Goal: Task Accomplishment & Management: Use online tool/utility

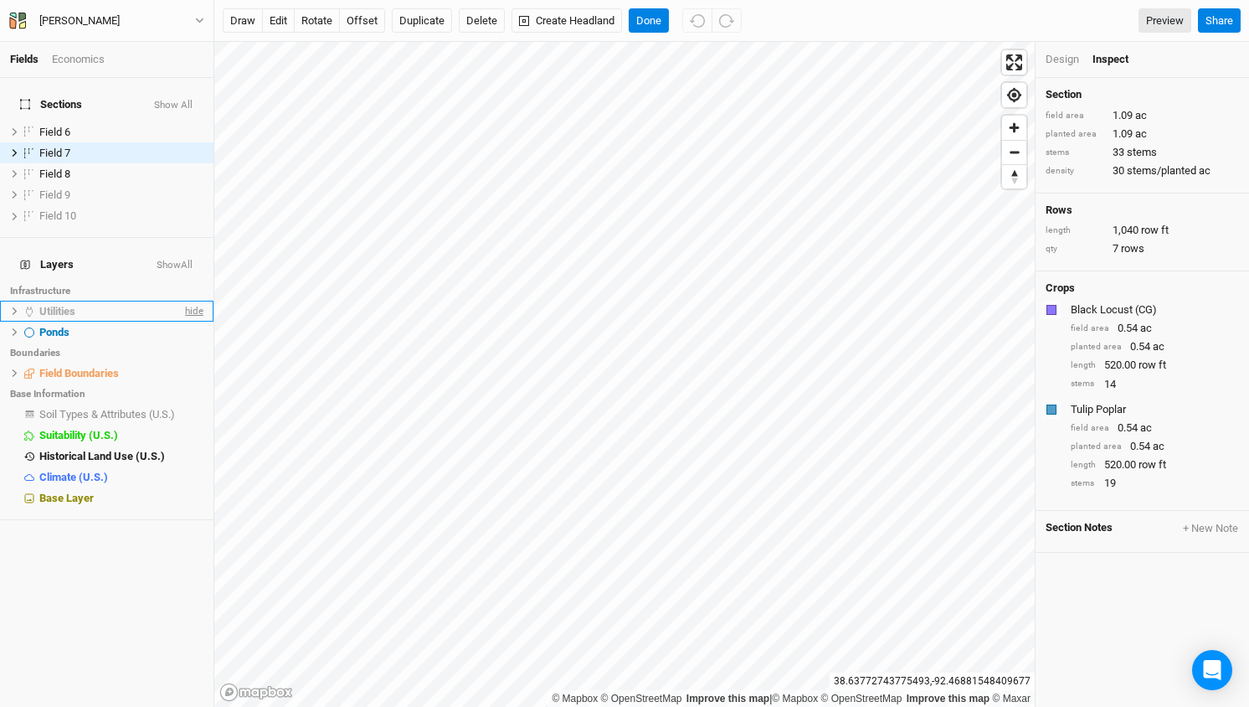
click at [189, 301] on span "hide" at bounding box center [193, 311] width 22 height 21
click at [0, 0] on span "show" at bounding box center [0, 0] width 0 height 0
click at [77, 305] on div "Utilities" at bounding box center [110, 311] width 142 height 13
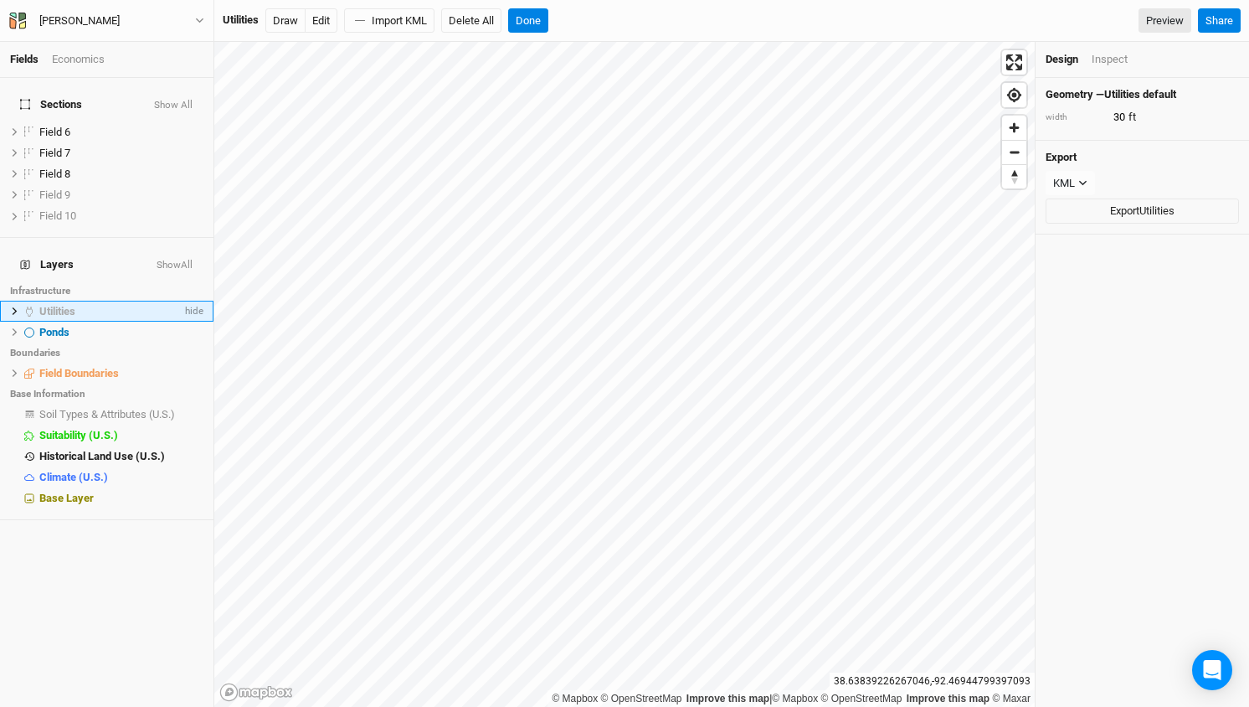
click at [14, 307] on icon at bounding box center [15, 311] width 5 height 8
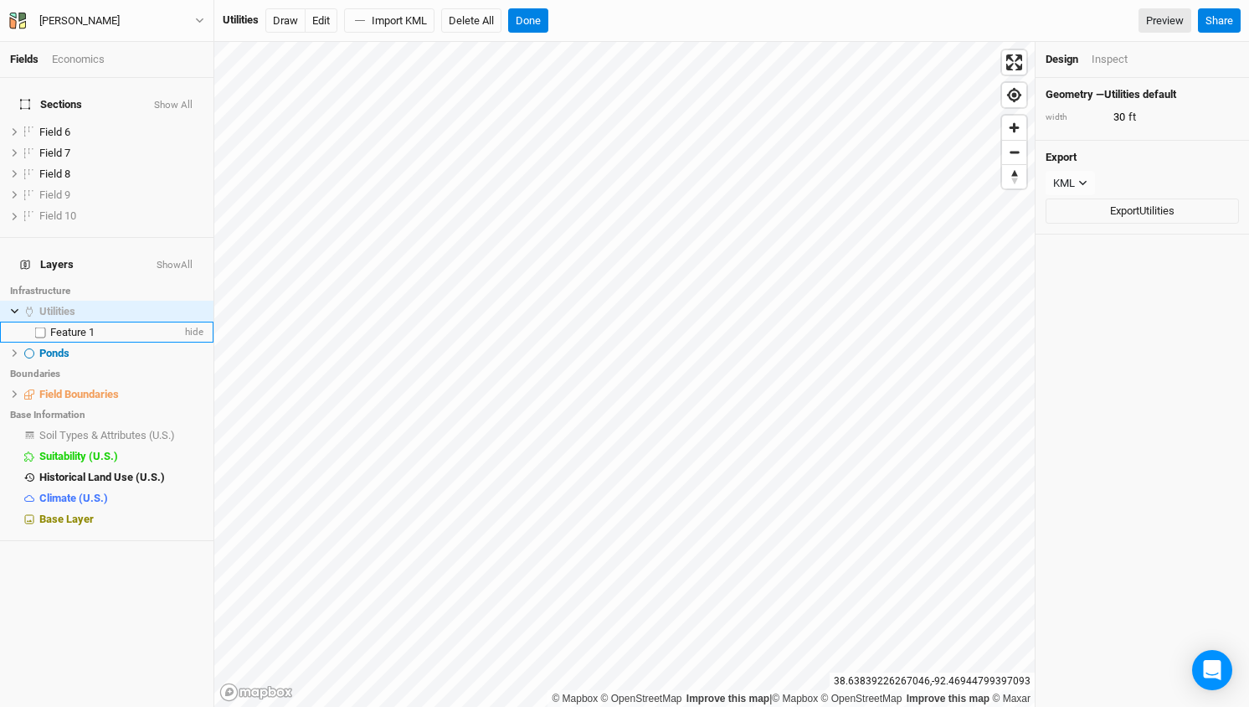
click at [64, 326] on span "Feature 1" at bounding box center [72, 332] width 44 height 13
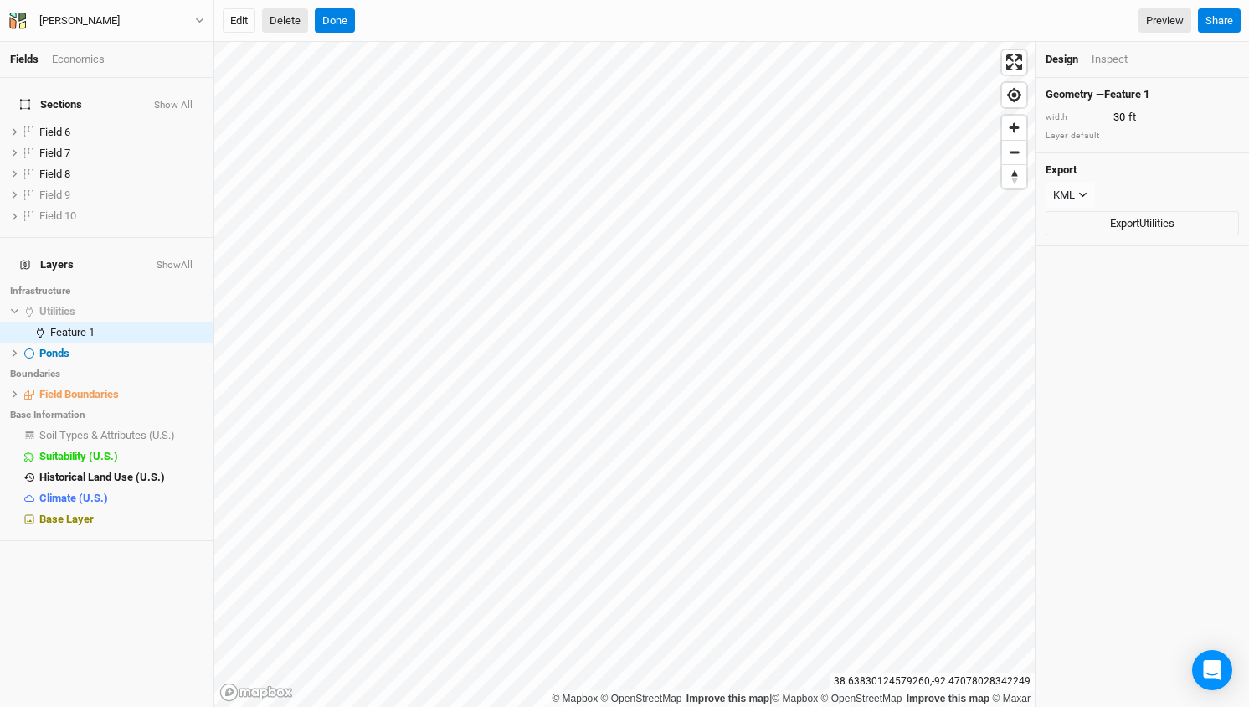
click at [289, 18] on button "Delete" at bounding box center [285, 20] width 46 height 25
click at [523, 24] on button "Confirm" at bounding box center [507, 20] width 52 height 25
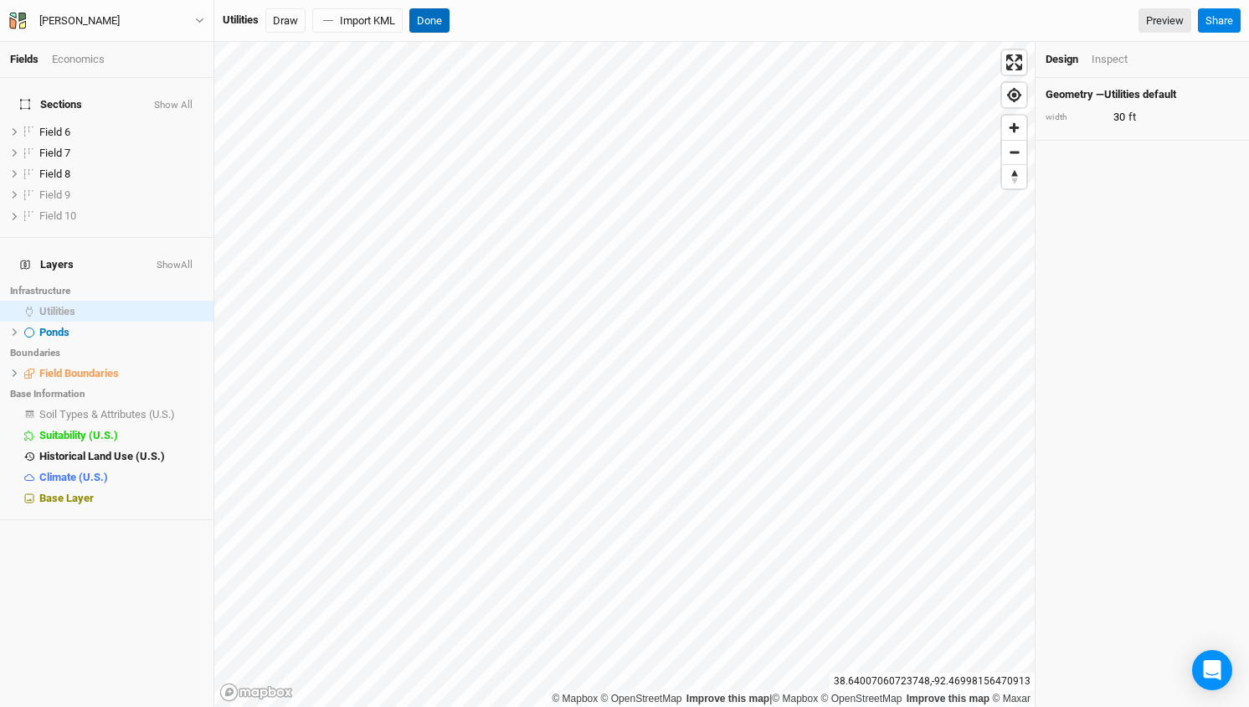
click at [435, 28] on button "Done" at bounding box center [429, 20] width 40 height 25
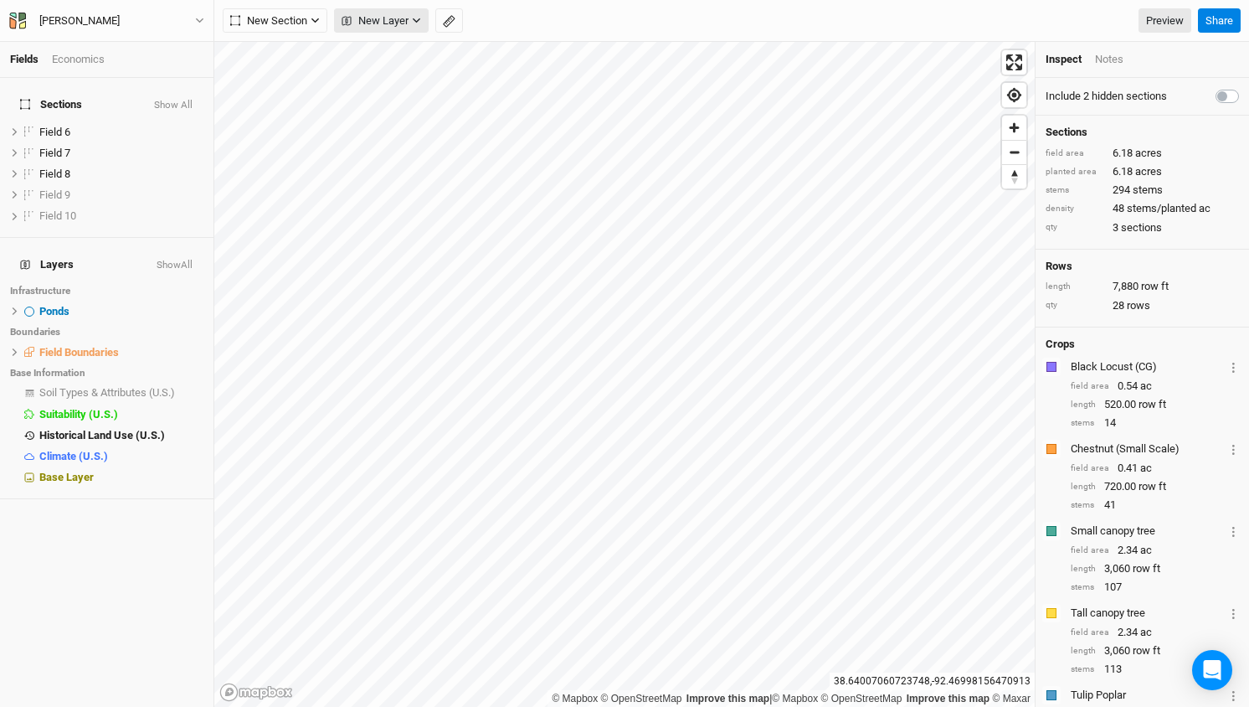
click at [414, 17] on icon "button" at bounding box center [416, 20] width 9 height 9
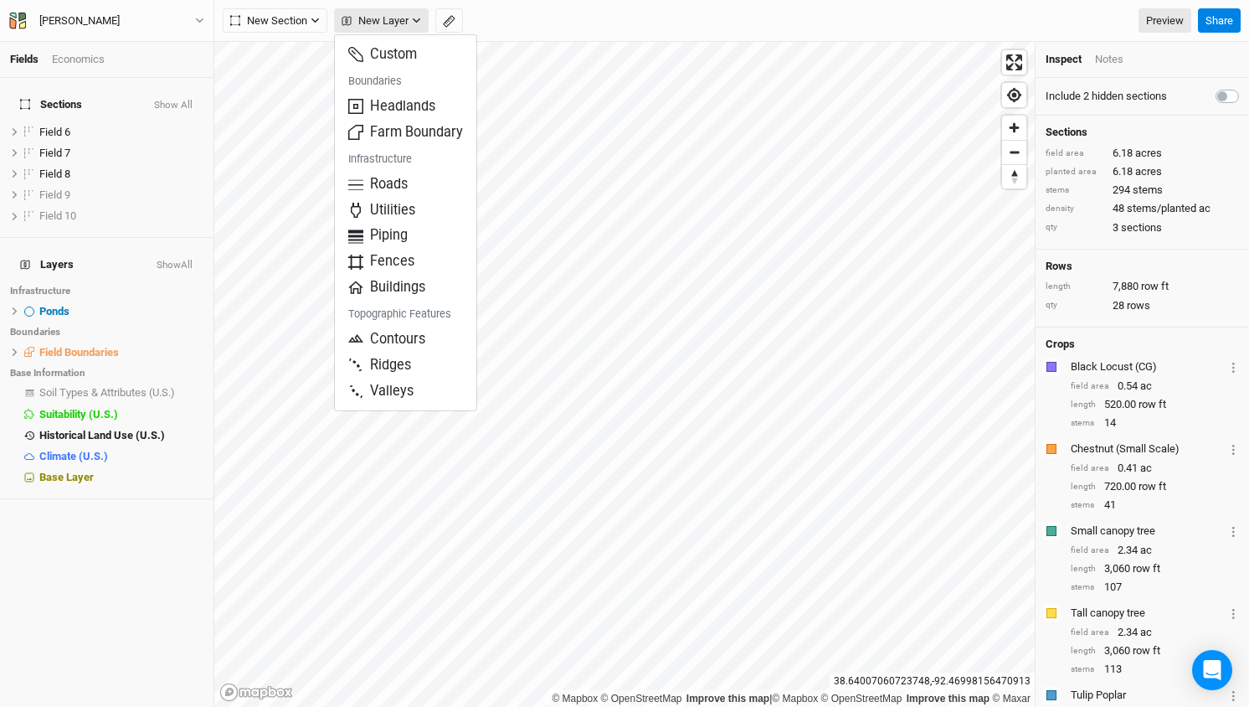
click at [415, 13] on button "New Layer" at bounding box center [381, 20] width 95 height 25
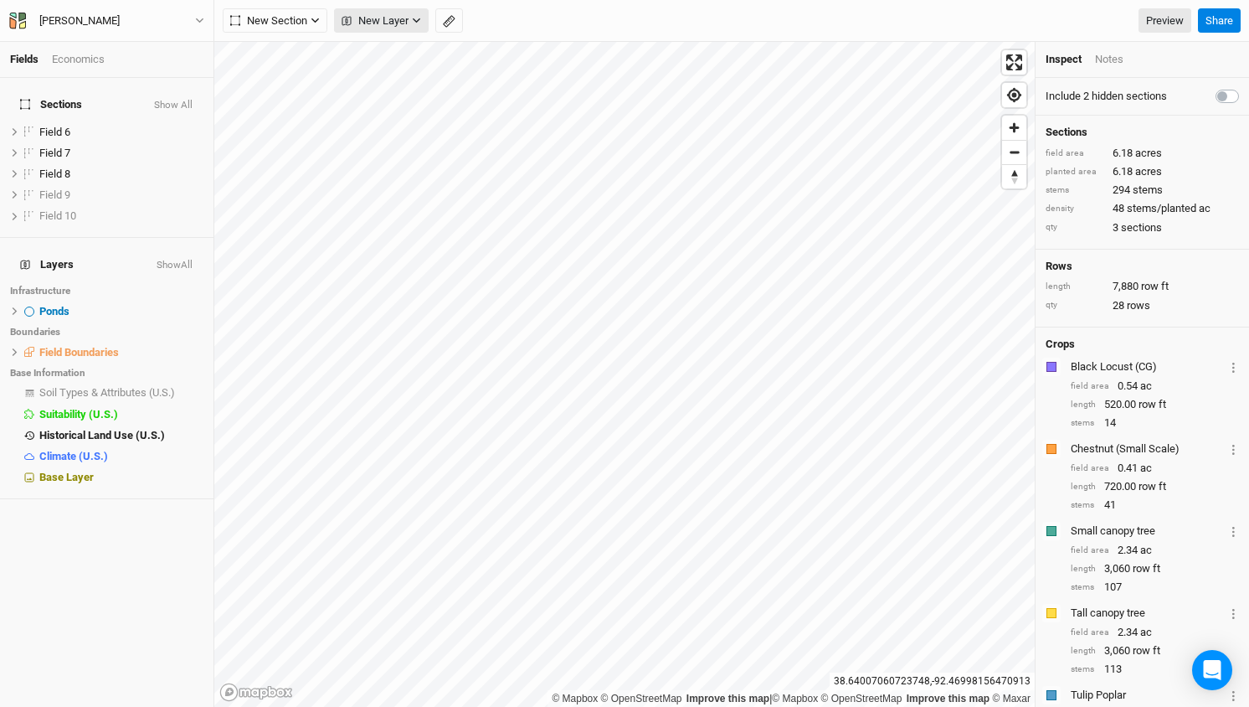
click at [415, 13] on button "New Layer" at bounding box center [381, 20] width 95 height 25
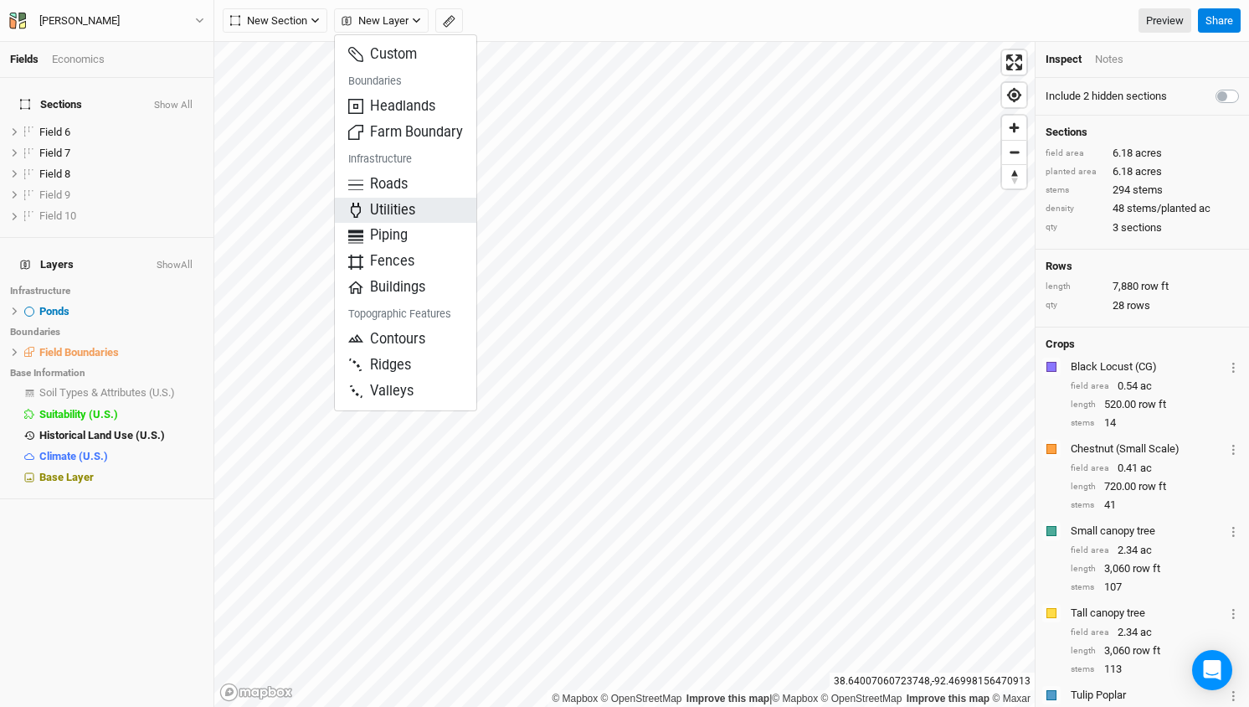
click at [388, 202] on span "Utilities" at bounding box center [381, 210] width 67 height 19
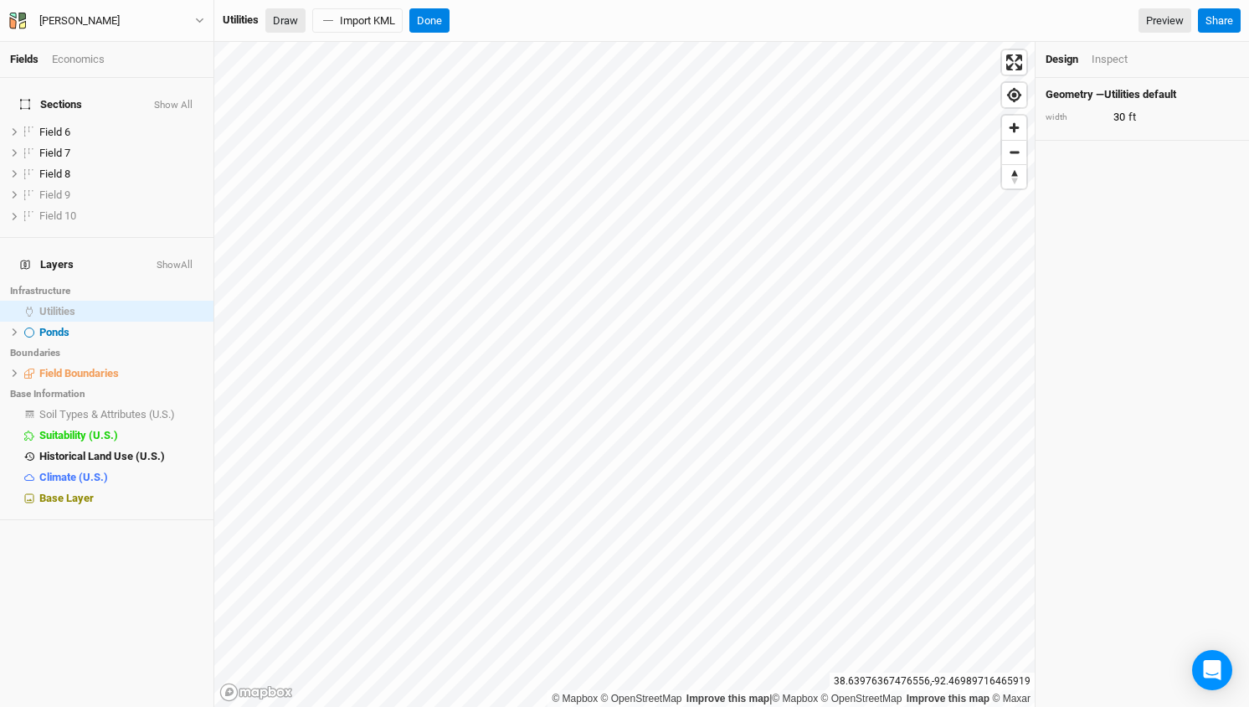
click at [291, 15] on button "Draw" at bounding box center [285, 20] width 40 height 25
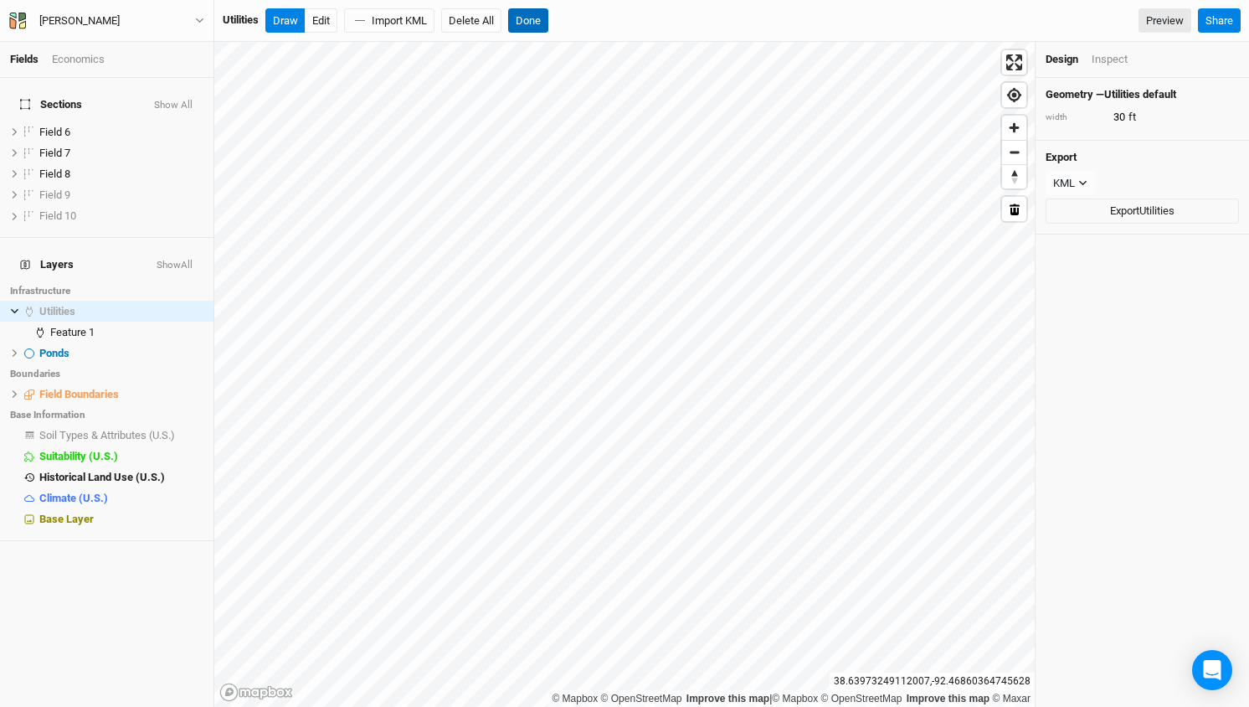
click at [538, 20] on button "Done" at bounding box center [528, 20] width 40 height 25
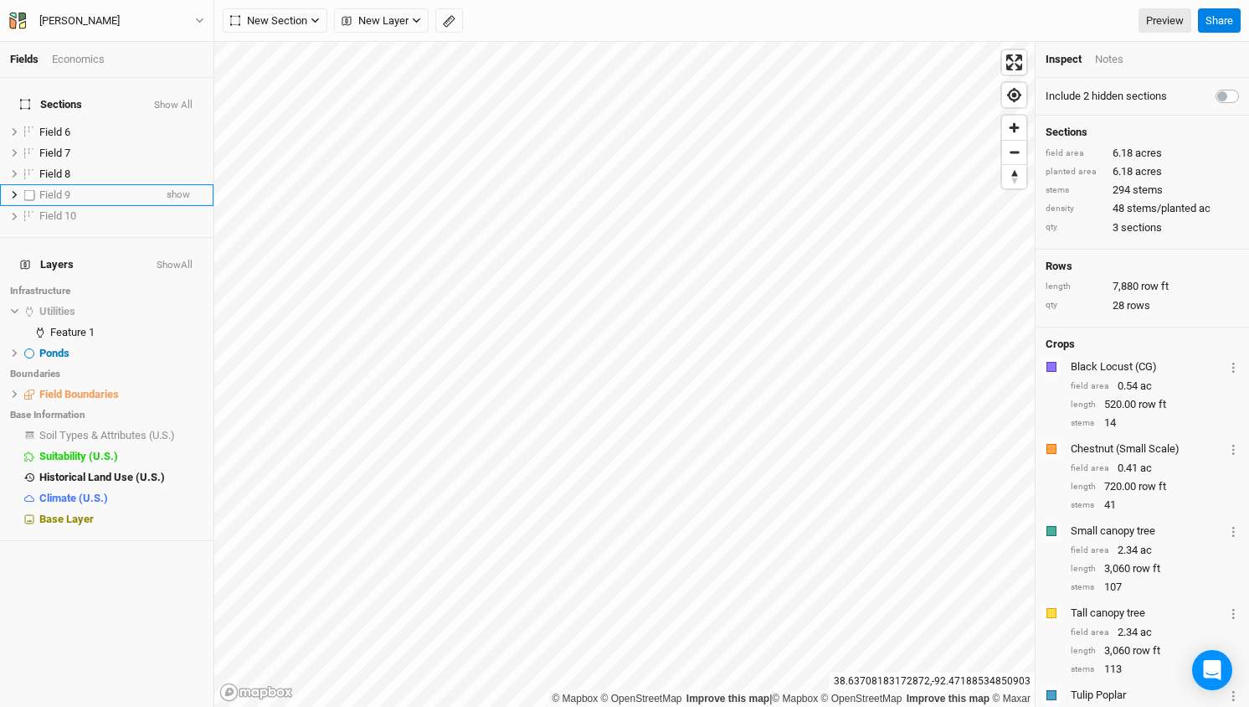
click at [66, 188] on span "Field 9" at bounding box center [54, 194] width 31 height 13
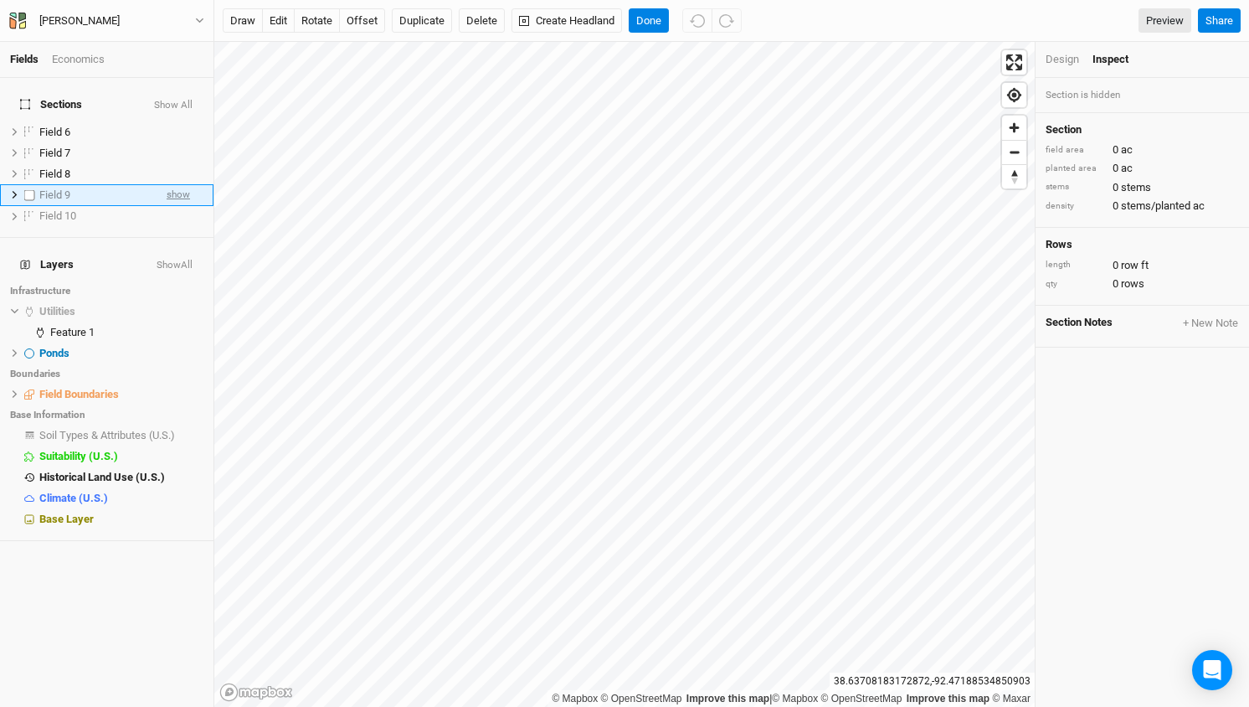
click at [177, 185] on span "show" at bounding box center [178, 195] width 23 height 21
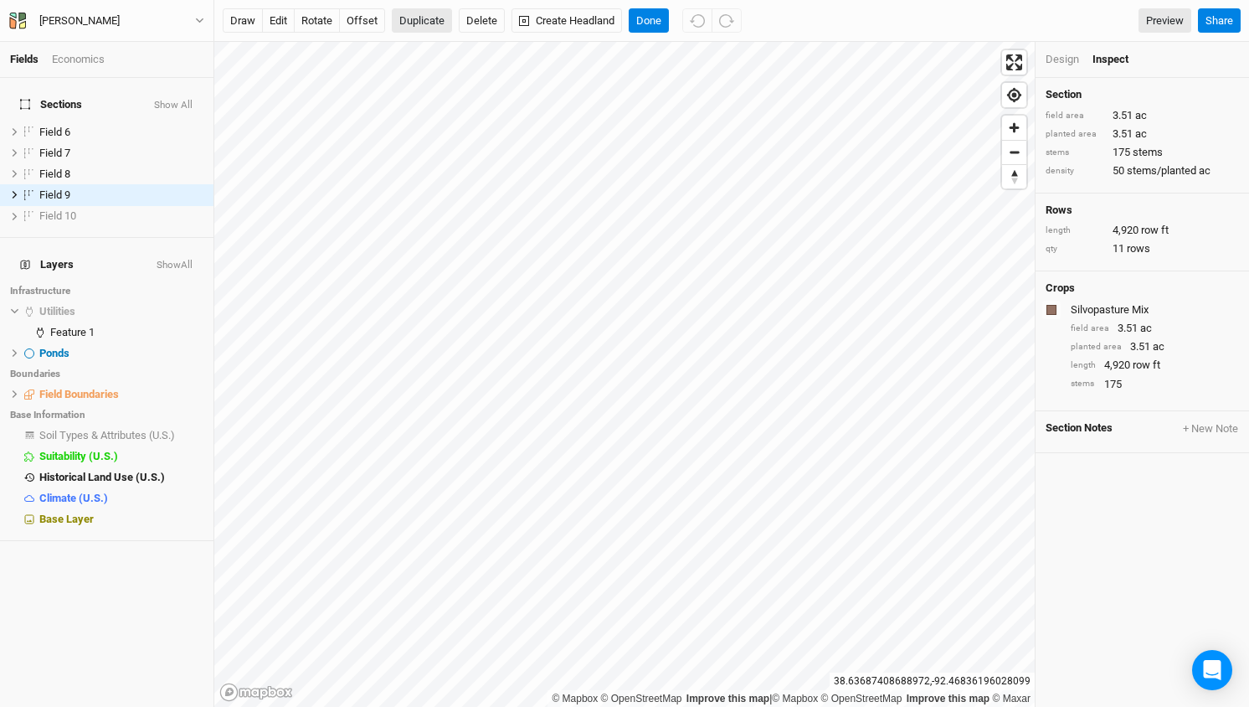
click at [425, 19] on button "Duplicate" at bounding box center [422, 20] width 60 height 25
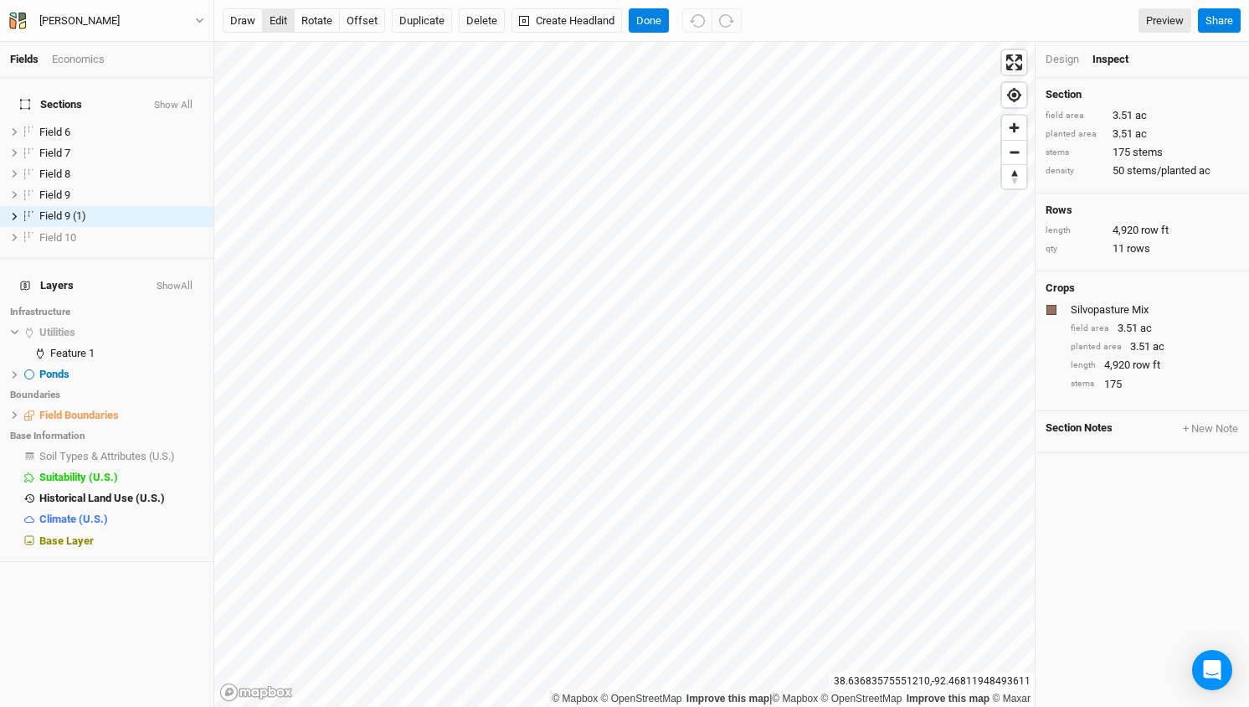
click at [277, 21] on button "edit" at bounding box center [278, 20] width 33 height 25
click at [655, 23] on button "Done" at bounding box center [649, 20] width 40 height 25
click at [59, 209] on span "Field 9 (1)" at bounding box center [62, 215] width 47 height 13
click at [61, 188] on span "Field 9" at bounding box center [54, 194] width 31 height 13
click at [281, 26] on button "edit" at bounding box center [278, 20] width 33 height 25
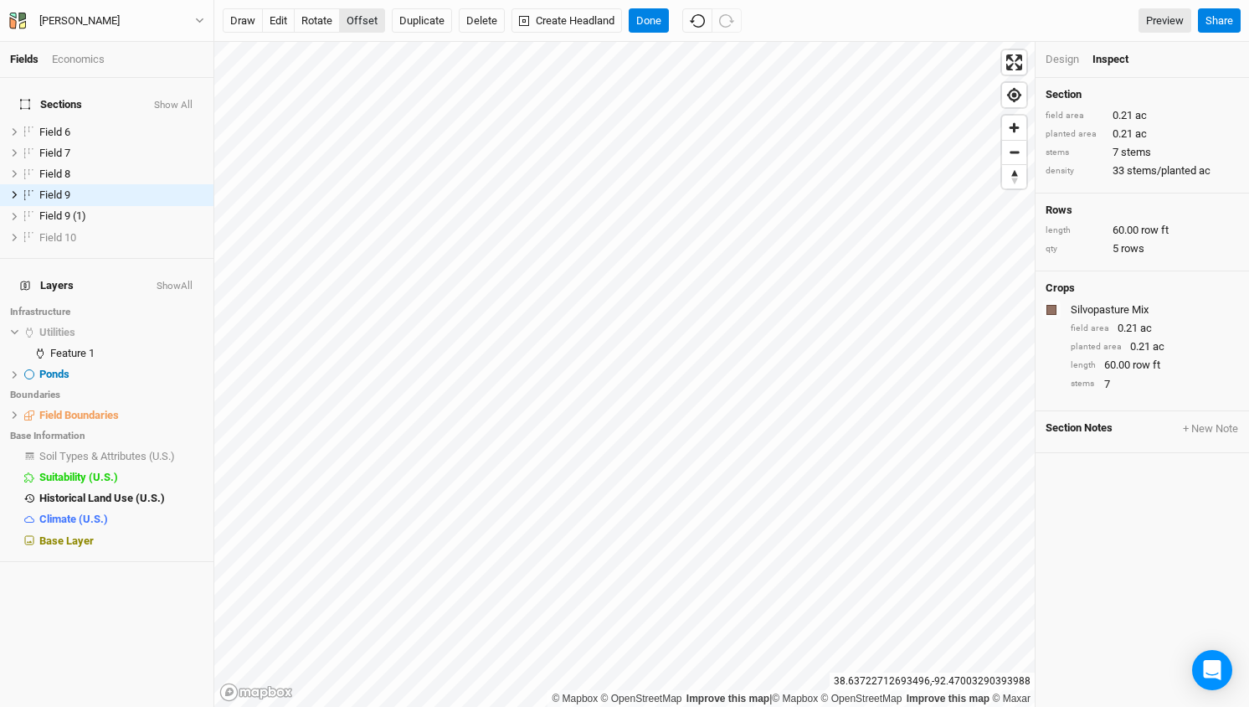
click at [362, 22] on button "offset" at bounding box center [362, 20] width 46 height 25
click at [660, 15] on button "Done" at bounding box center [649, 20] width 40 height 25
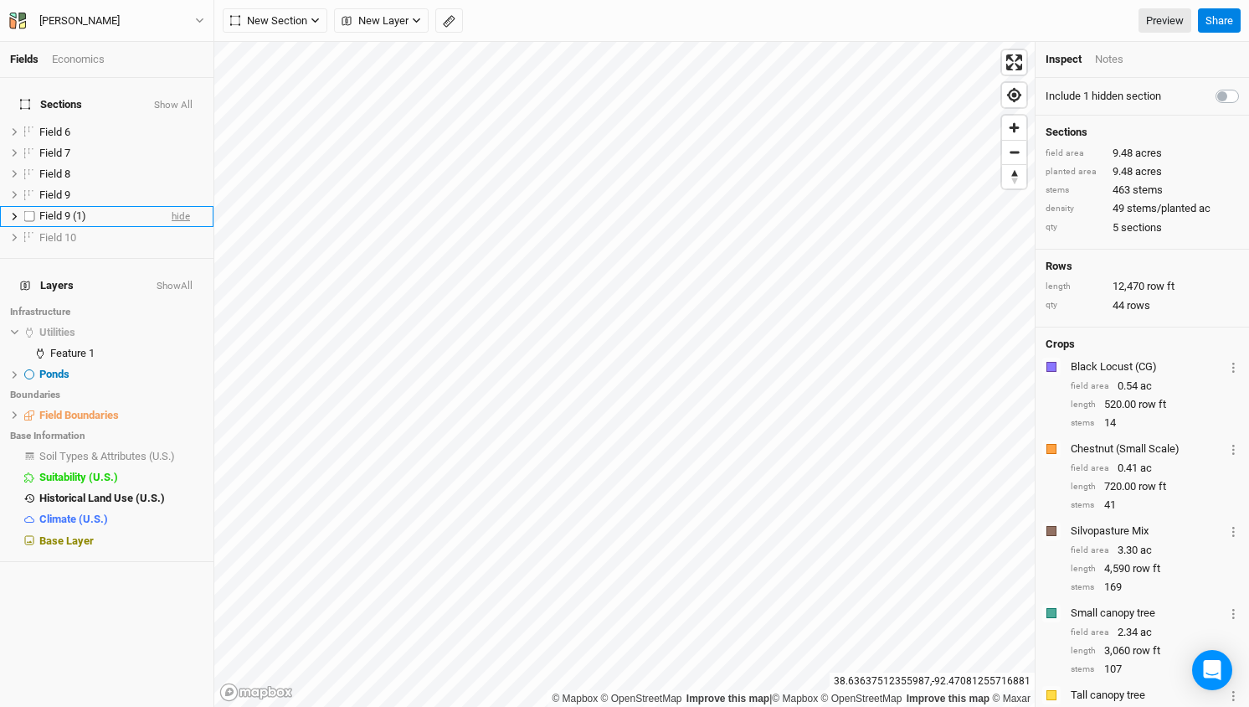
click at [178, 206] on span "hide" at bounding box center [181, 216] width 18 height 21
click at [182, 185] on span "hide" at bounding box center [181, 195] width 18 height 21
click at [56, 231] on span "Field 10" at bounding box center [57, 237] width 37 height 13
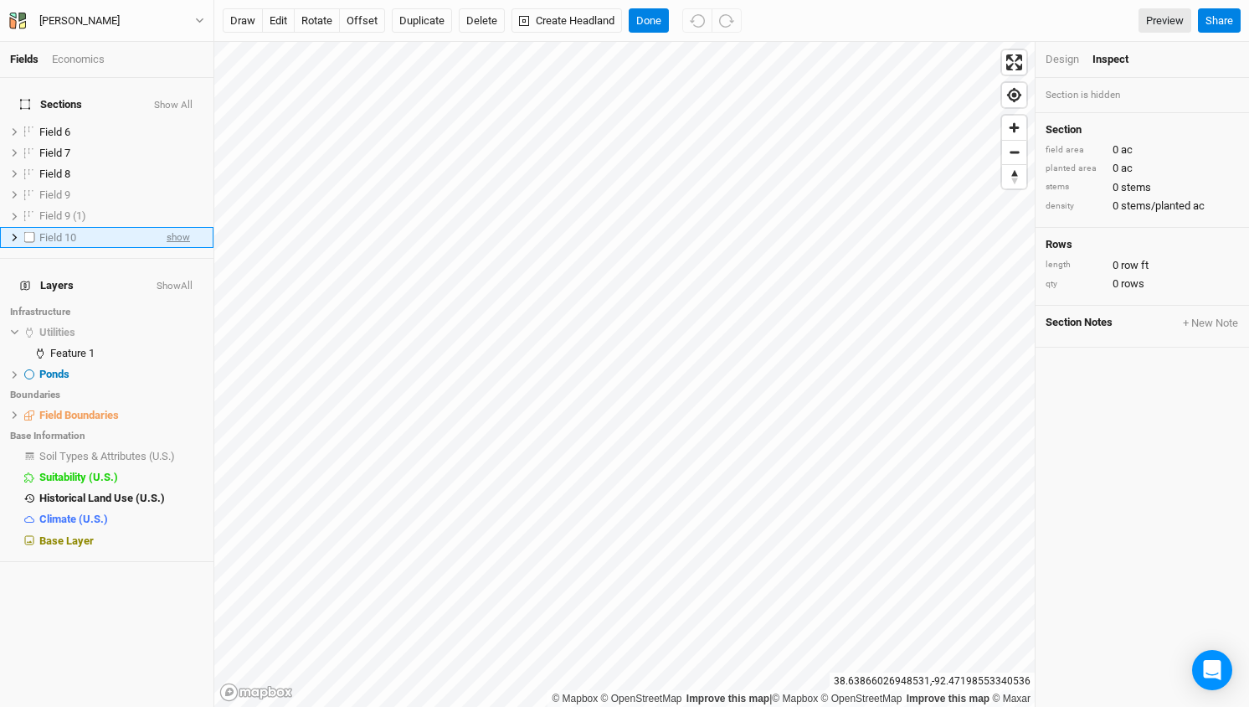
click at [175, 227] on span "show" at bounding box center [178, 237] width 23 height 21
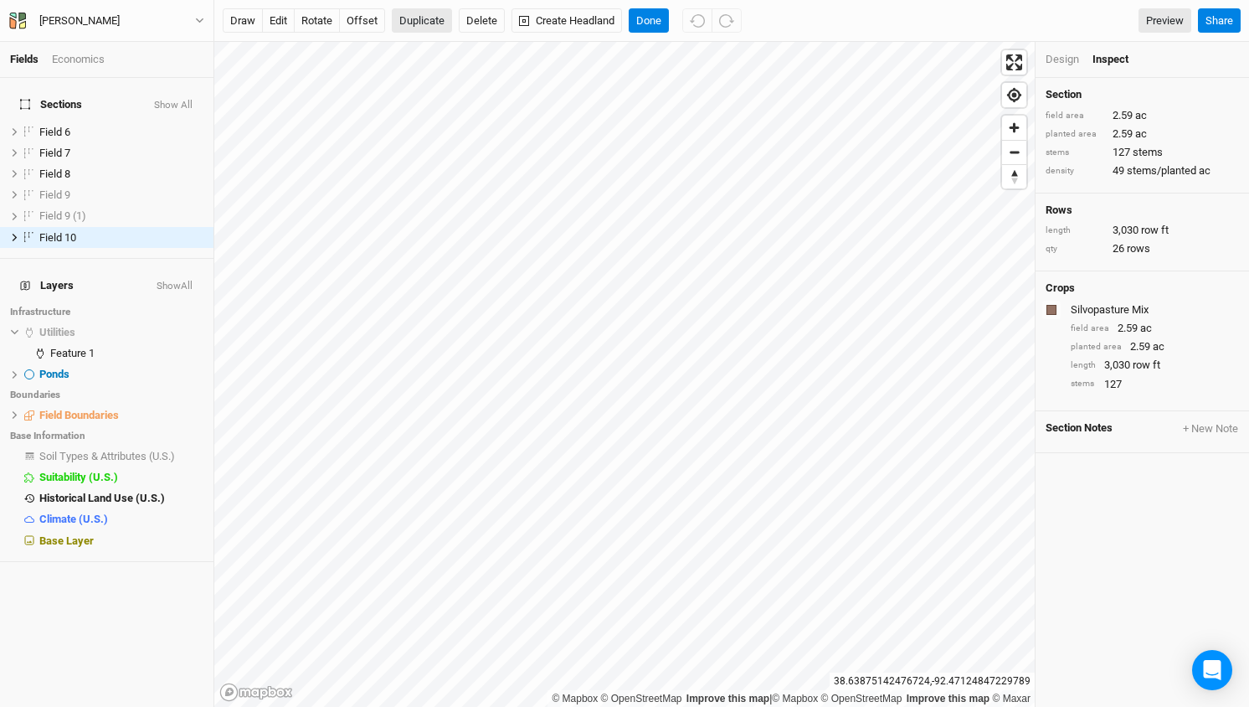
click at [425, 18] on button "Duplicate" at bounding box center [422, 20] width 60 height 25
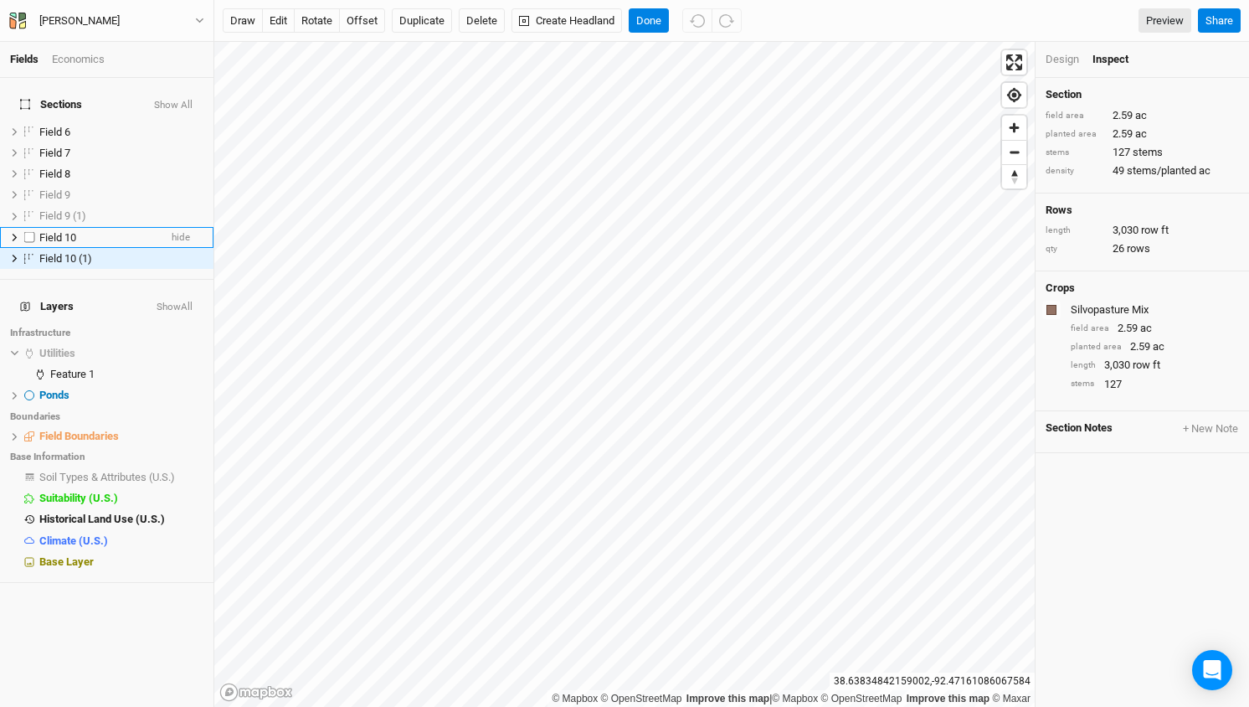
click at [73, 231] on span "Field 10" at bounding box center [57, 237] width 37 height 13
click at [283, 23] on button "edit" at bounding box center [278, 20] width 33 height 25
click at [656, 20] on button "Done" at bounding box center [649, 20] width 40 height 25
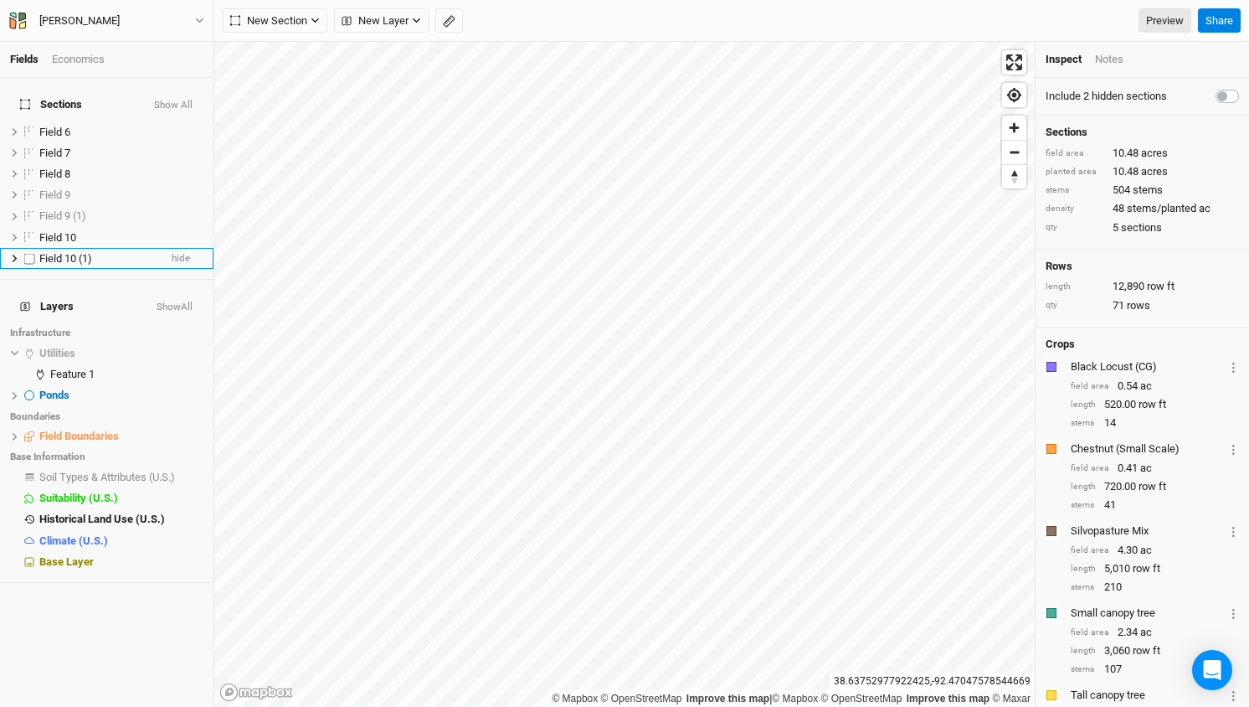
click at [67, 252] on span "Field 10 (1)" at bounding box center [65, 258] width 53 height 13
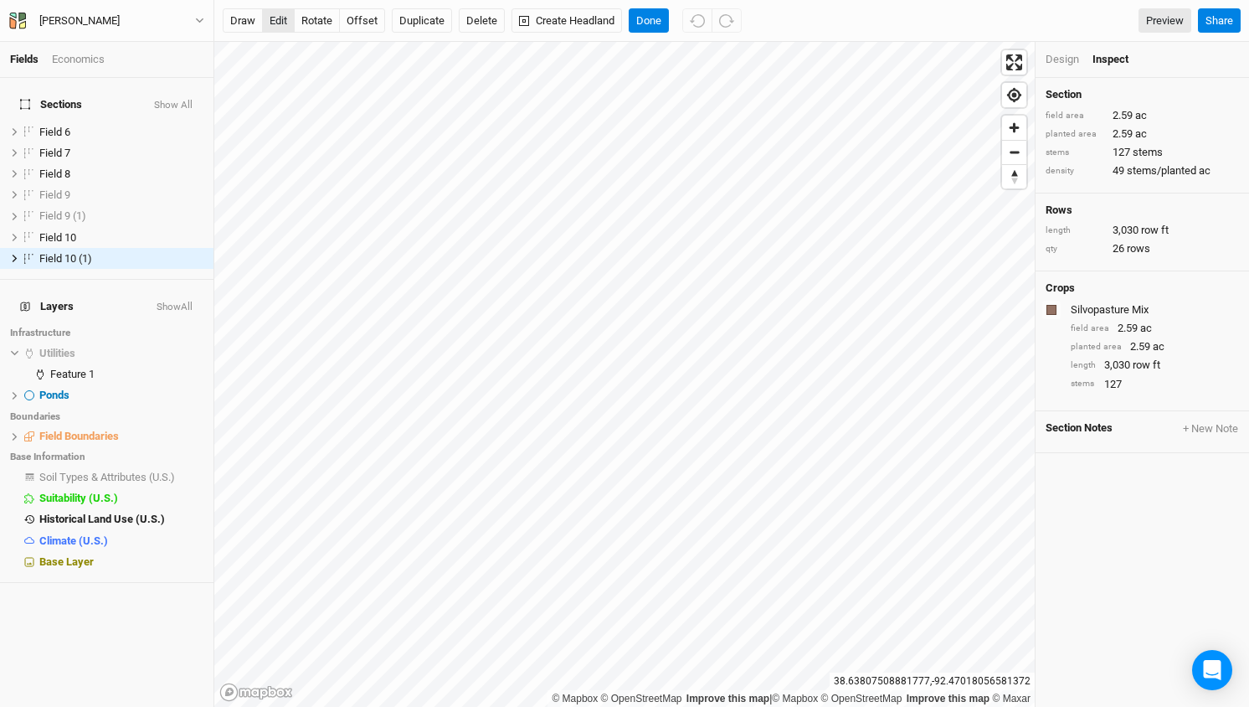
click at [279, 23] on button "edit" at bounding box center [278, 20] width 33 height 25
click at [282, 18] on button "edit" at bounding box center [278, 20] width 33 height 25
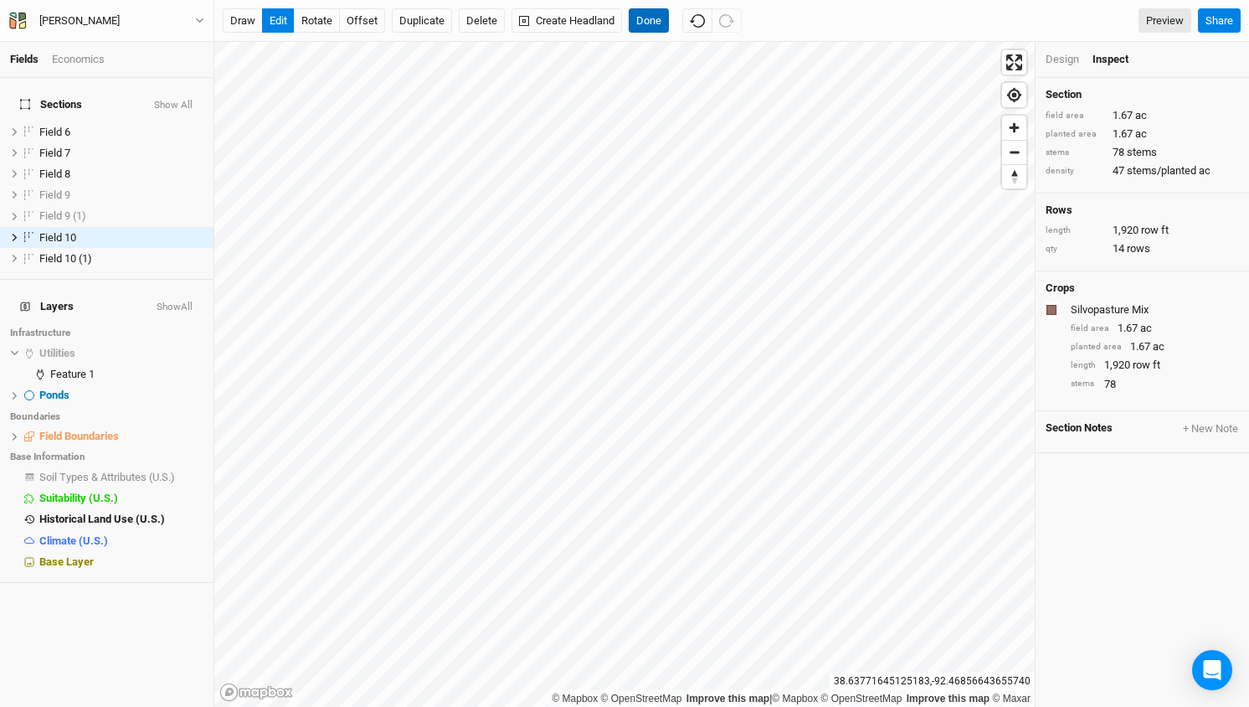
click at [651, 24] on button "Done" at bounding box center [649, 20] width 40 height 25
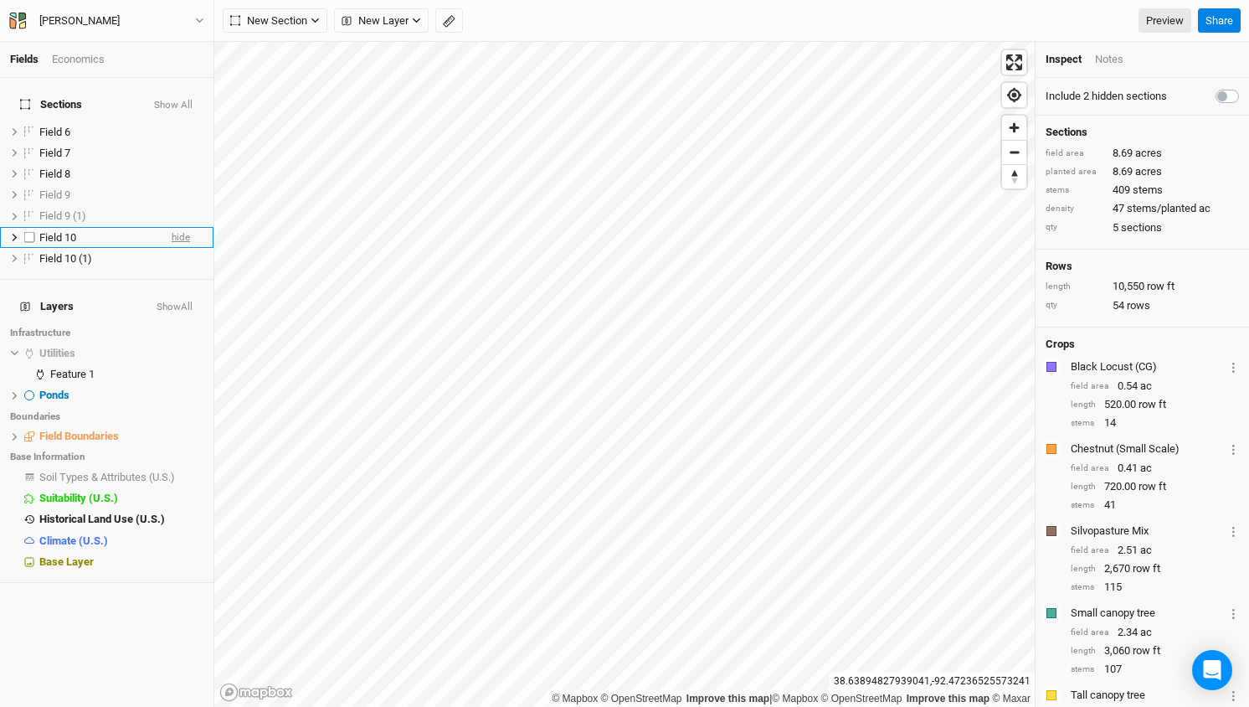
click at [177, 227] on span "hide" at bounding box center [181, 237] width 18 height 21
click at [183, 248] on span "hide" at bounding box center [181, 258] width 18 height 21
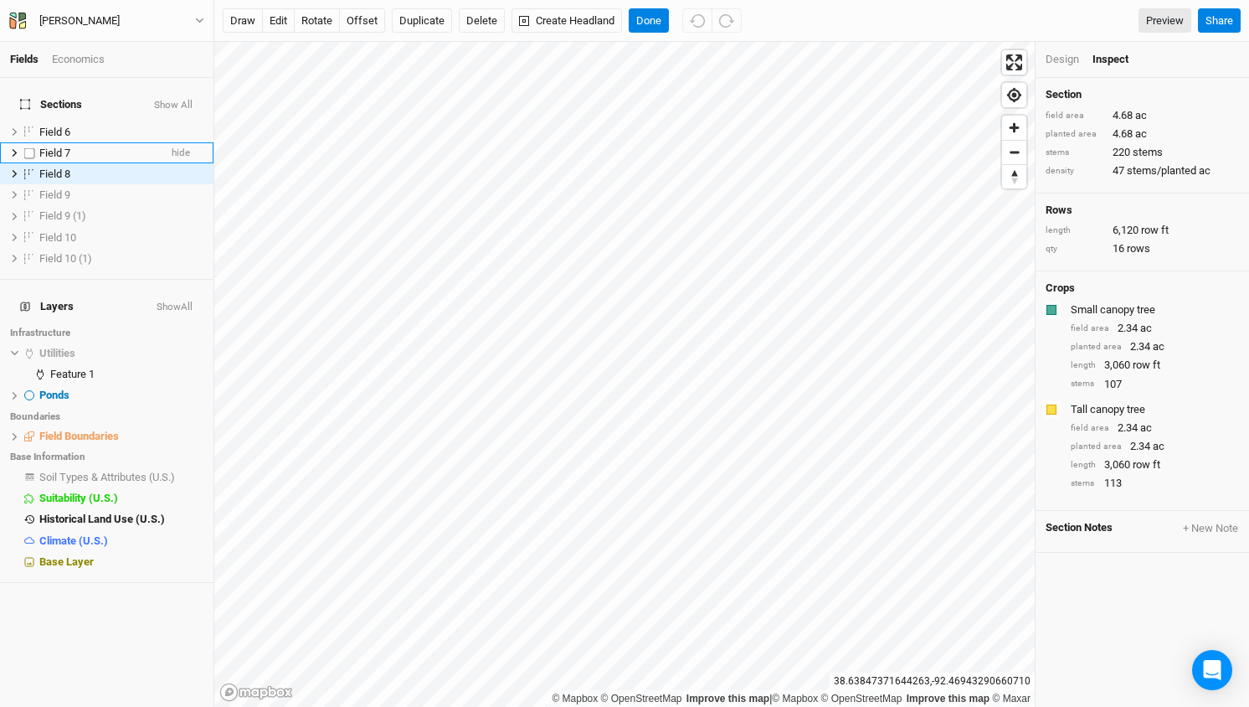
click at [43, 147] on span "Field 7" at bounding box center [54, 153] width 31 height 13
click at [45, 167] on span "Field 8" at bounding box center [54, 173] width 31 height 13
click at [13, 169] on icon at bounding box center [14, 173] width 9 height 9
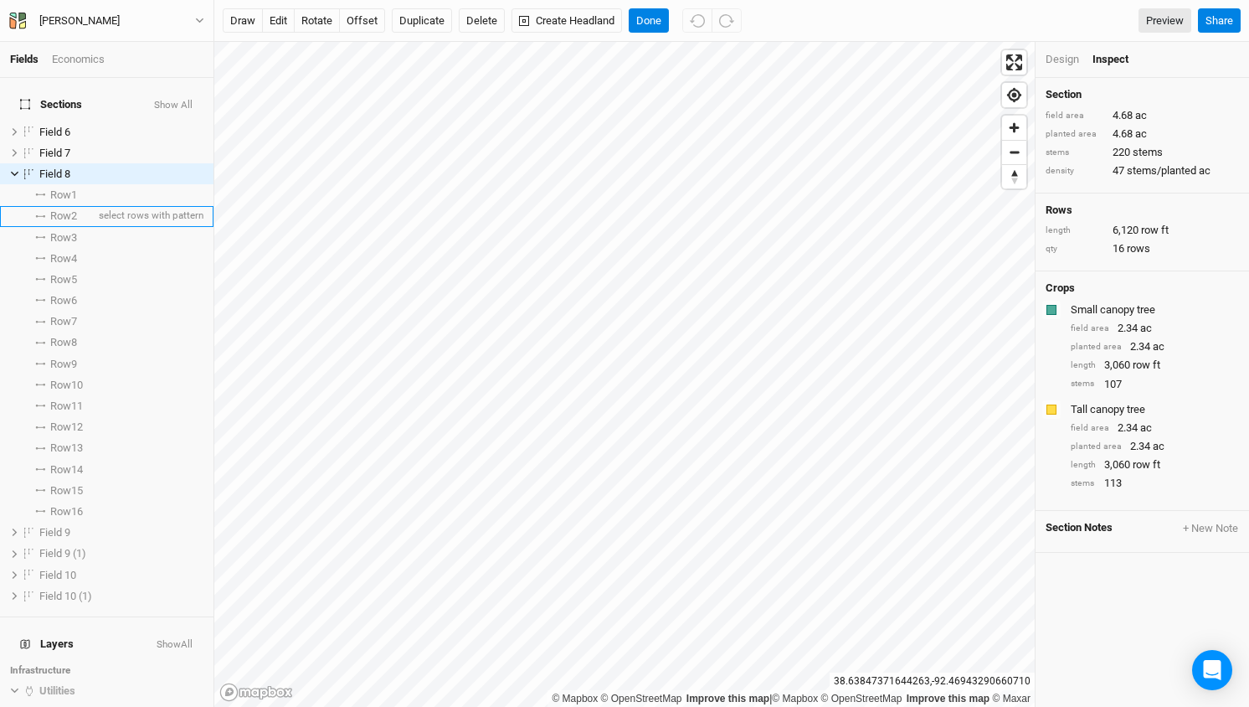
click at [67, 209] on span "Row 2" at bounding box center [63, 215] width 27 height 13
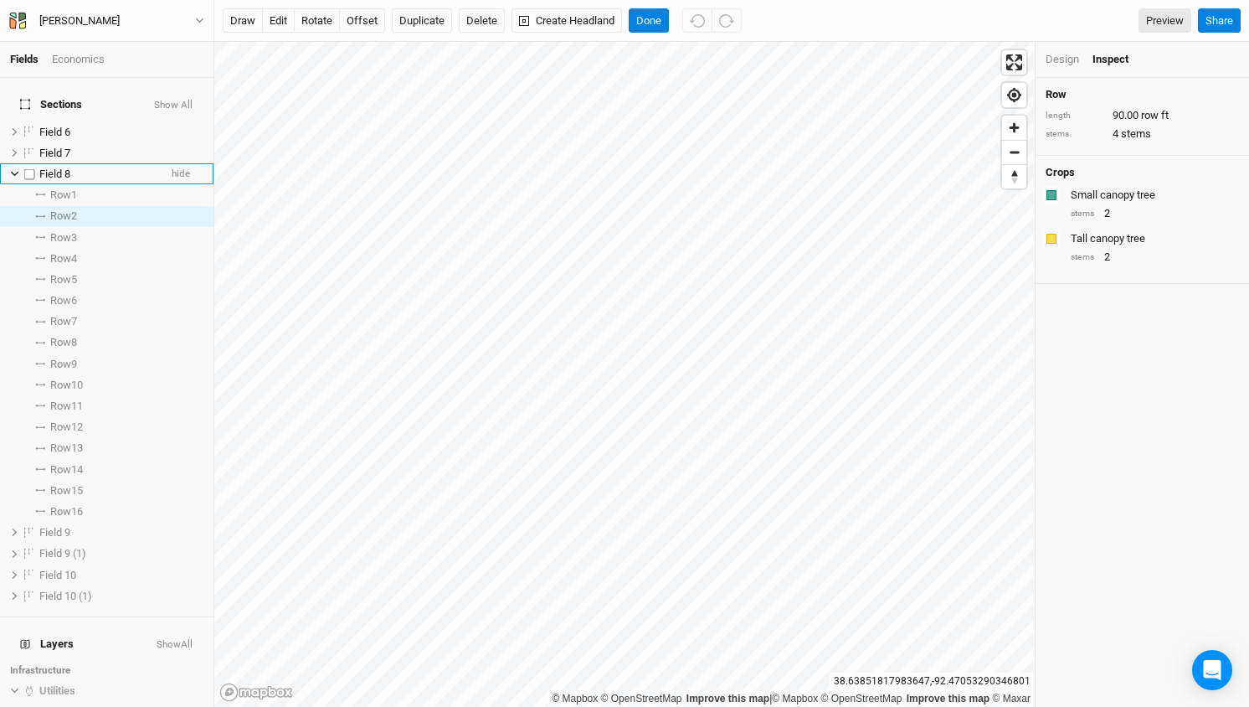
click at [54, 167] on span "Field 8" at bounding box center [54, 173] width 31 height 13
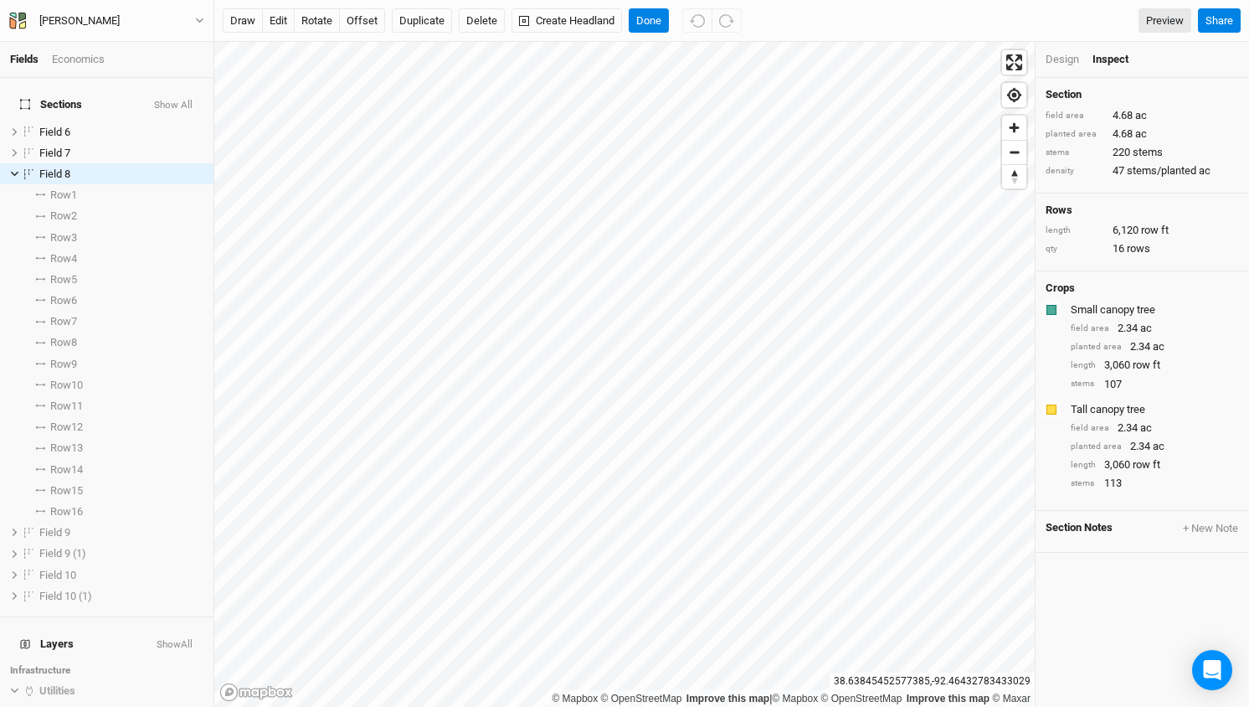
click at [1058, 60] on div "Design" at bounding box center [1062, 59] width 33 height 15
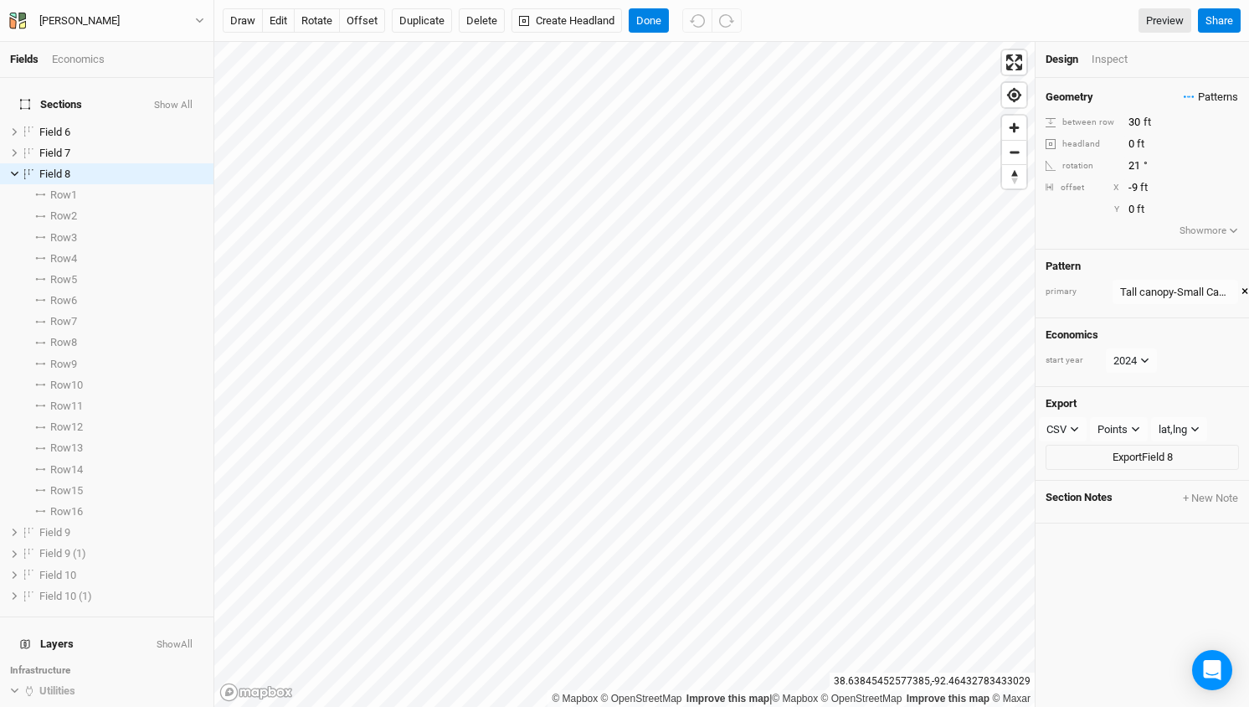
click at [1228, 95] on span "Patterns" at bounding box center [1211, 97] width 54 height 17
click at [1228, 126] on button "view" at bounding box center [1220, 128] width 46 height 26
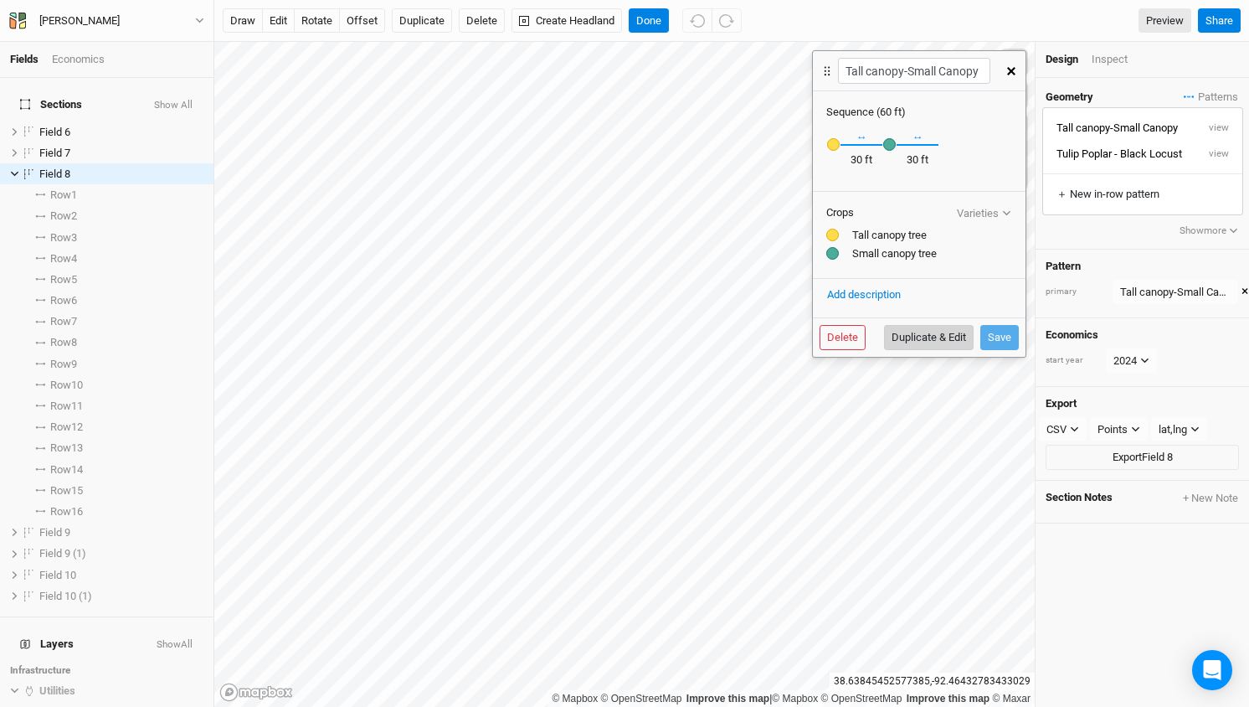
click at [904, 342] on button "Duplicate & Edit" at bounding box center [929, 337] width 90 height 25
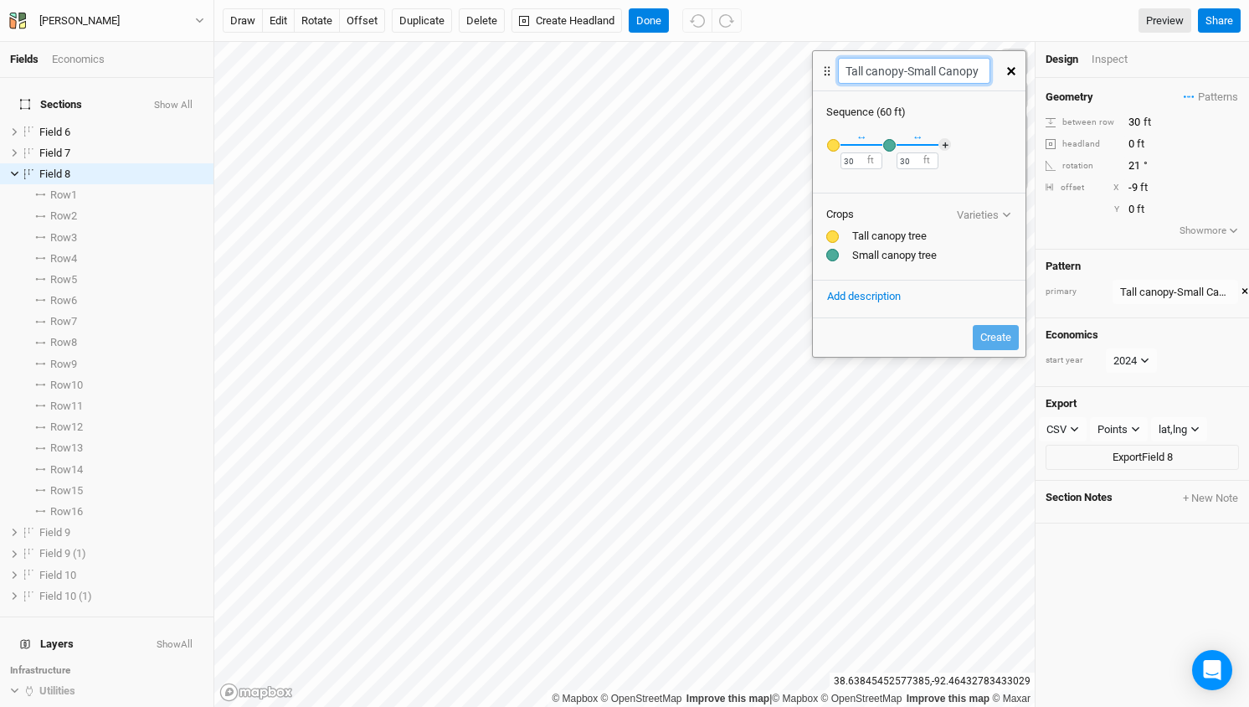
click at [765, 73] on div "Fields Economics Sections Show All Field 6 hide Field 7 hide Field 8 hide Row 1…" at bounding box center [624, 353] width 1249 height 707
click at [955, 69] on input "Small Canopy 3" at bounding box center [914, 71] width 152 height 26
paste input "Tall canopy-"
type input "Small Canopy-Tall canopy"
click at [833, 145] on div "button" at bounding box center [833, 145] width 13 height 13
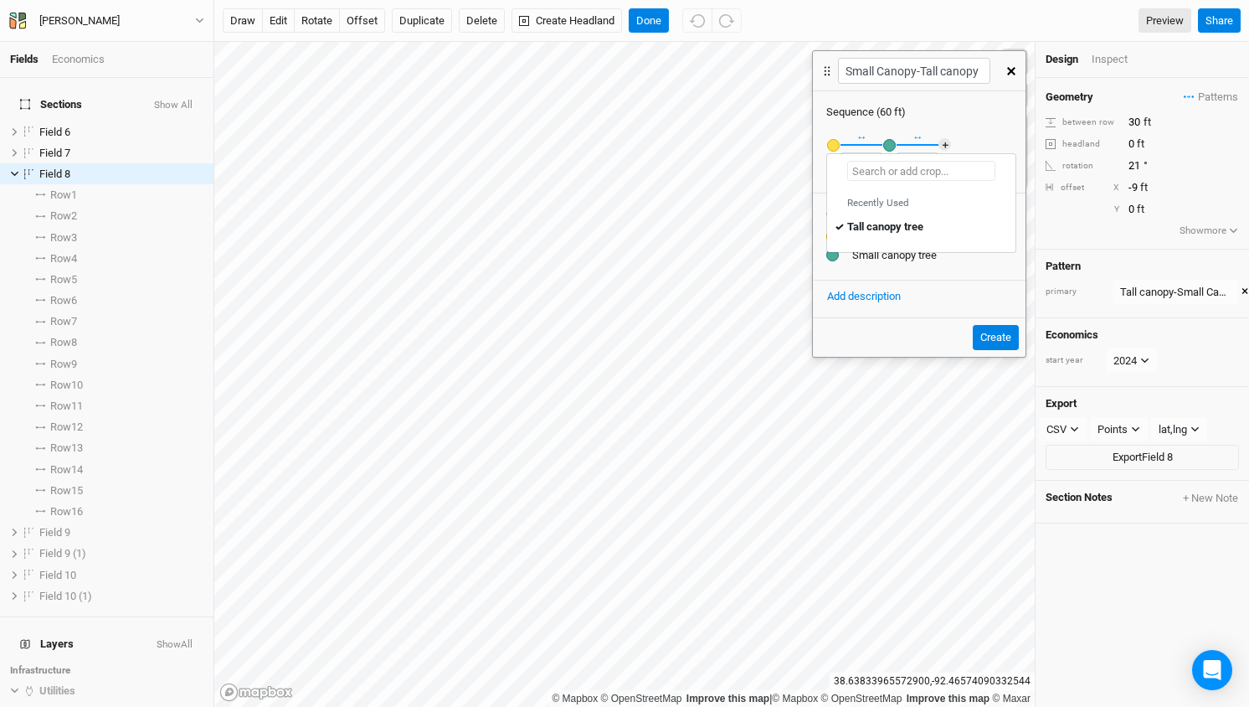
click at [926, 174] on input "text" at bounding box center [921, 171] width 148 height 20
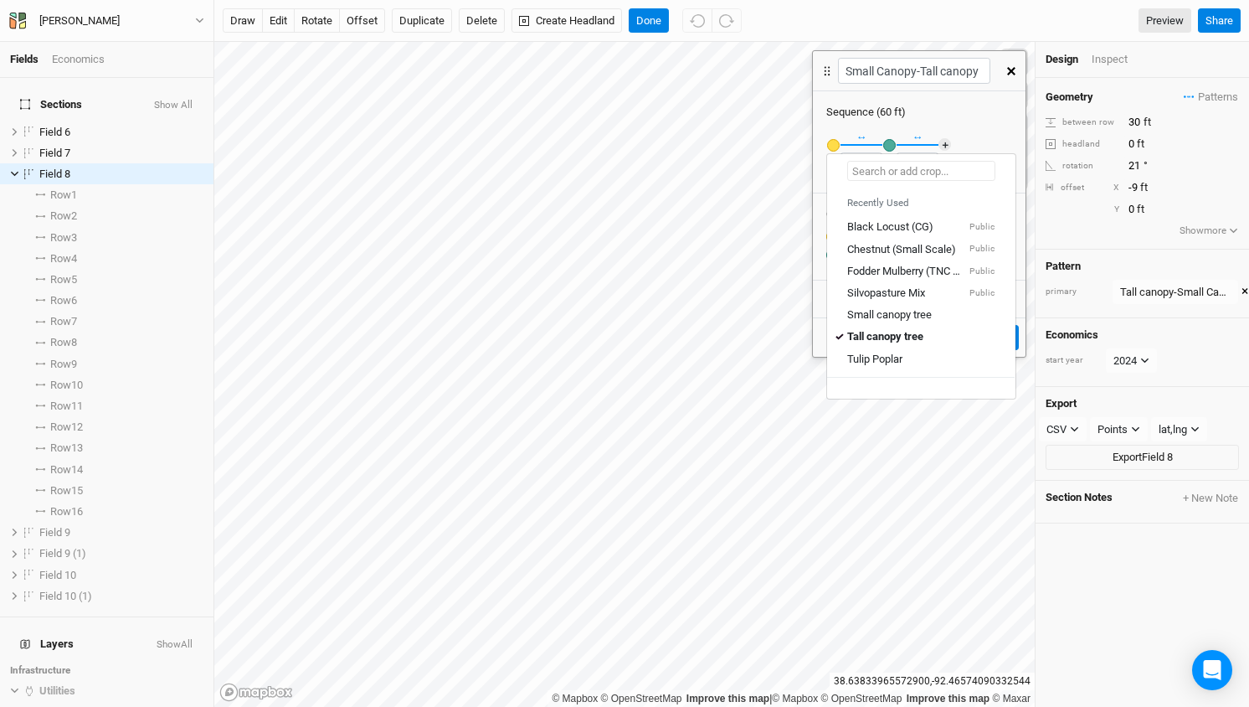
click at [926, 174] on input "text" at bounding box center [921, 171] width 148 height 20
click at [893, 311] on div "Small canopy tree" at bounding box center [889, 314] width 85 height 15
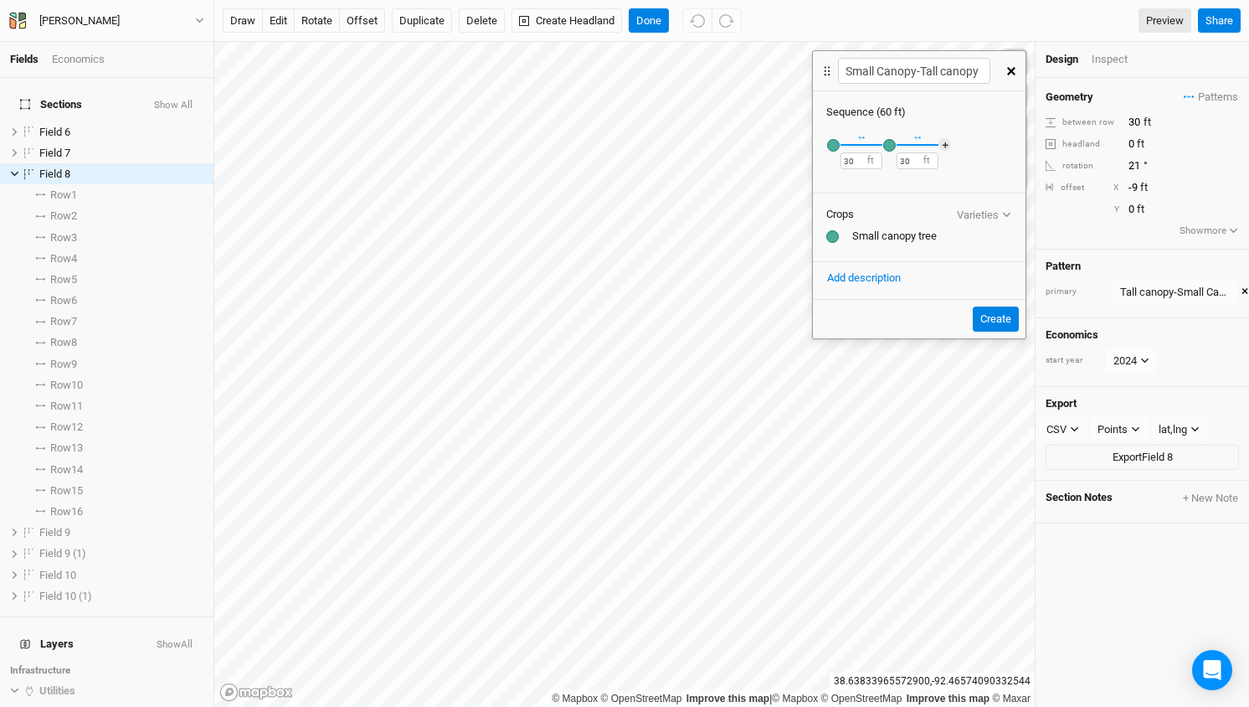
click at [894, 145] on div "button" at bounding box center [889, 145] width 13 height 13
click at [956, 170] on input "text" at bounding box center [978, 171] width 148 height 20
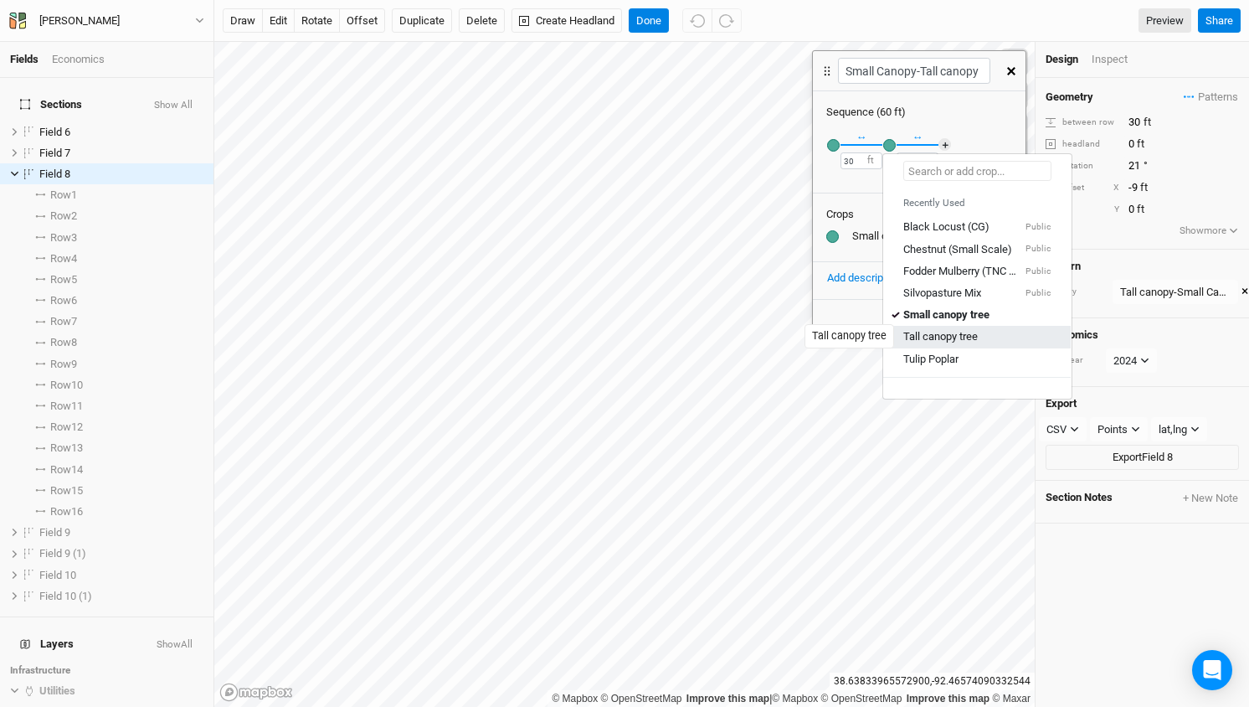
click at [933, 332] on div "Tall canopy tree" at bounding box center [941, 336] width 75 height 15
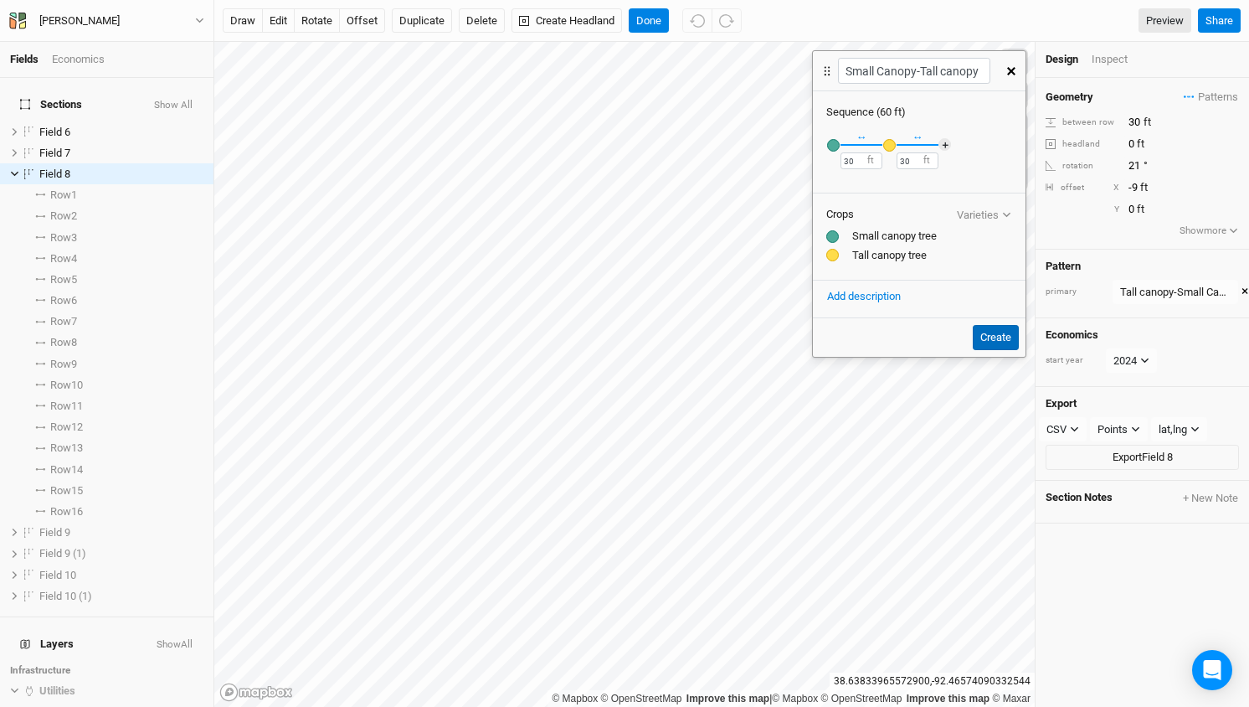
click at [987, 339] on button "Create" at bounding box center [996, 337] width 46 height 25
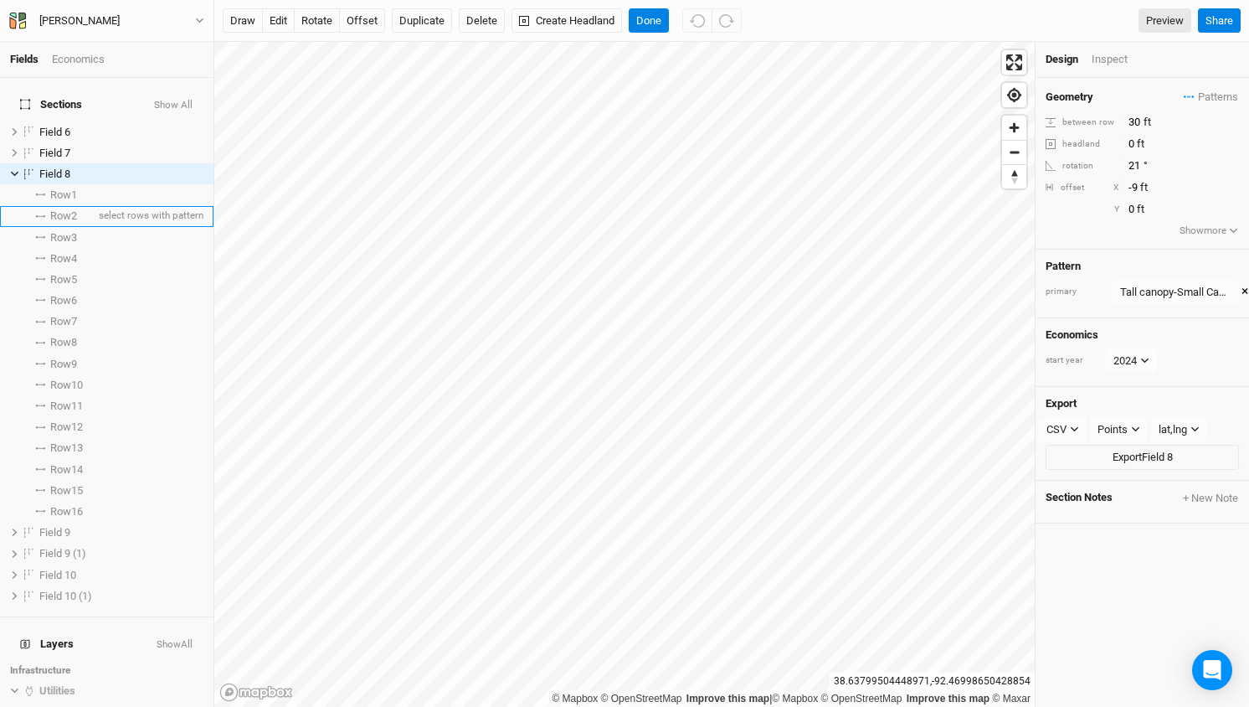
click at [81, 206] on li "Row 2 select rows with pattern" at bounding box center [107, 216] width 214 height 21
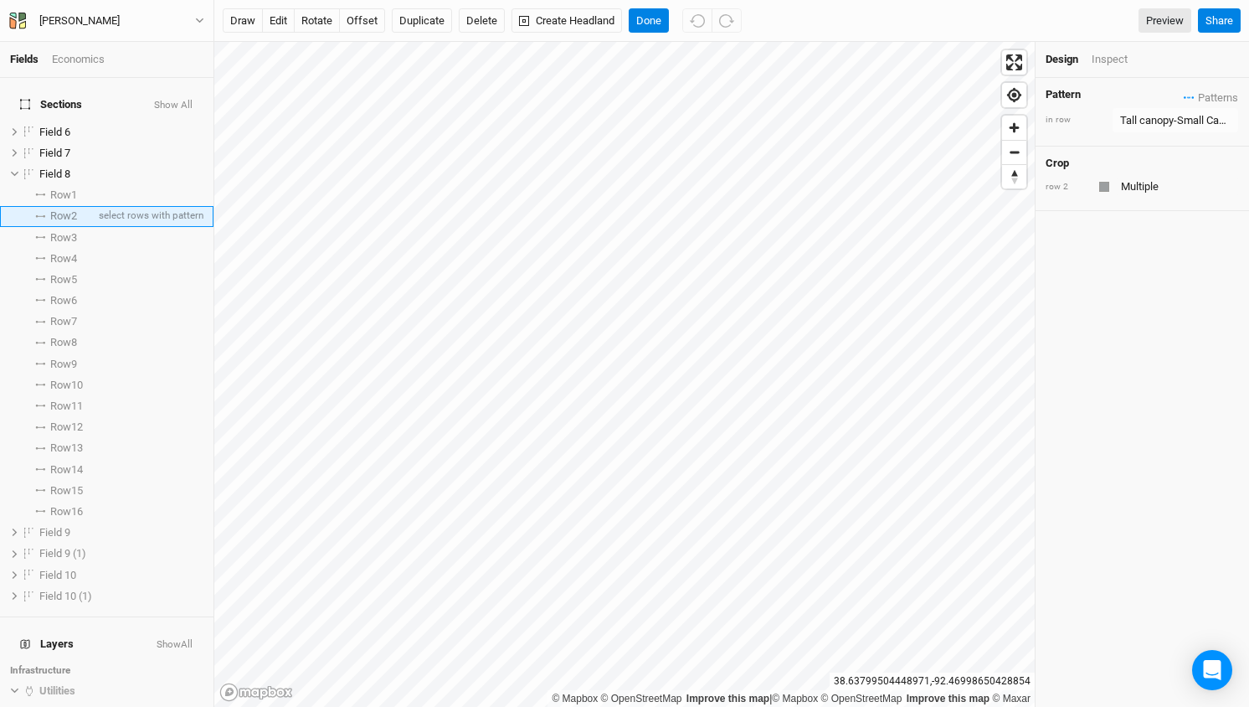
click at [61, 209] on span "Row 2" at bounding box center [63, 215] width 27 height 13
click at [63, 209] on span "Row 2" at bounding box center [63, 215] width 27 height 13
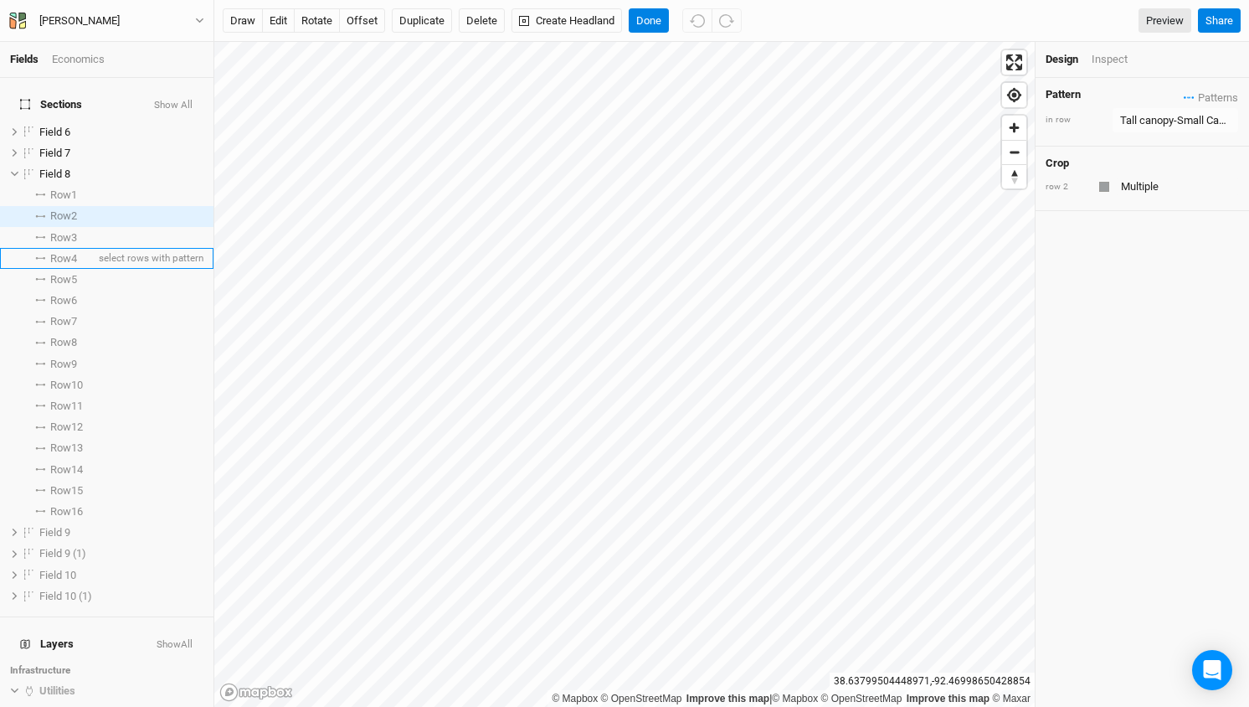
click at [68, 252] on span "Row 4" at bounding box center [63, 258] width 27 height 13
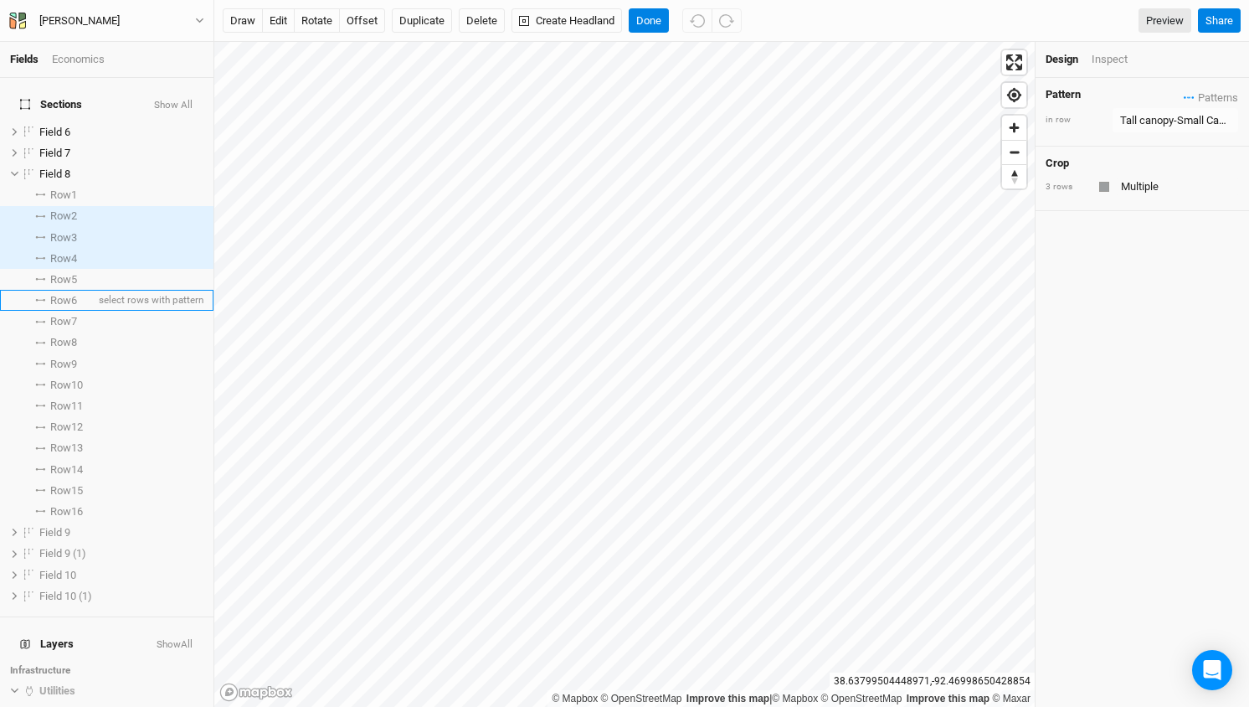
click at [61, 294] on span "Row 6" at bounding box center [63, 300] width 27 height 13
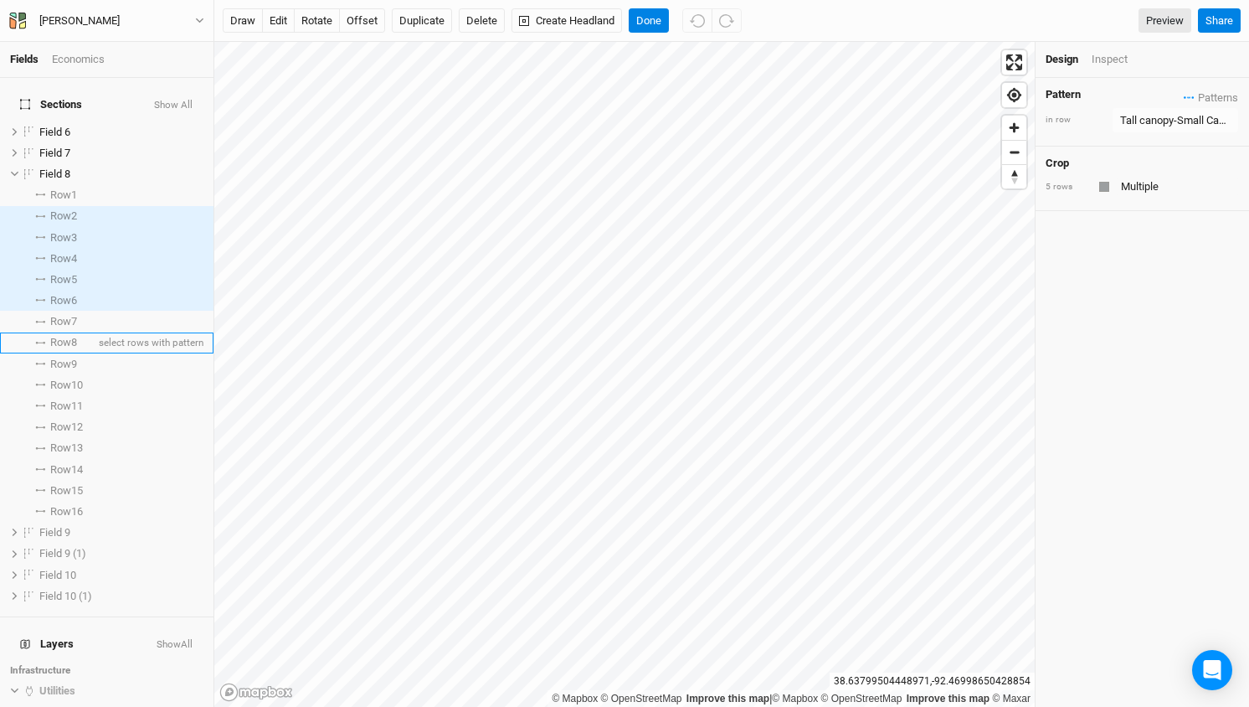
click at [60, 336] on span "Row 8" at bounding box center [63, 342] width 27 height 13
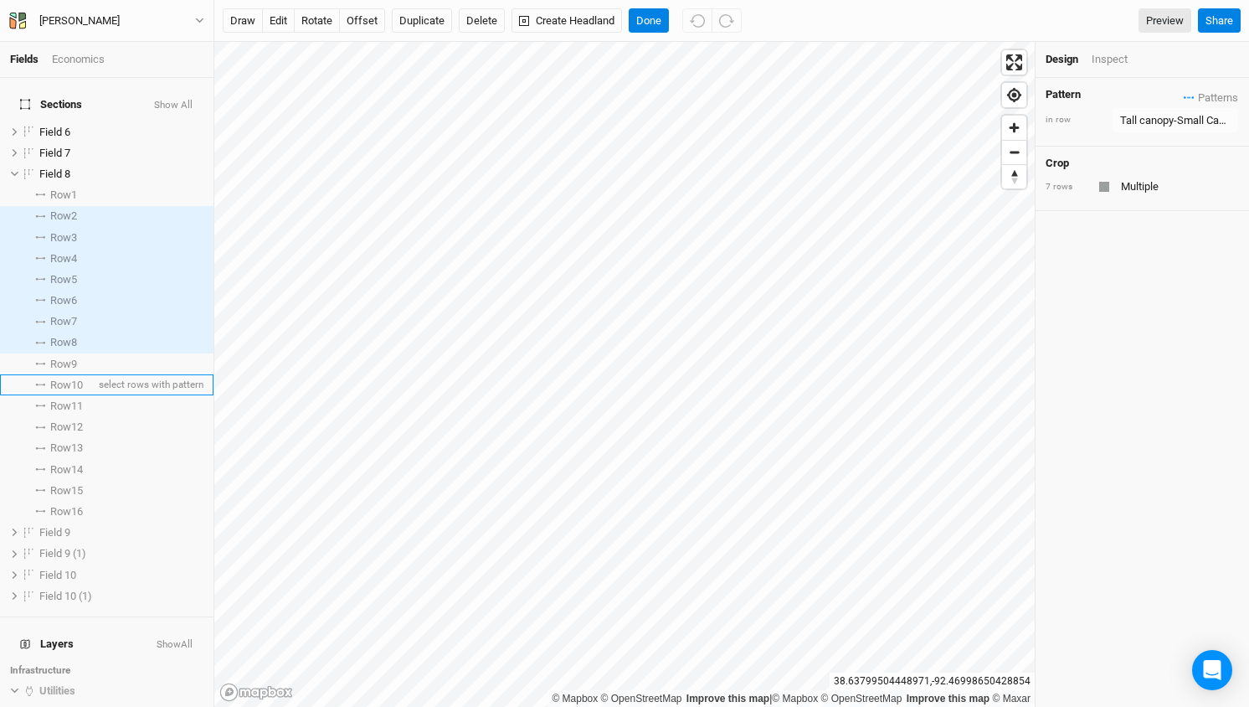
click at [60, 378] on span "Row 10" at bounding box center [66, 384] width 33 height 13
click at [61, 420] on span "Row 12" at bounding box center [66, 426] width 33 height 13
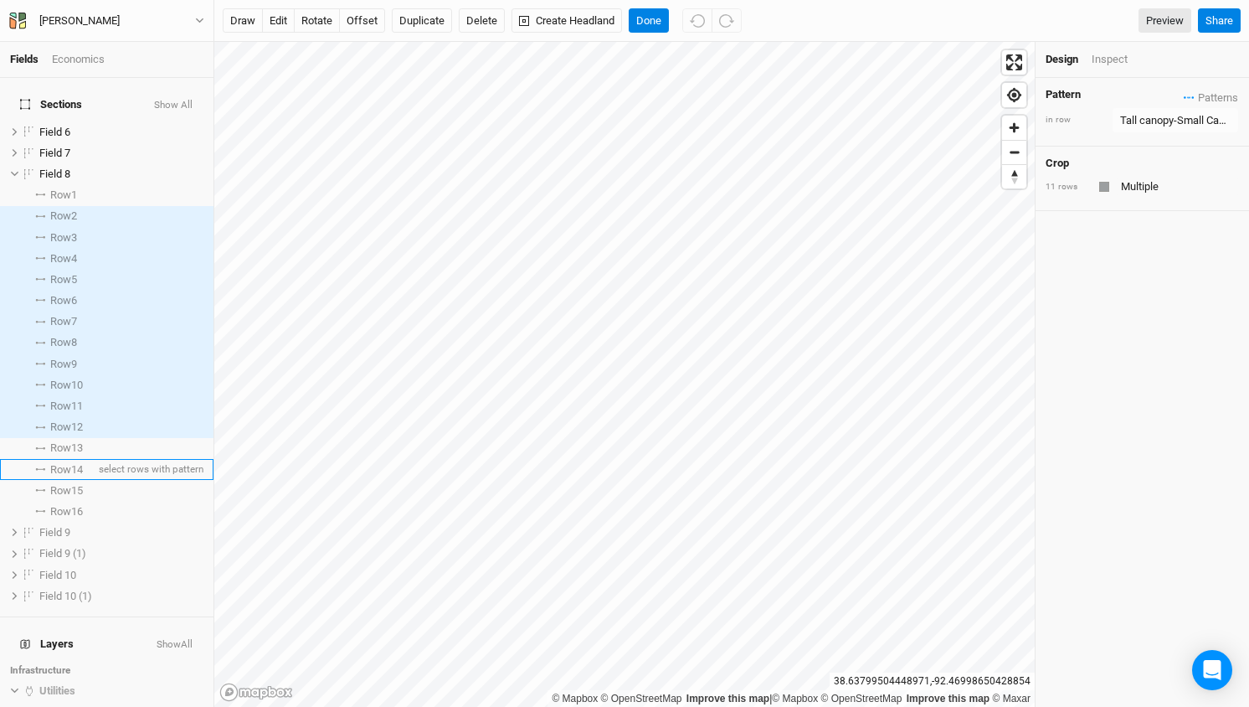
click at [60, 463] on span "Row 14" at bounding box center [66, 469] width 33 height 13
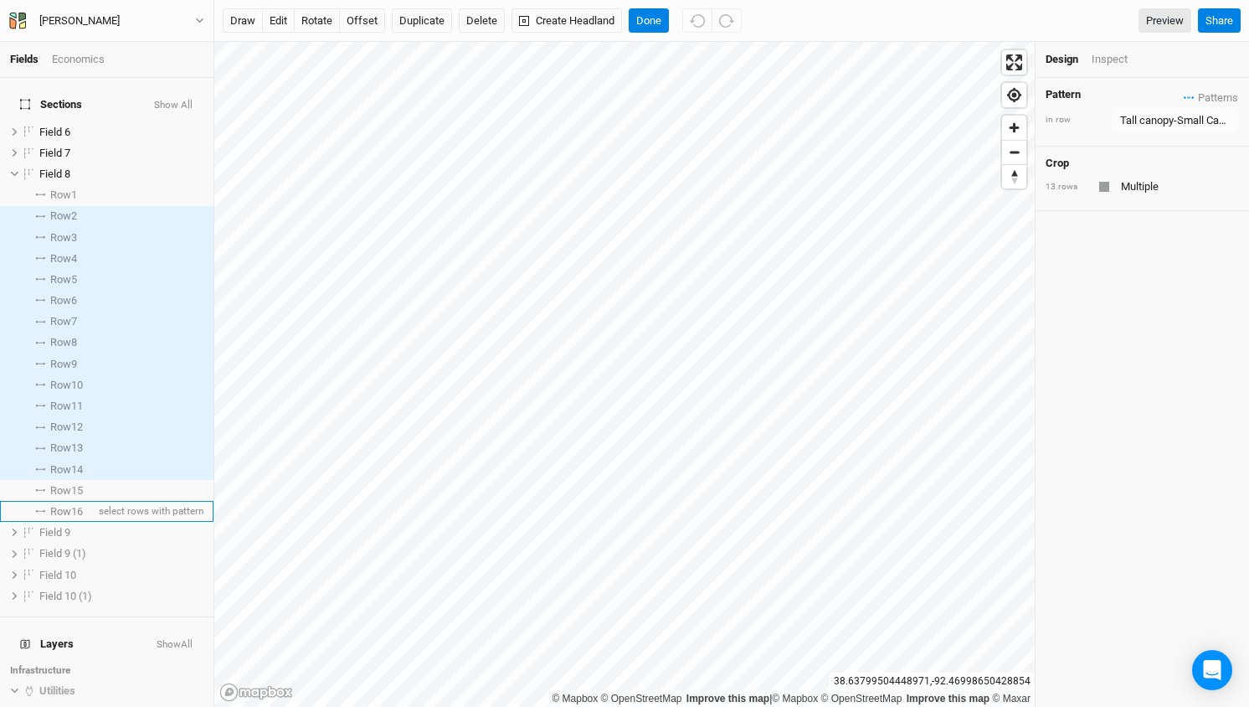
click at [59, 505] on span "Row 16" at bounding box center [66, 511] width 33 height 13
click at [1147, 118] on div "Tall canopy-Small Canopy" at bounding box center [1175, 120] width 111 height 17
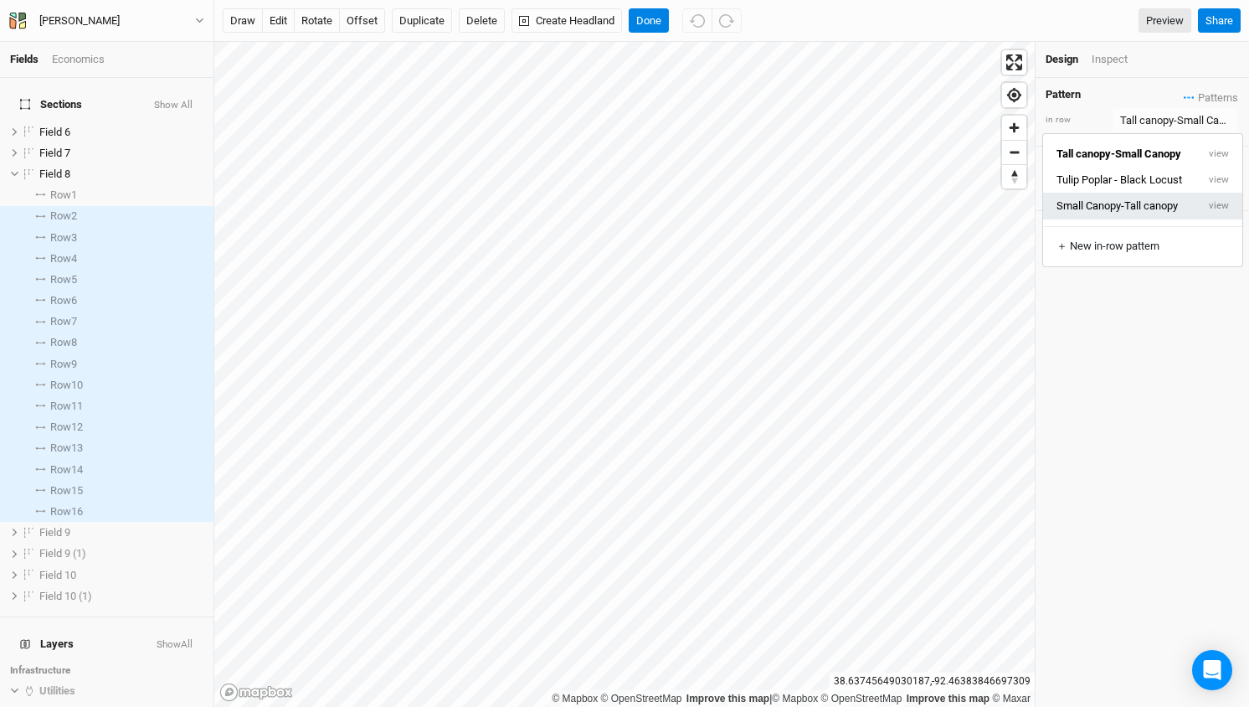
click at [1111, 203] on button "Small Canopy-Tall canopy" at bounding box center [1119, 206] width 153 height 26
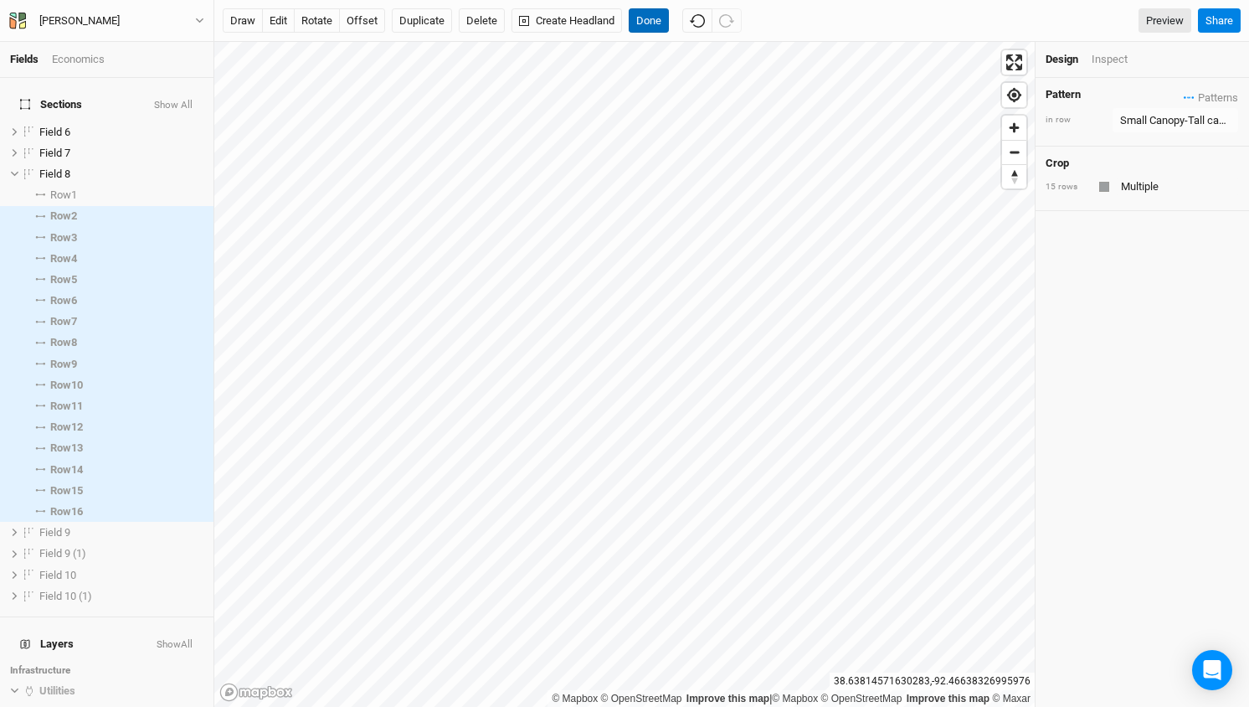
click at [649, 20] on button "Done" at bounding box center [649, 20] width 40 height 25
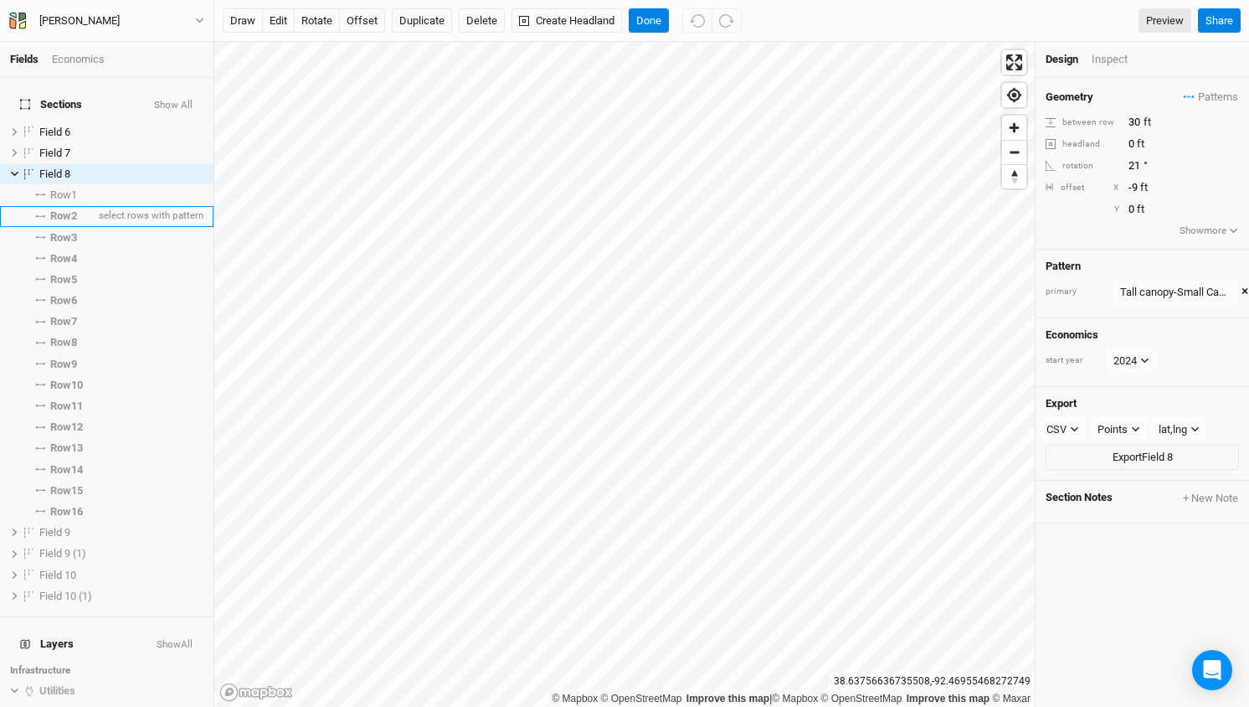
click at [59, 209] on span "Row 2" at bounding box center [63, 215] width 27 height 13
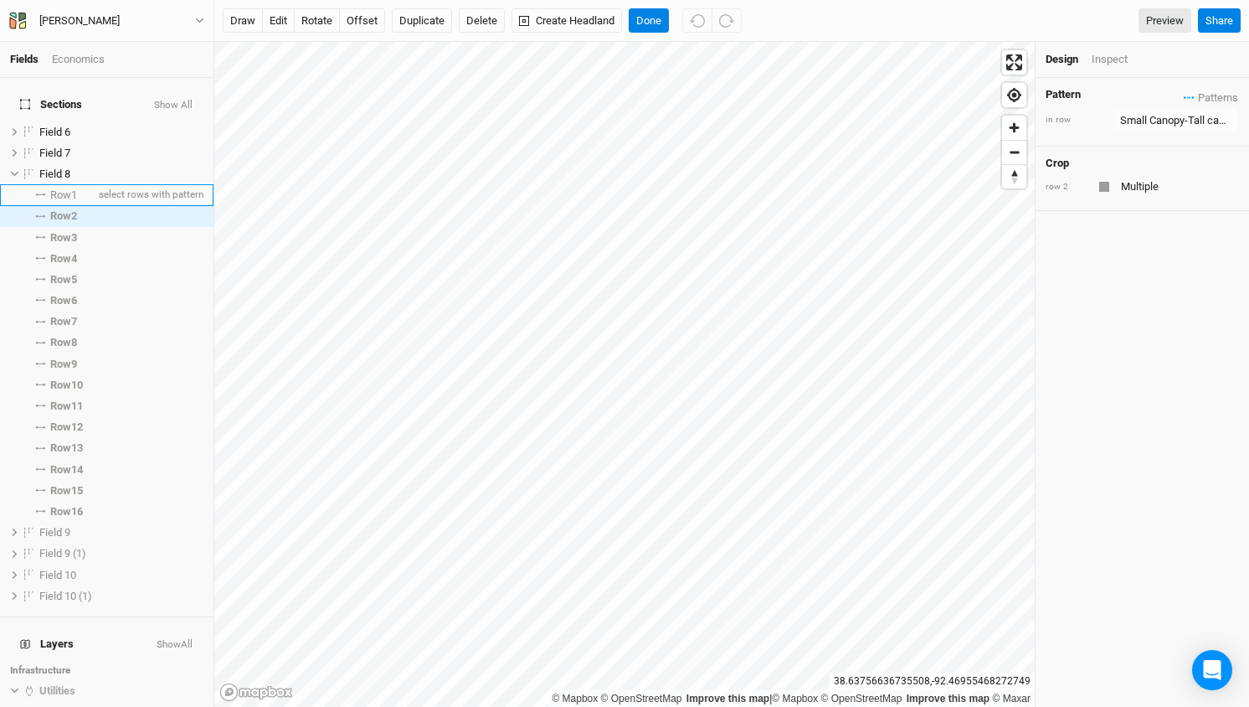
click at [62, 188] on span "Row 1" at bounding box center [63, 194] width 27 height 13
click at [62, 206] on li "Row 2 select rows with pattern" at bounding box center [107, 216] width 214 height 21
click at [1217, 98] on span "Patterns" at bounding box center [1211, 98] width 54 height 17
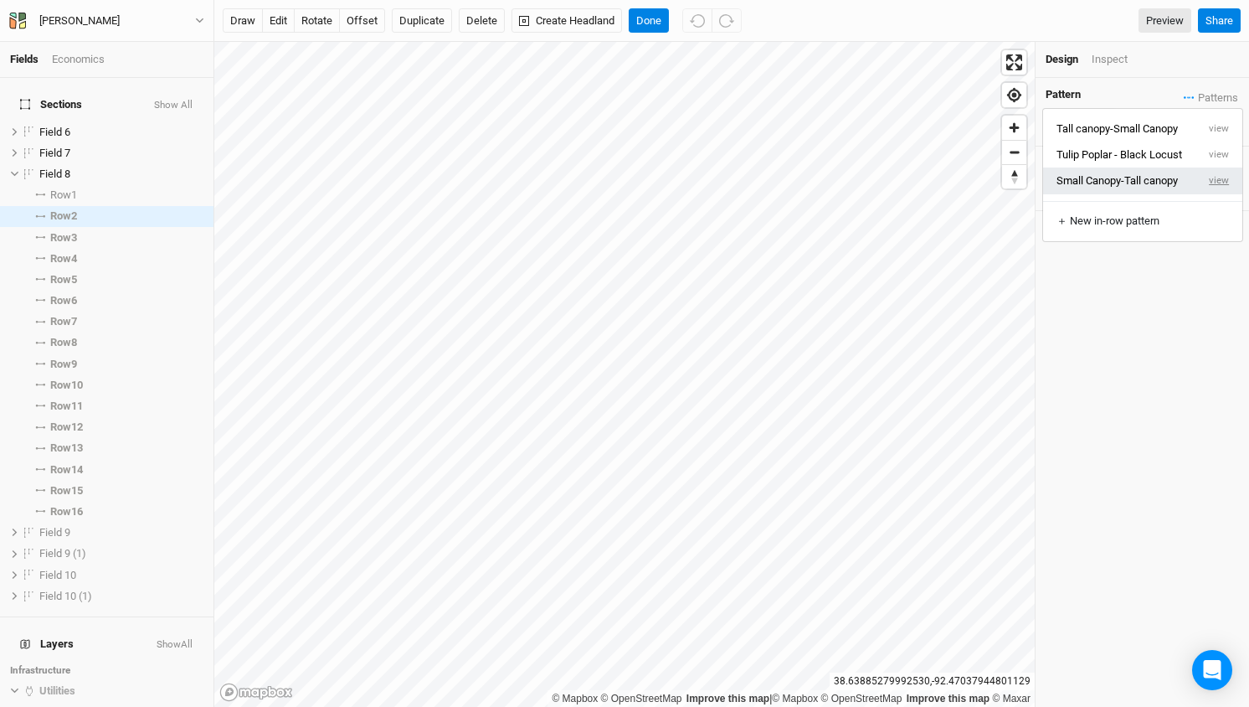
click at [1225, 179] on button "view" at bounding box center [1220, 180] width 46 height 26
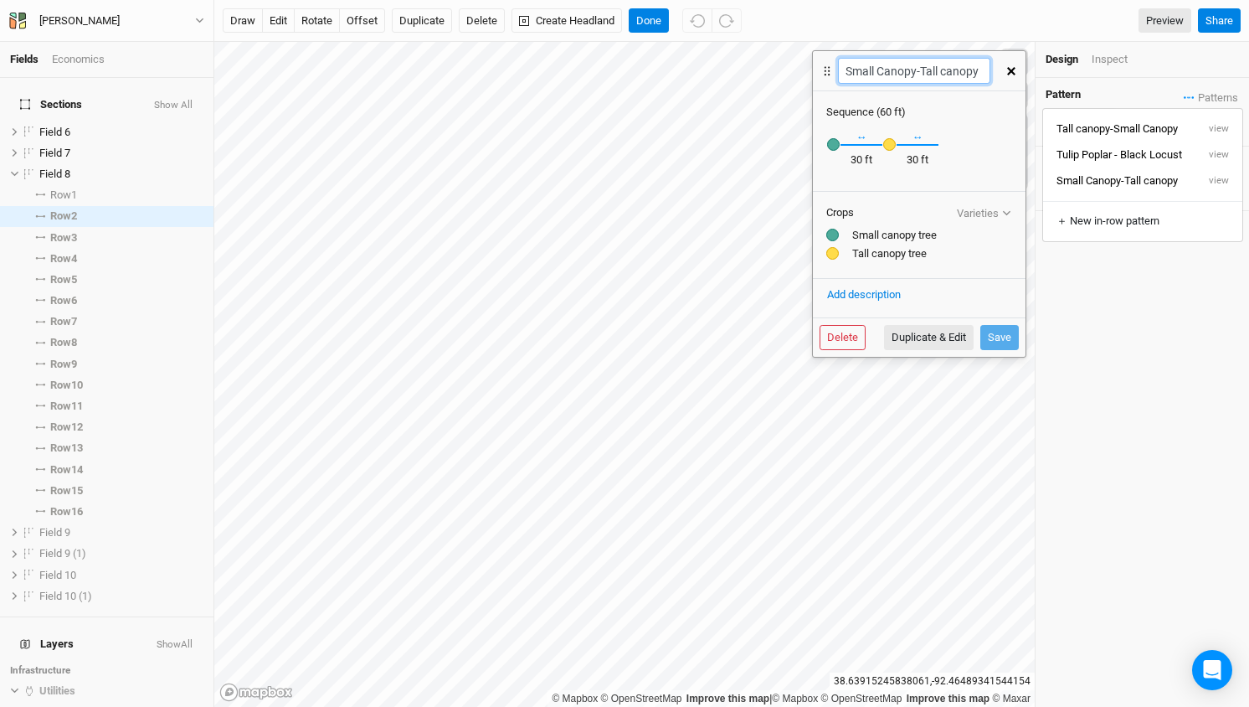
click at [948, 71] on input "Small Canopy-Tall canopy" at bounding box center [914, 71] width 152 height 26
type input "Small Canopy-Tall Canopy"
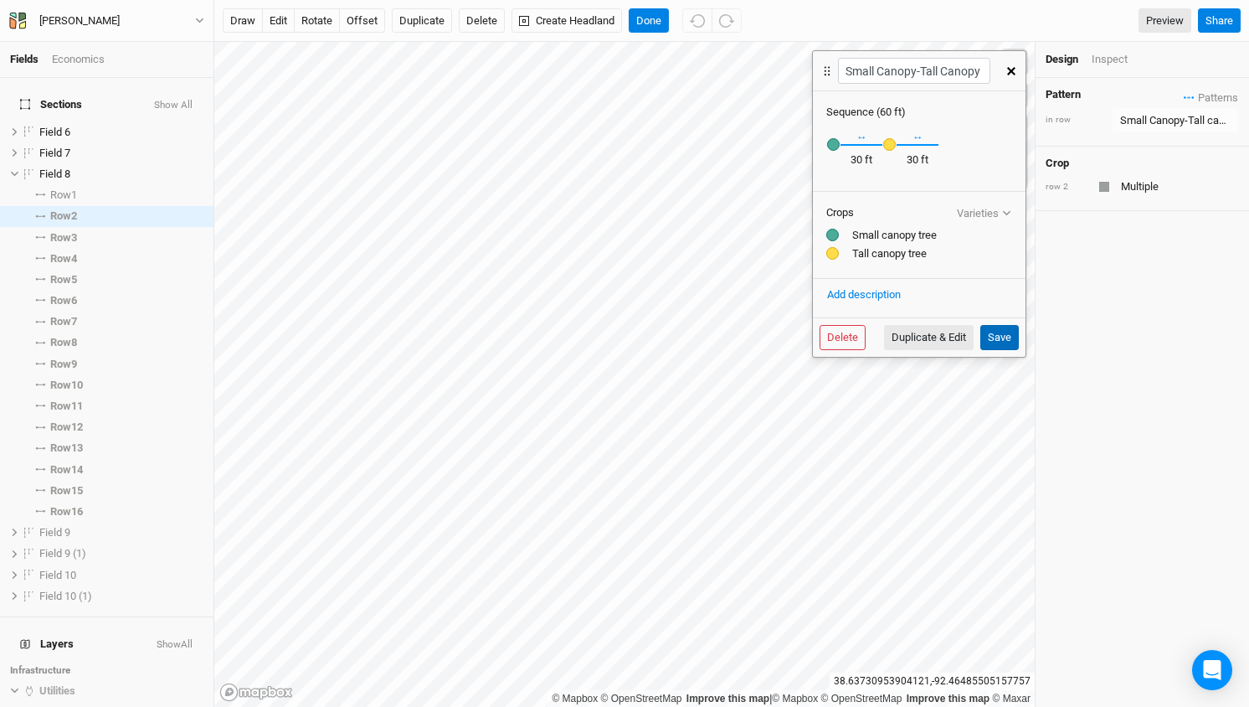
click at [996, 344] on button "Save" at bounding box center [1000, 337] width 39 height 25
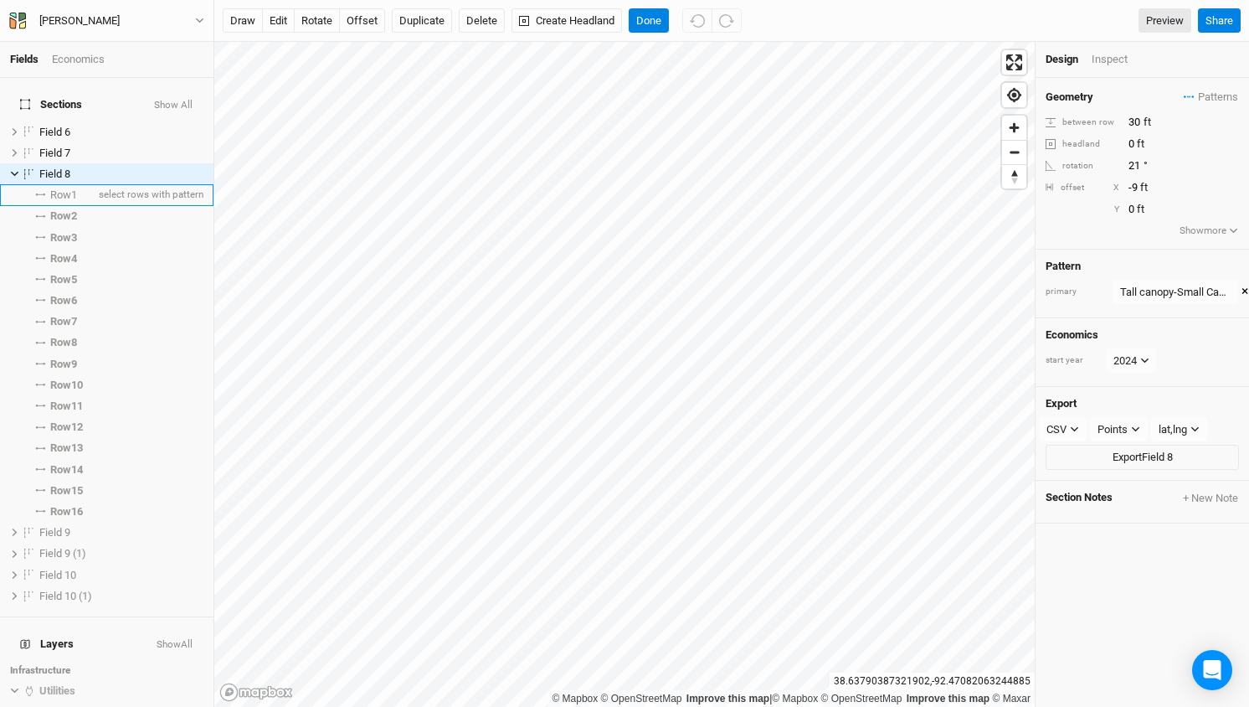
click at [68, 188] on span "Row 1" at bounding box center [63, 194] width 27 height 13
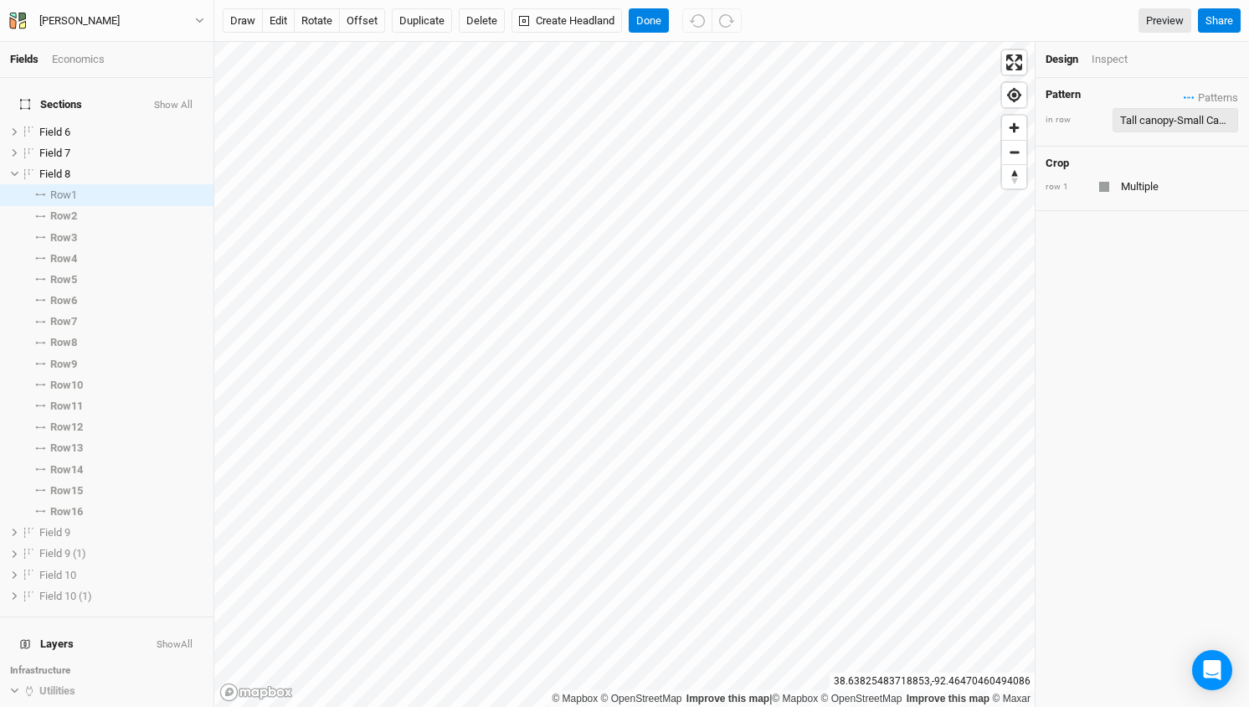
click at [1196, 120] on div "Tall canopy-Small Canopy" at bounding box center [1175, 120] width 111 height 17
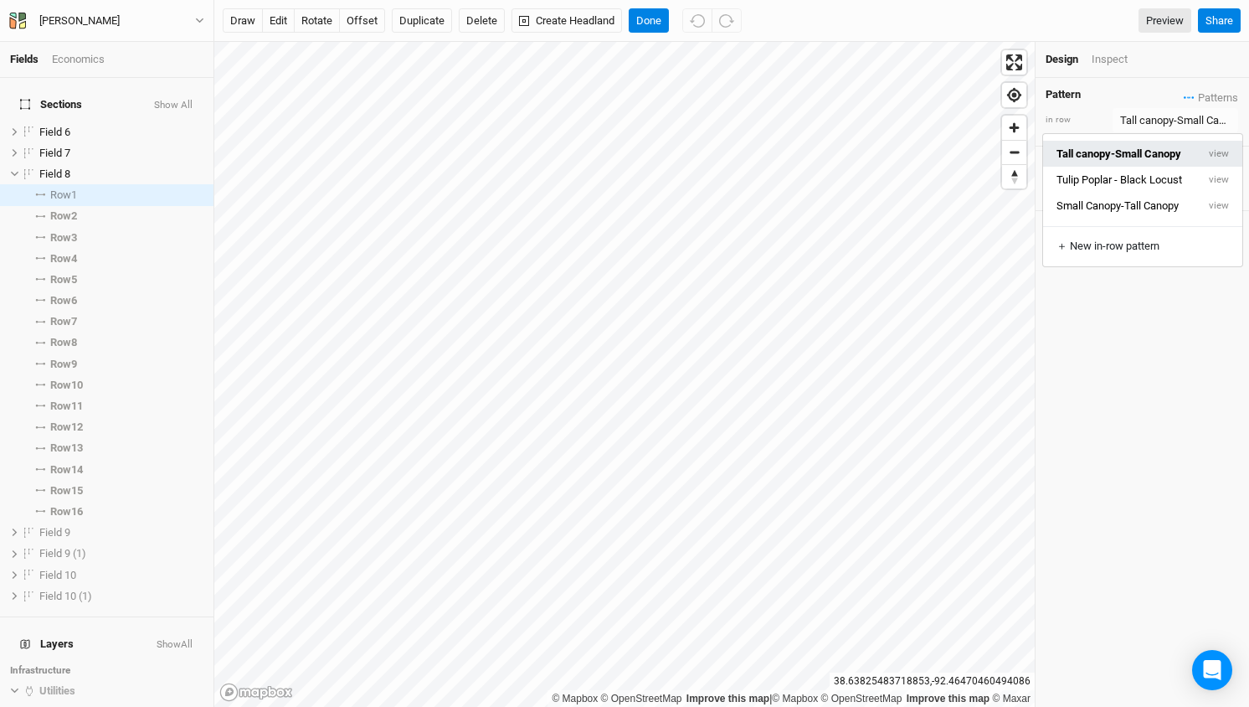
click at [1139, 157] on button "Tall canopy-Small Canopy" at bounding box center [1119, 154] width 153 height 26
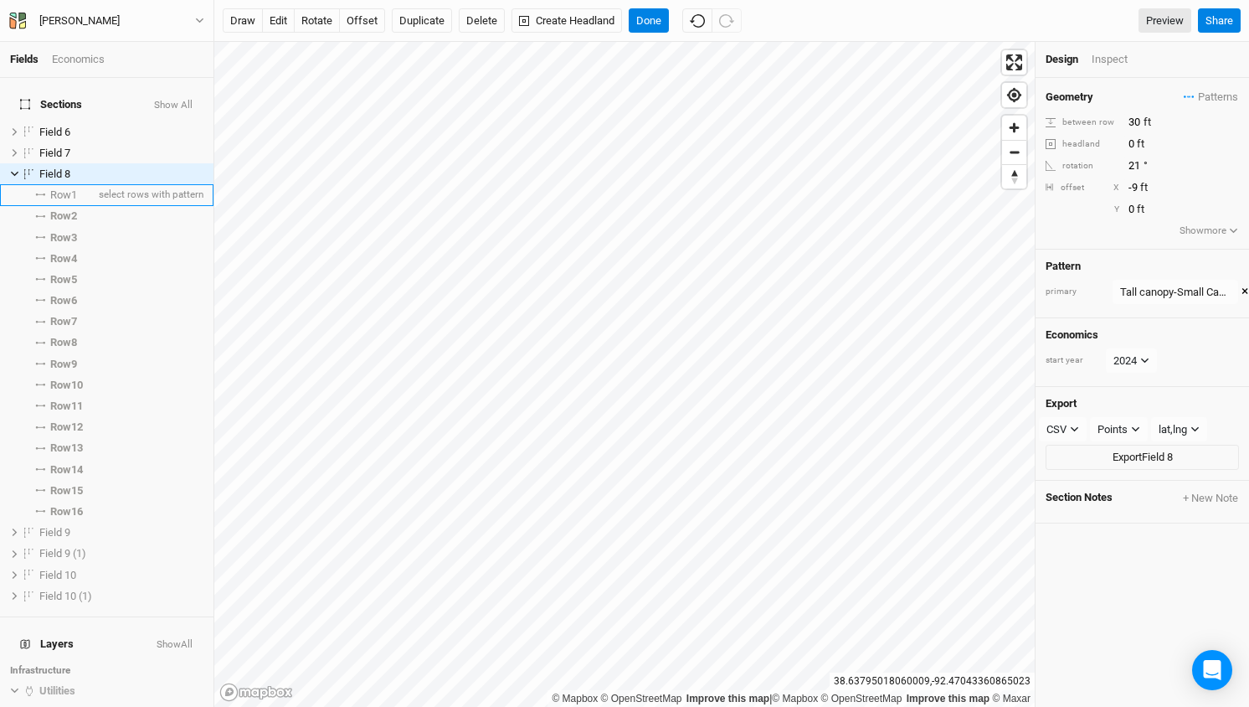
click at [65, 188] on span "Row 1" at bounding box center [63, 194] width 27 height 13
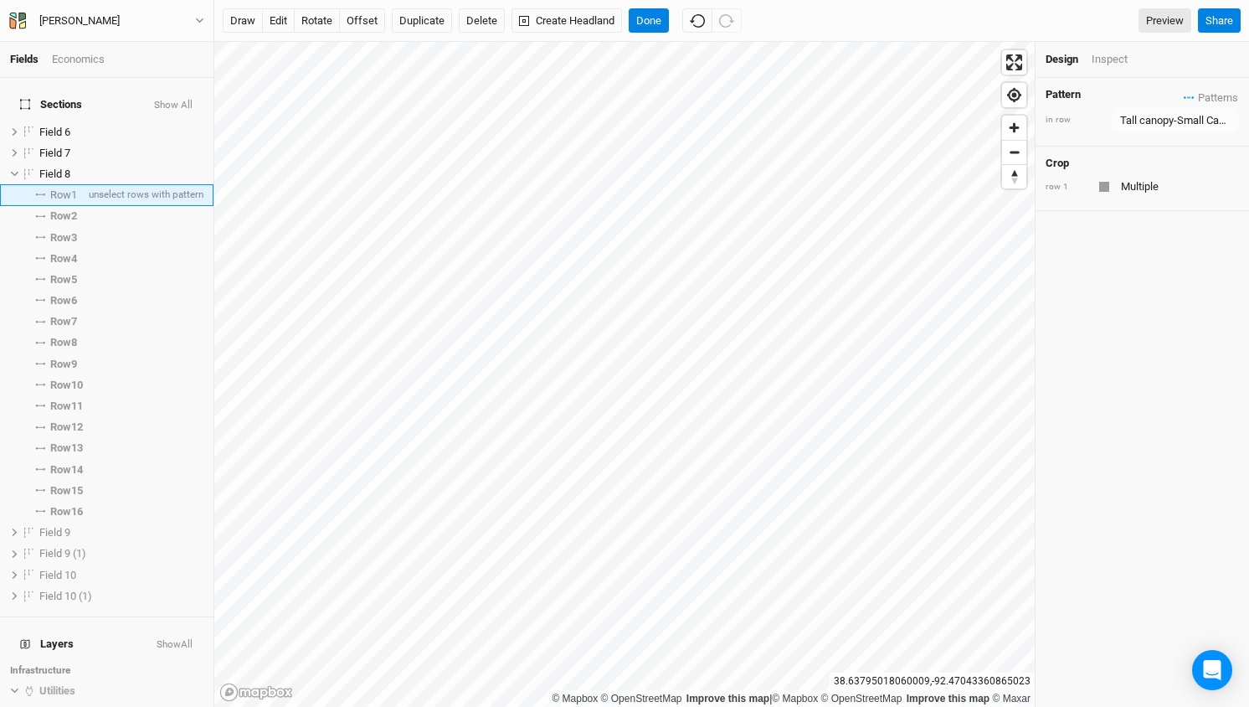
click at [59, 188] on span "Row 1" at bounding box center [63, 194] width 27 height 13
click at [50, 167] on span "Field 8" at bounding box center [54, 173] width 31 height 13
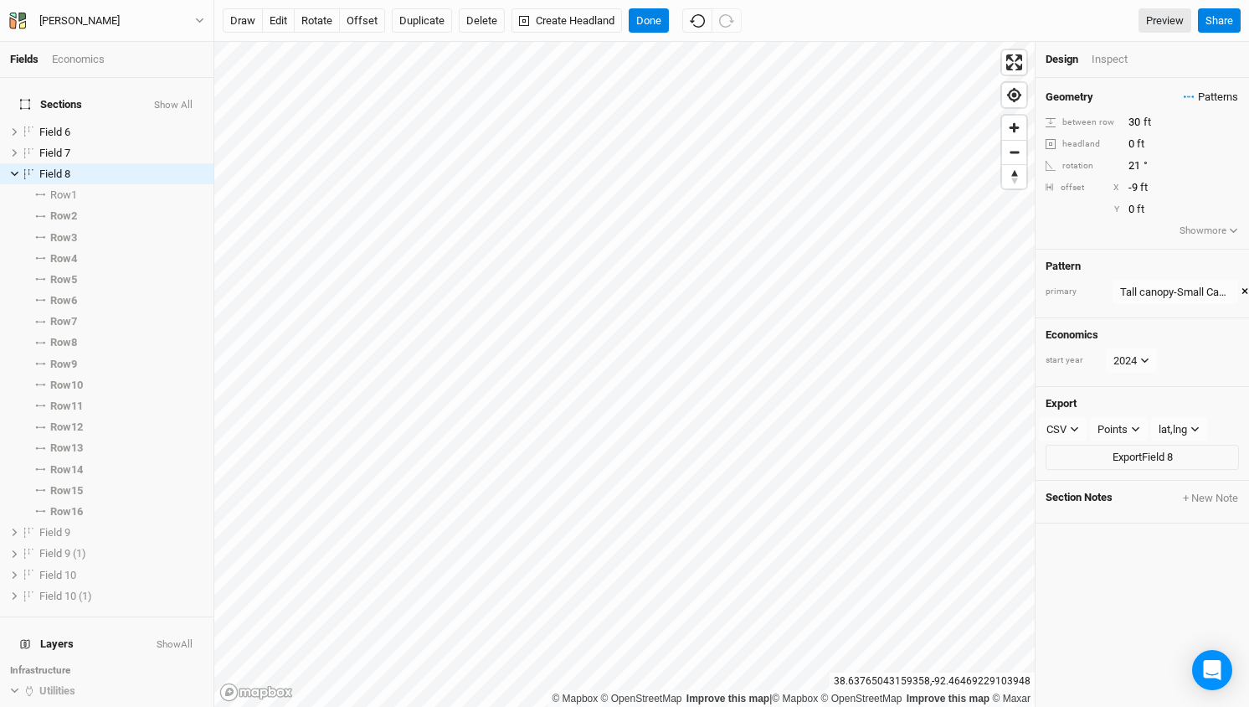
click at [1216, 97] on span "Patterns" at bounding box center [1211, 97] width 54 height 17
click at [1128, 124] on button "Tall canopy-Small Canopy" at bounding box center [1119, 128] width 153 height 26
click at [59, 209] on span "Row 2" at bounding box center [63, 215] width 27 height 13
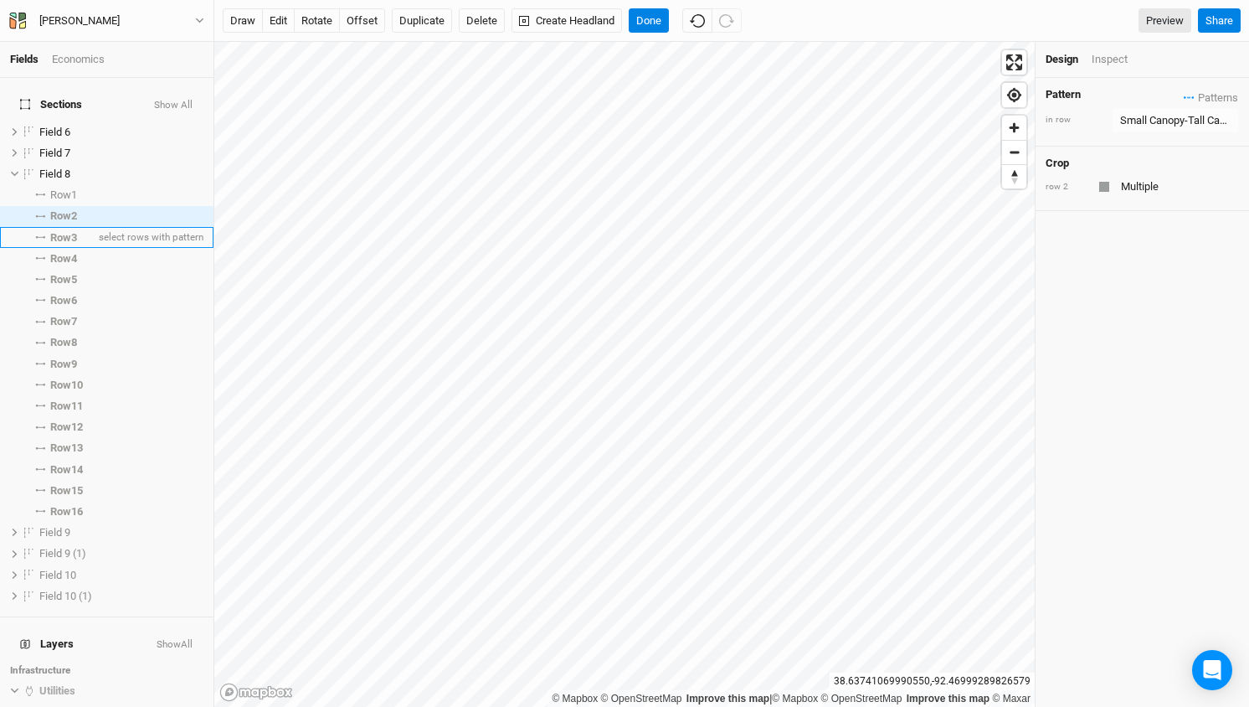
click at [64, 231] on span "Row 3" at bounding box center [63, 237] width 27 height 13
click at [63, 252] on span "Row 4" at bounding box center [63, 258] width 27 height 13
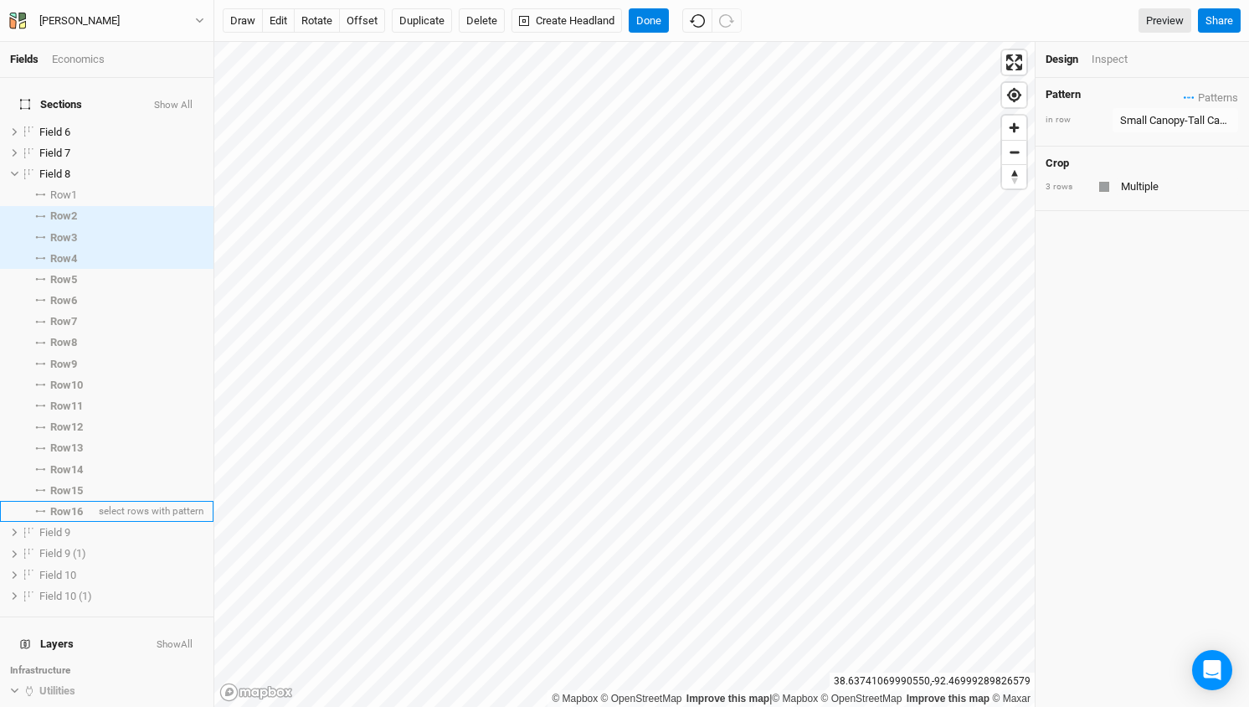
click at [58, 505] on span "Row 16" at bounding box center [66, 511] width 33 height 13
click at [55, 273] on span "Row 5" at bounding box center [63, 279] width 27 height 13
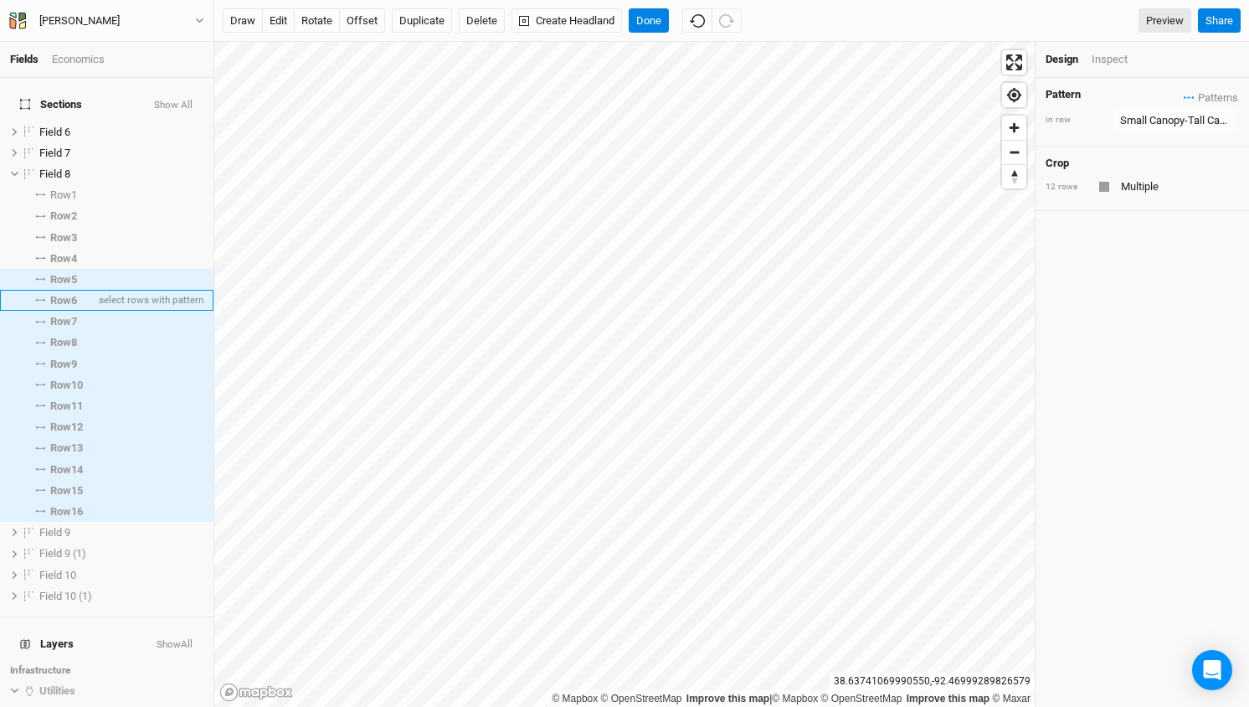
click at [59, 294] on span "Row 6" at bounding box center [63, 300] width 27 height 13
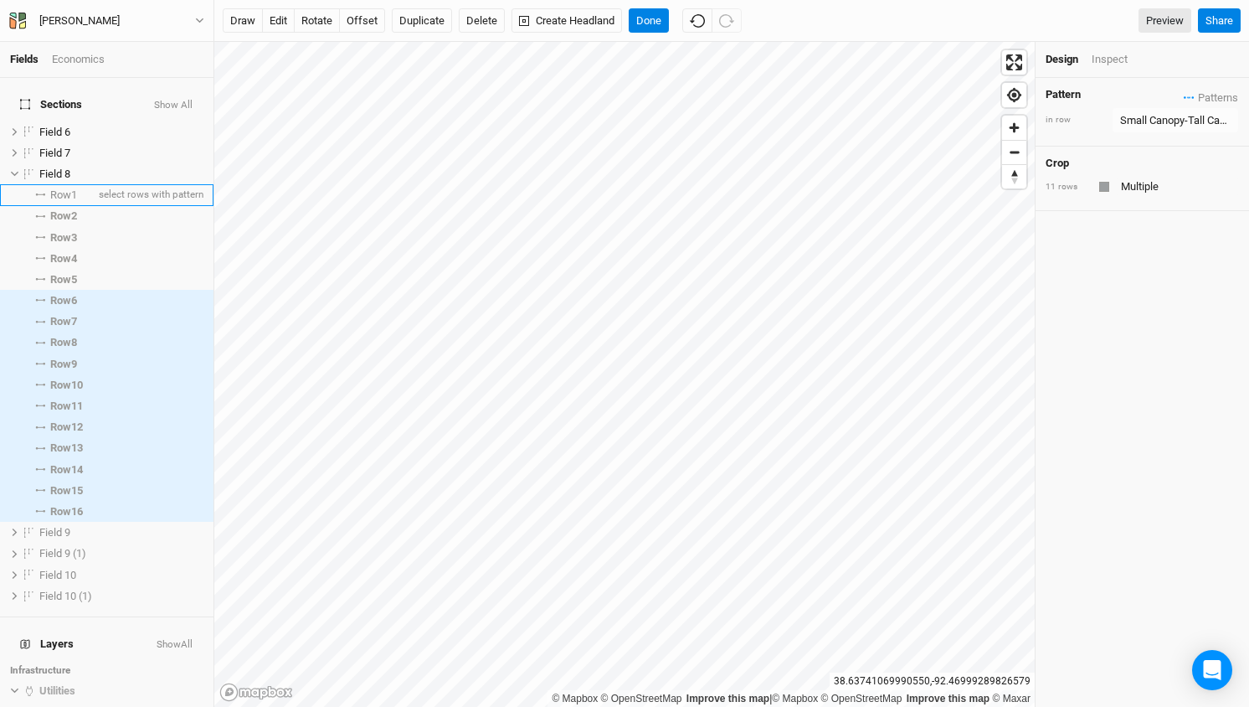
click at [60, 188] on span "Row 1" at bounding box center [63, 194] width 27 height 13
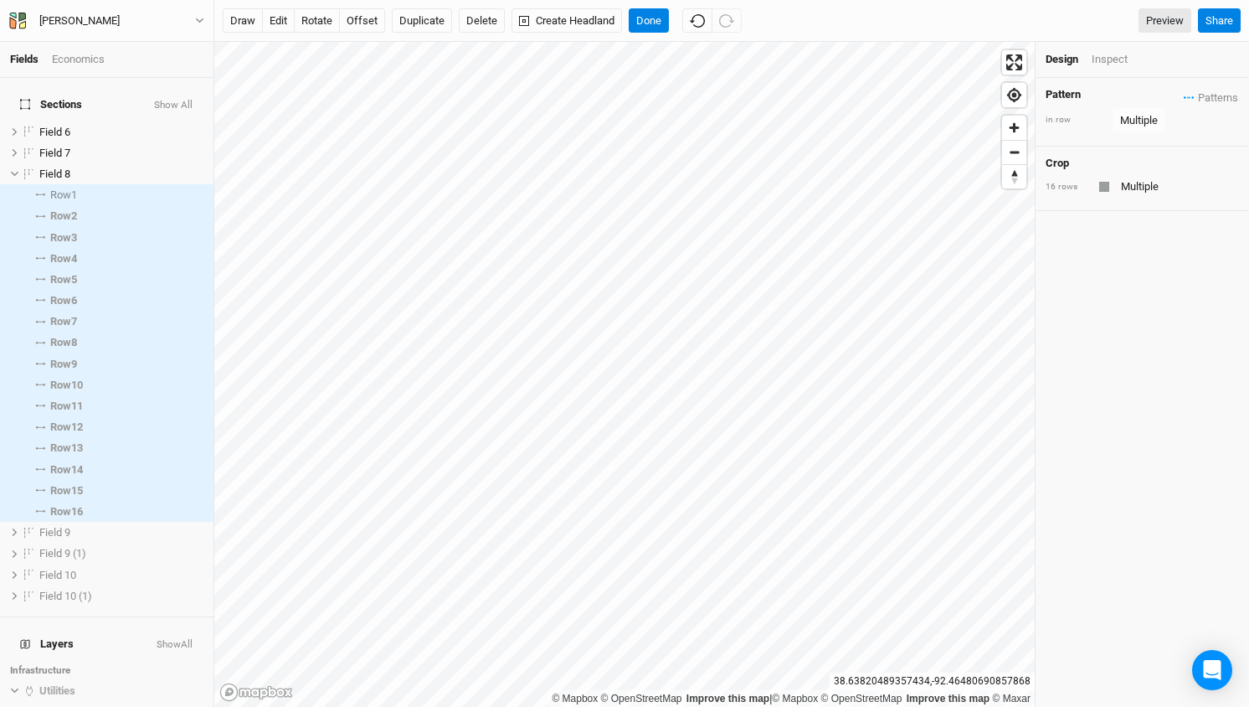
click at [1228, 86] on div "Pattern Patterns Tall canopy-Small Canopy view Tulip Poplar - Black Locust view…" at bounding box center [1143, 112] width 214 height 69
click at [1212, 95] on span "Patterns" at bounding box center [1211, 98] width 54 height 17
click at [1149, 126] on button "Tall canopy-Small Canopy" at bounding box center [1119, 129] width 153 height 26
click at [1159, 296] on div "Pattern Patterns Tall canopy-Small Canopy view Tulip Poplar - Black Locust view…" at bounding box center [1143, 392] width 214 height 629
click at [46, 206] on li "Row 2 unselect rows with pattern" at bounding box center [107, 216] width 214 height 21
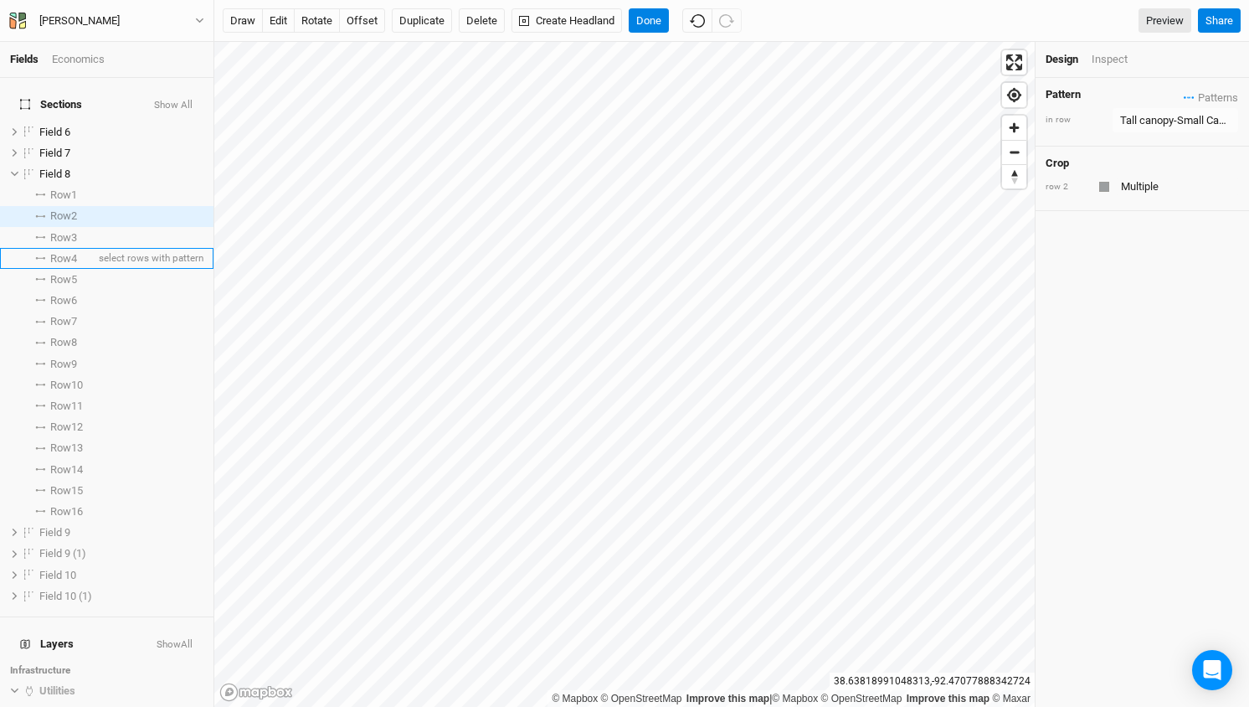
click at [64, 252] on span "Row 4" at bounding box center [63, 258] width 27 height 13
click at [62, 294] on span "Row 6" at bounding box center [63, 300] width 27 height 13
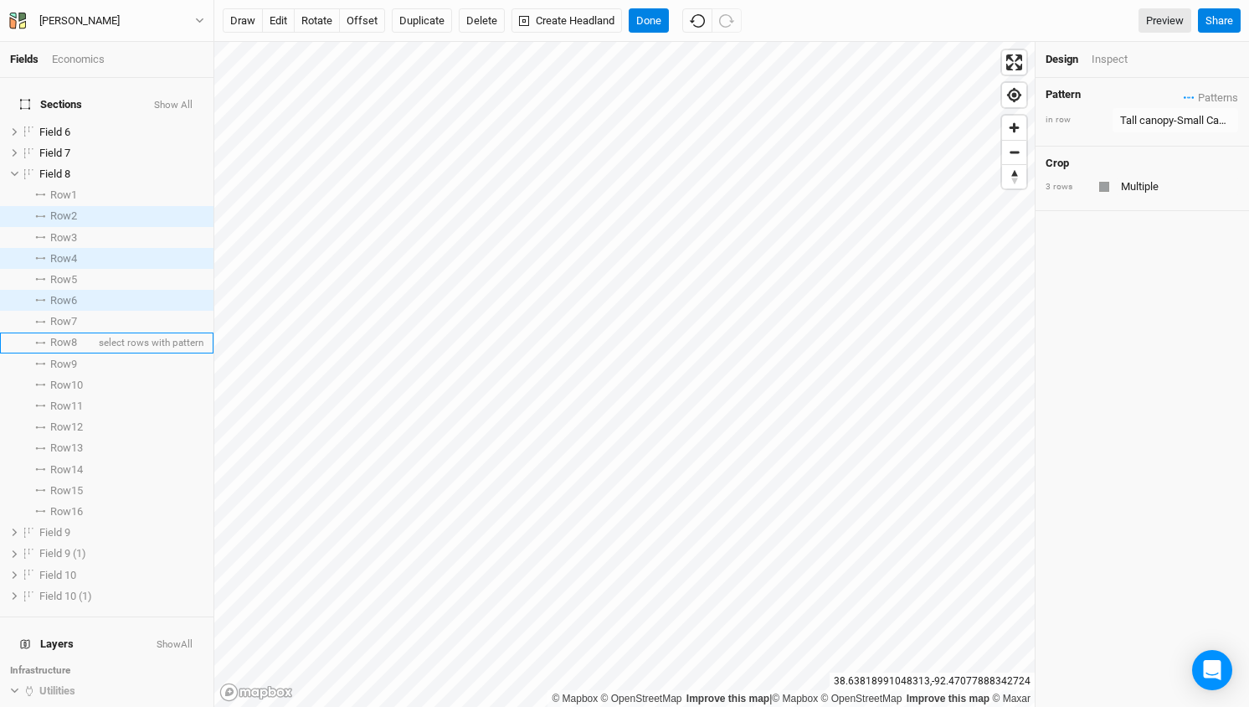
click at [61, 336] on span "Row 8" at bounding box center [63, 342] width 27 height 13
click at [61, 378] on span "Row 10" at bounding box center [66, 384] width 33 height 13
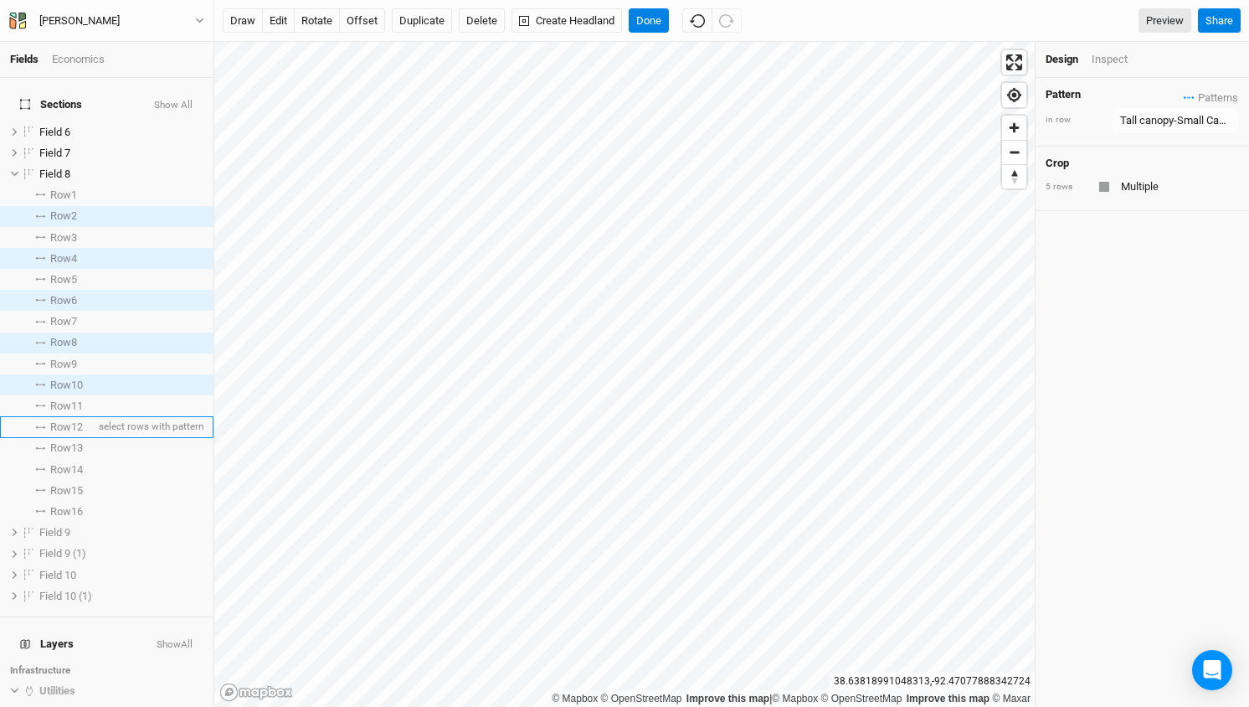
click at [61, 420] on span "Row 12" at bounding box center [66, 426] width 33 height 13
click at [62, 463] on span "Row 14" at bounding box center [66, 469] width 33 height 13
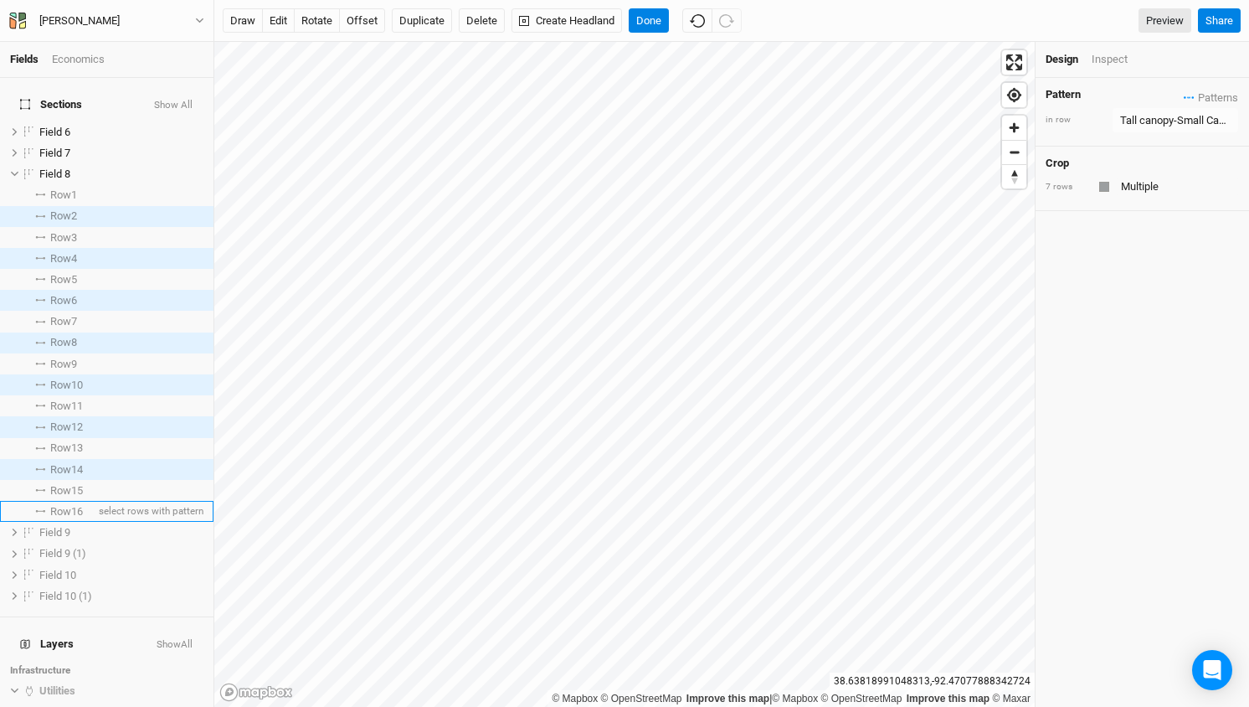
click at [63, 505] on span "Row 16" at bounding box center [66, 511] width 33 height 13
click at [1207, 112] on div "Tall canopy-Small Canopy" at bounding box center [1175, 120] width 111 height 17
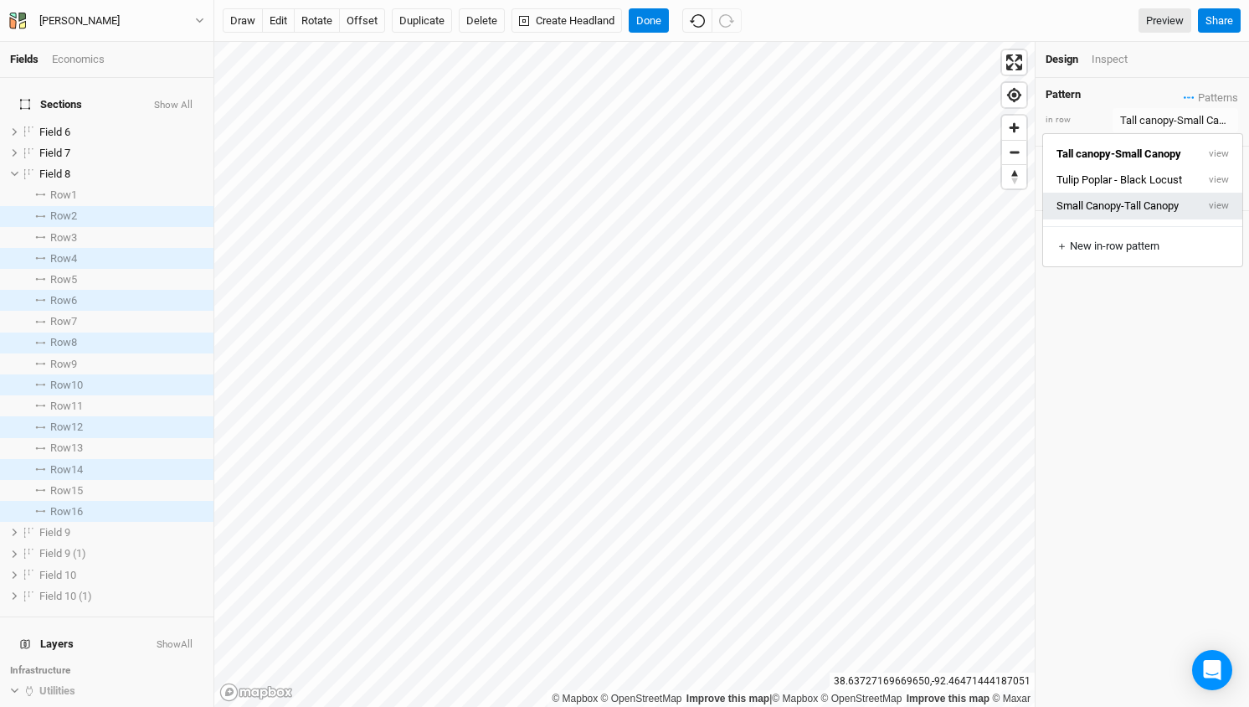
click at [1130, 201] on button "Small Canopy-Tall Canopy" at bounding box center [1119, 206] width 153 height 26
click at [1123, 315] on div "Pattern Patterns Tall canopy-Small Canopy view Tulip Poplar - Black Locust view…" at bounding box center [1143, 392] width 214 height 629
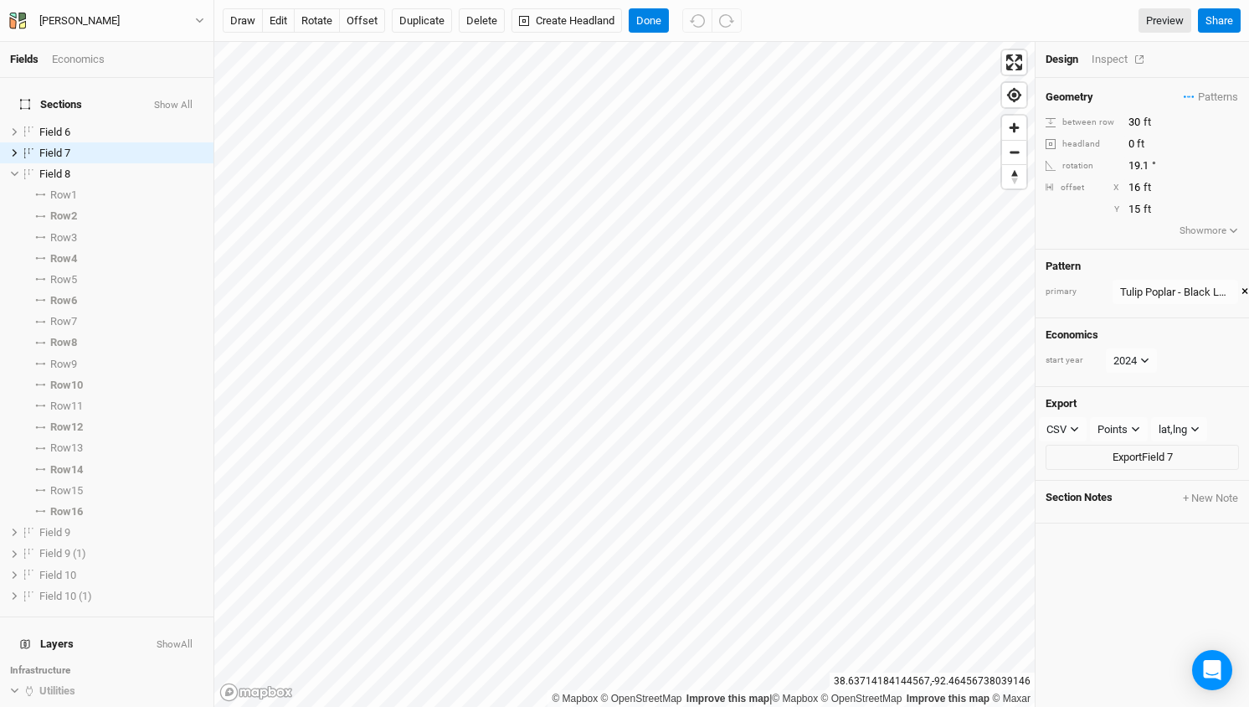
click at [1109, 60] on div "Inspect" at bounding box center [1121, 59] width 59 height 15
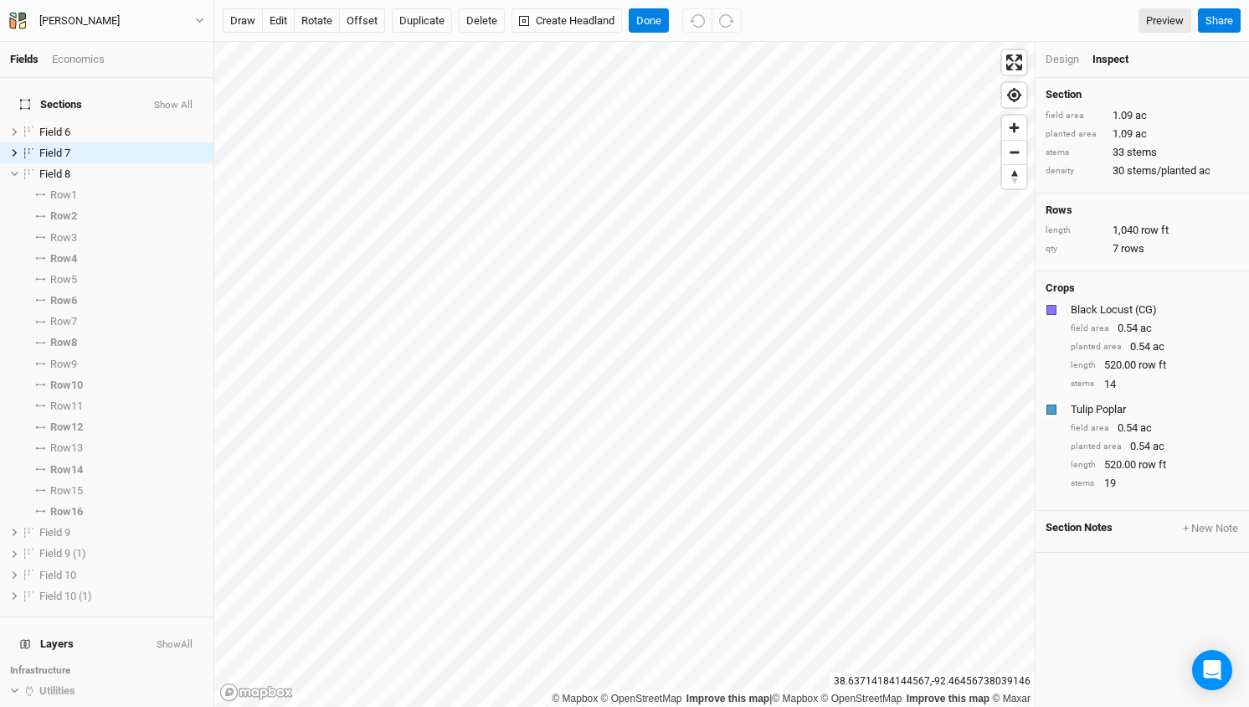
click at [1053, 57] on div "Design" at bounding box center [1062, 59] width 33 height 15
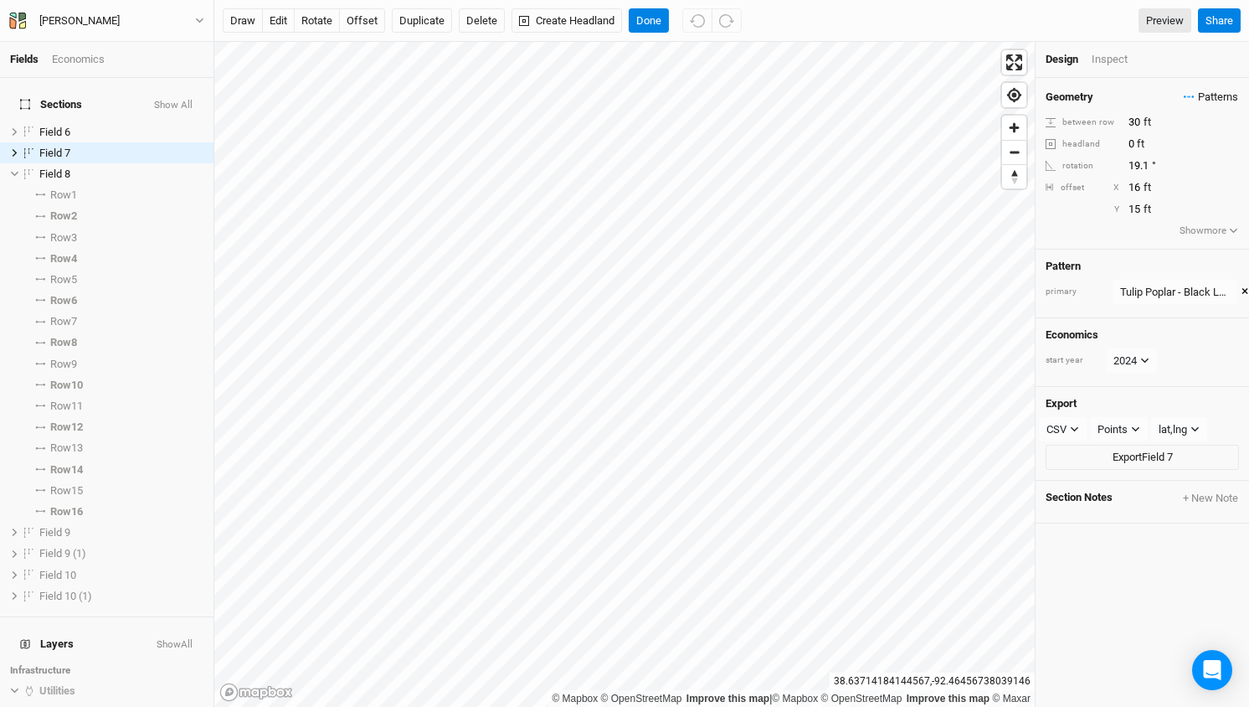
click at [1209, 96] on span "Patterns" at bounding box center [1211, 97] width 54 height 17
click at [1221, 154] on button "view" at bounding box center [1220, 154] width 46 height 26
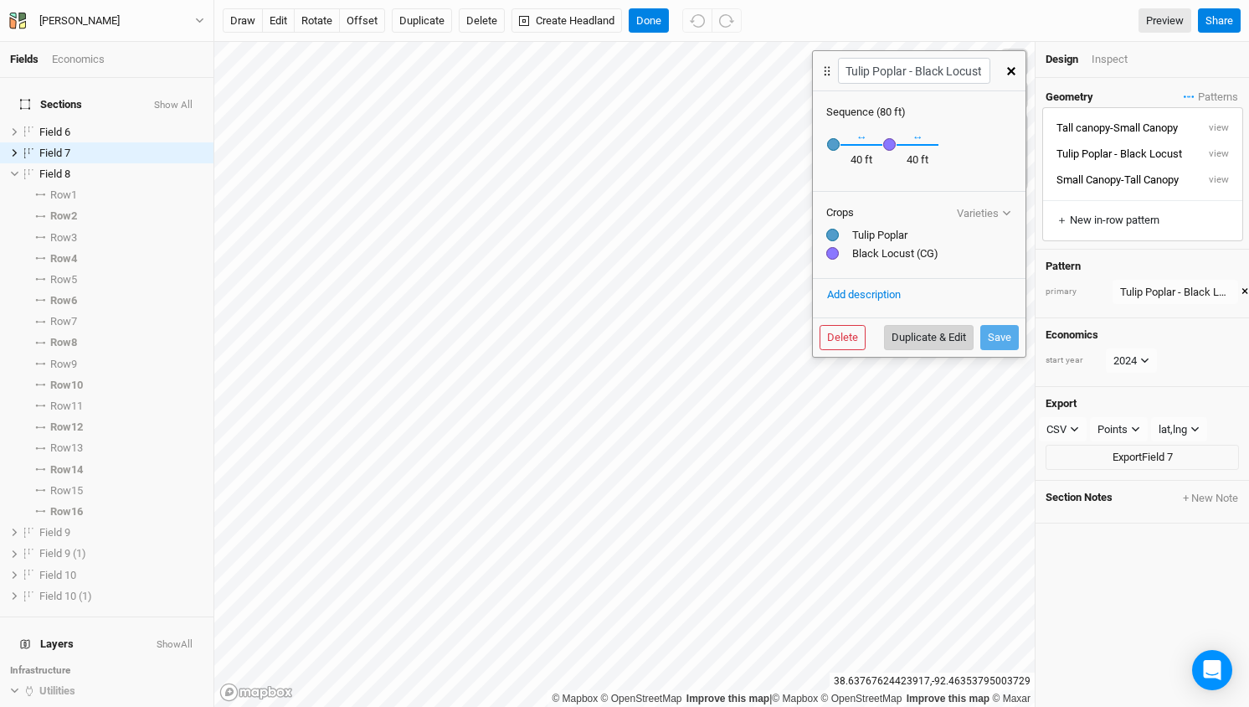
click at [923, 336] on button "Duplicate & Edit" at bounding box center [929, 337] width 90 height 25
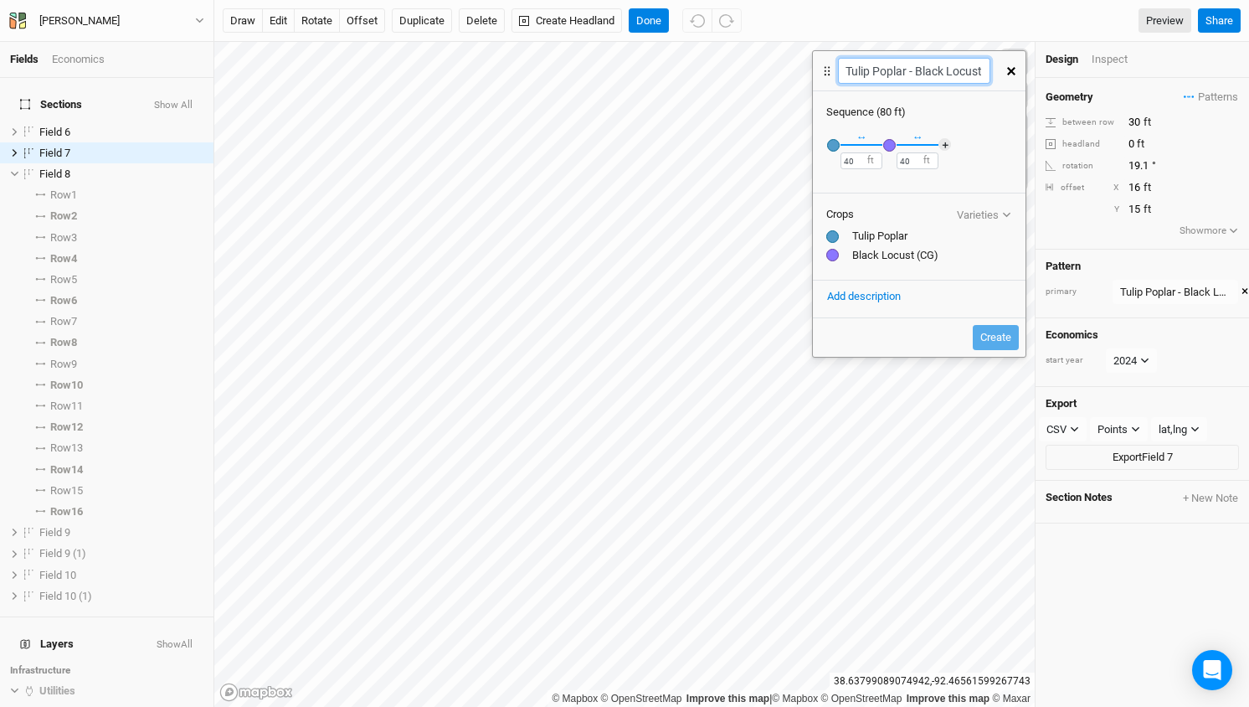
click at [755, 70] on div "Fields Economics Sections Show All Field 6 hide Field 7 hide Field 8 hide Row 1…" at bounding box center [624, 353] width 1249 height 707
type input "Black Locust"
click at [1008, 75] on button "button" at bounding box center [1011, 71] width 29 height 30
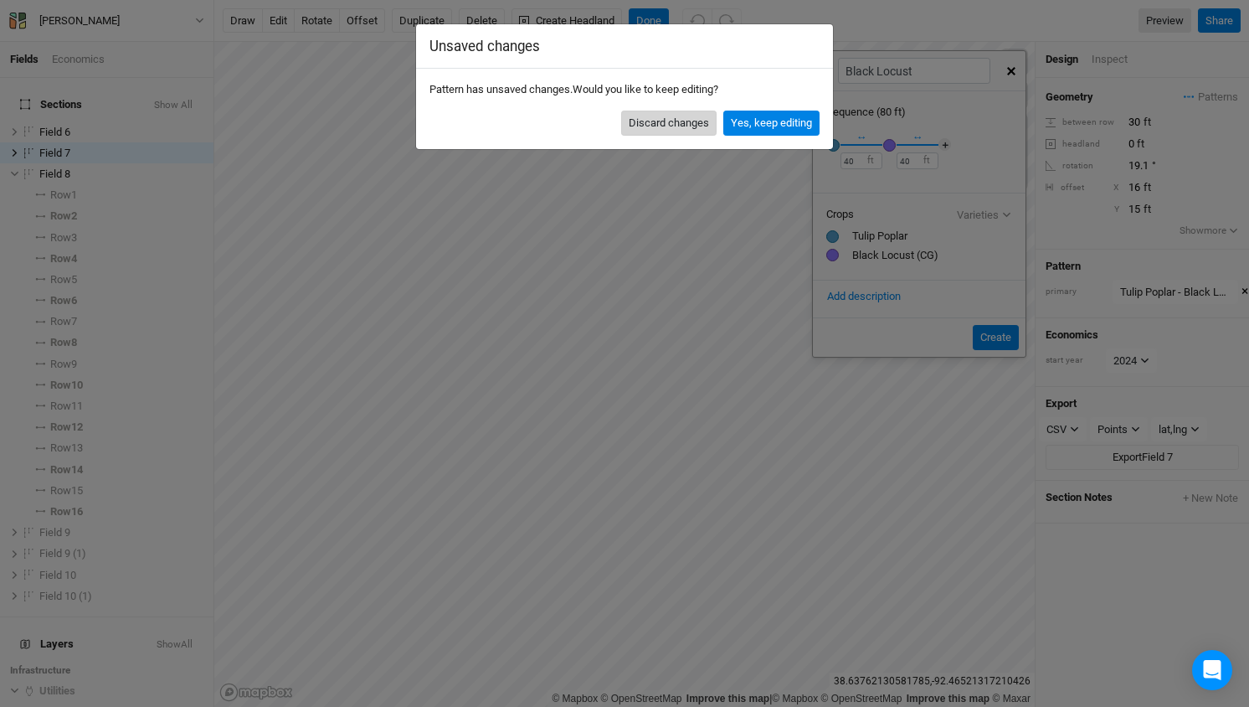
click at [704, 128] on button "Discard changes" at bounding box center [668, 123] width 95 height 25
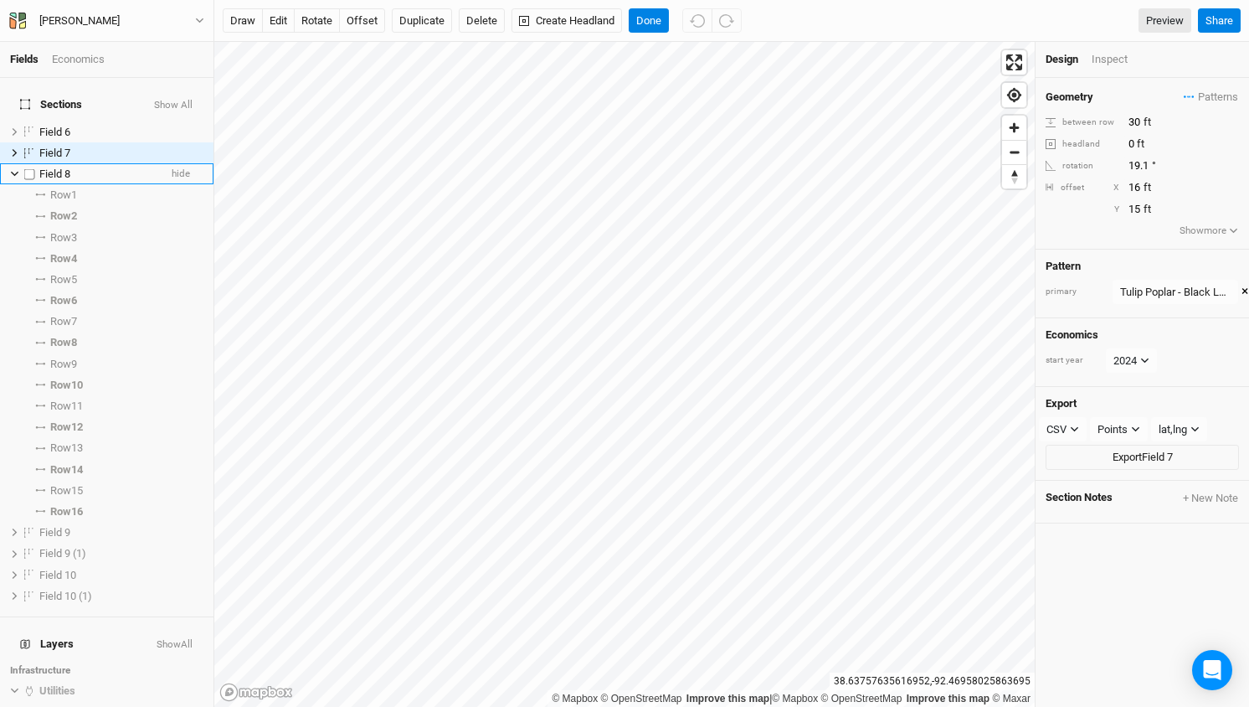
click at [12, 169] on icon at bounding box center [14, 173] width 9 height 9
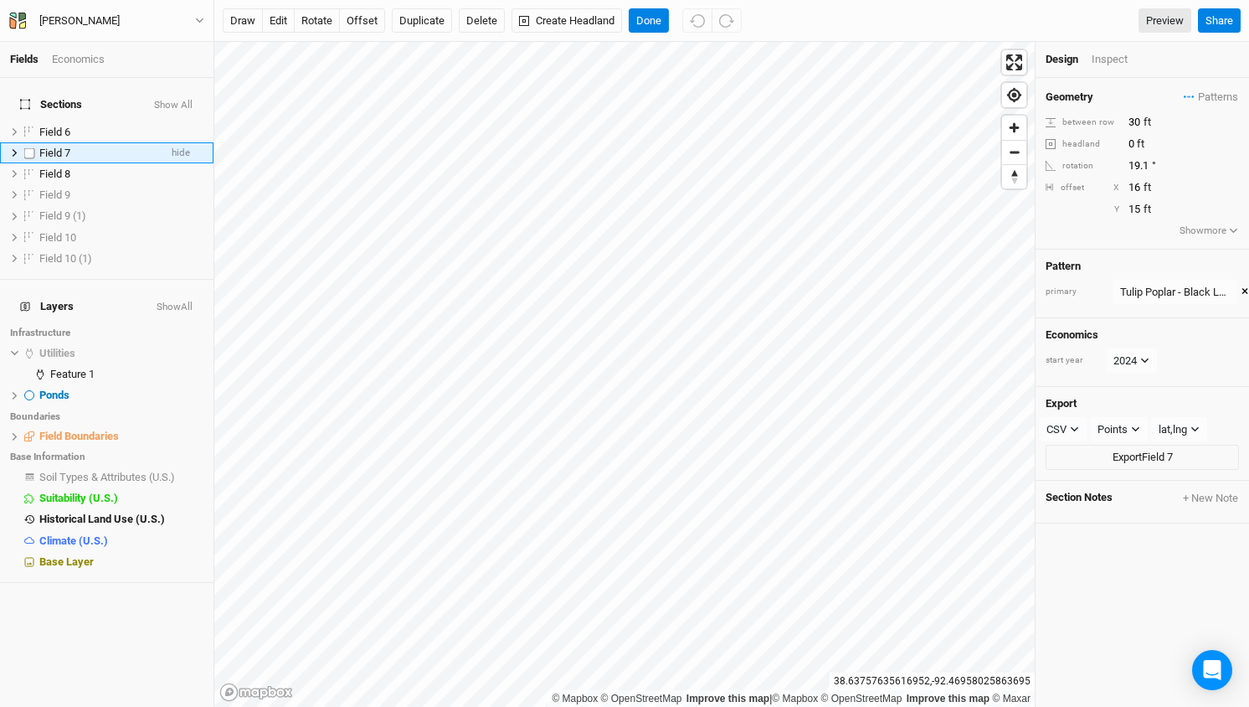
click at [16, 148] on icon at bounding box center [14, 152] width 9 height 9
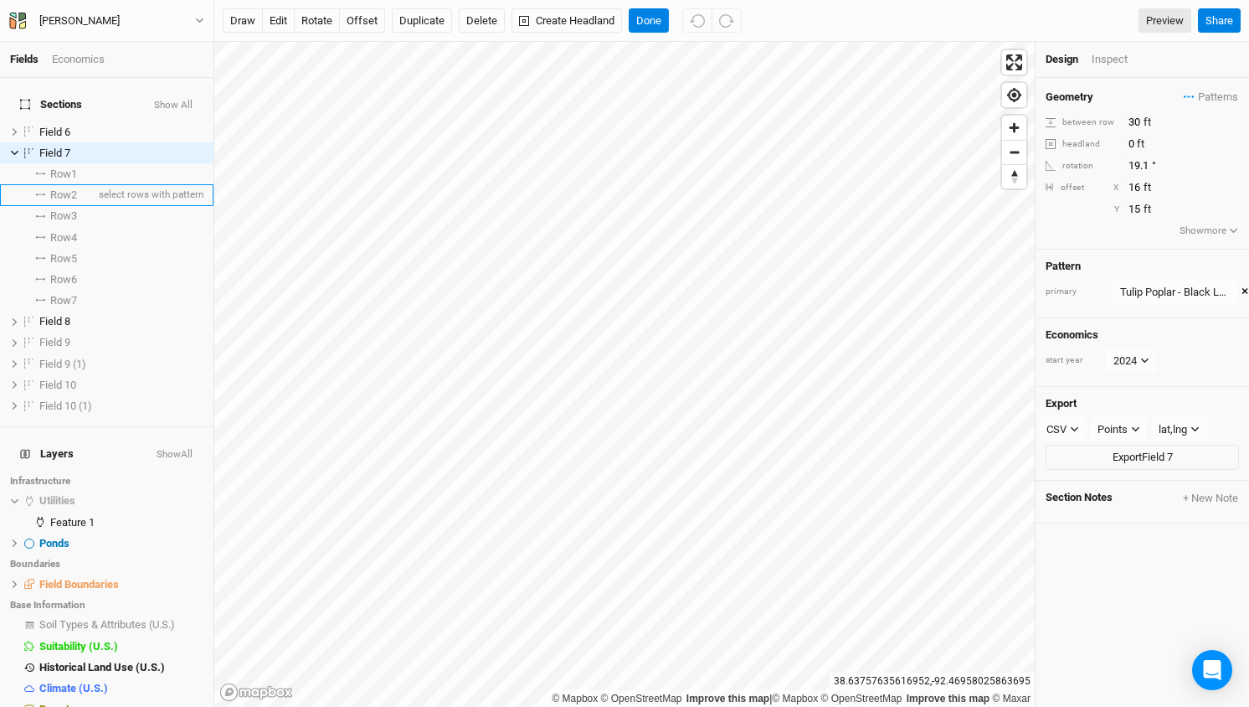
click at [61, 188] on span "Row 2" at bounding box center [63, 194] width 27 height 13
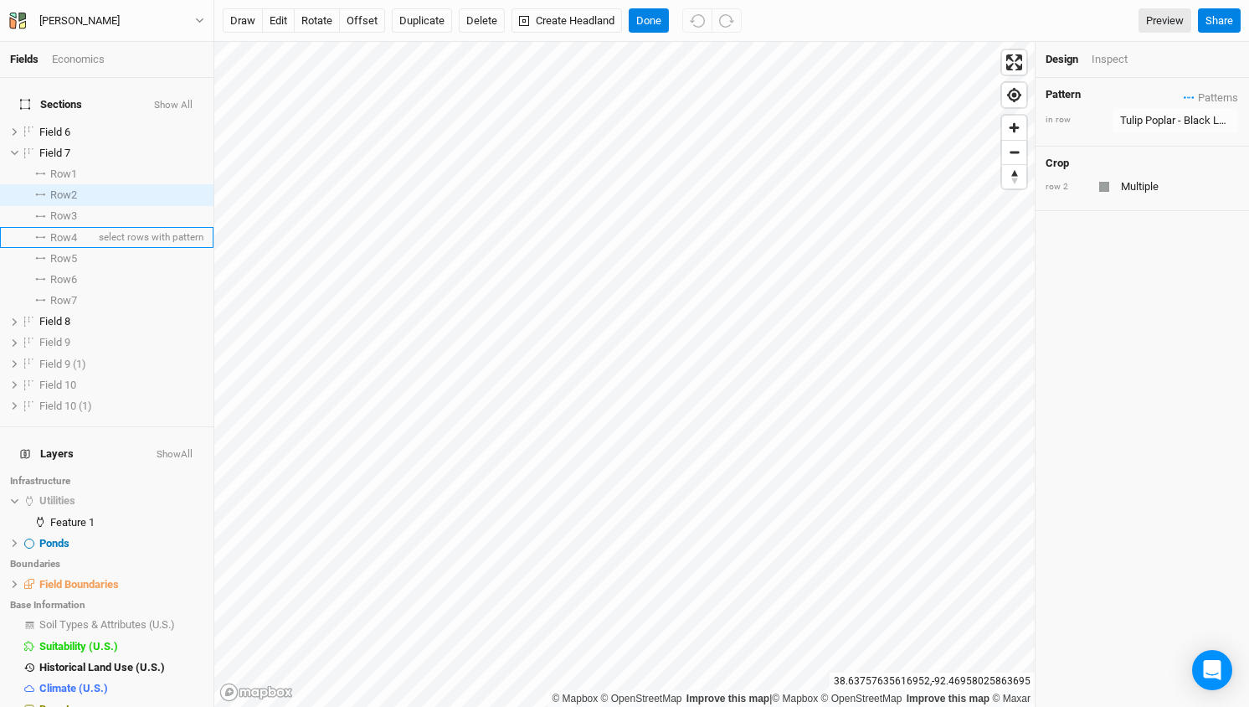
click at [63, 231] on span "Row 4" at bounding box center [63, 237] width 27 height 13
click at [64, 273] on span "Row 6" at bounding box center [63, 279] width 27 height 13
click at [1119, 59] on div "Inspect" at bounding box center [1121, 59] width 59 height 15
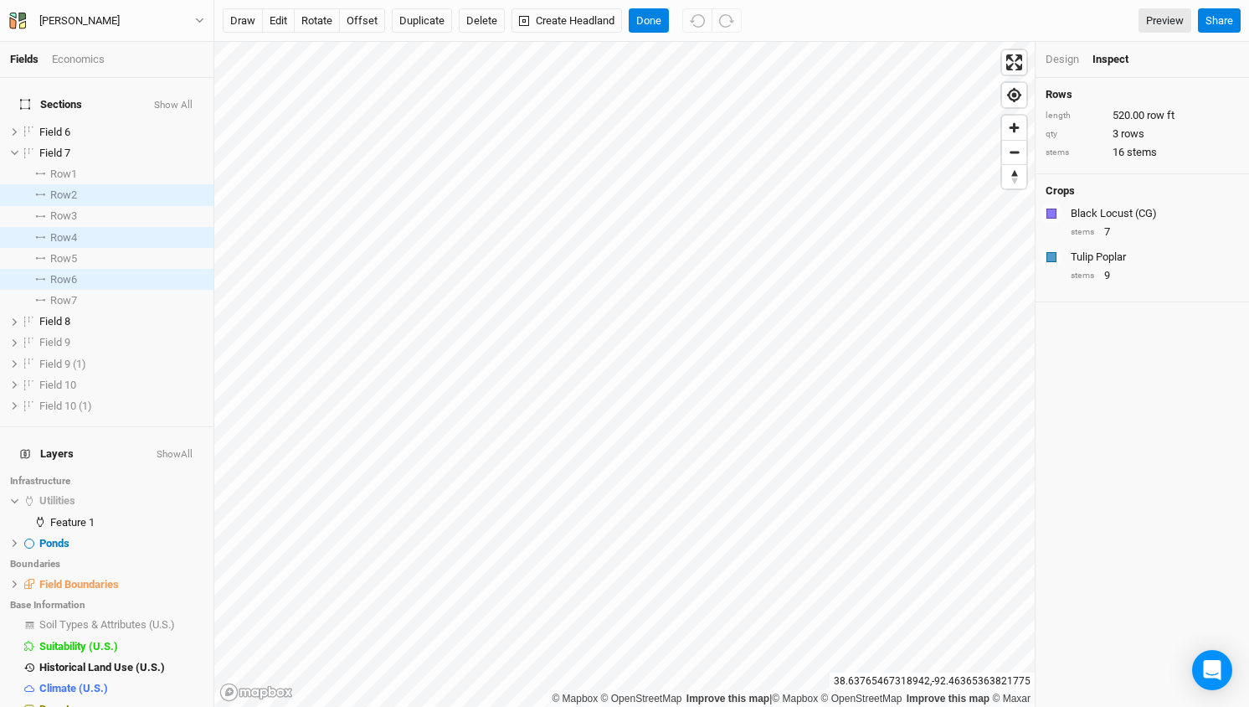
click at [1062, 55] on div "Design" at bounding box center [1062, 59] width 33 height 15
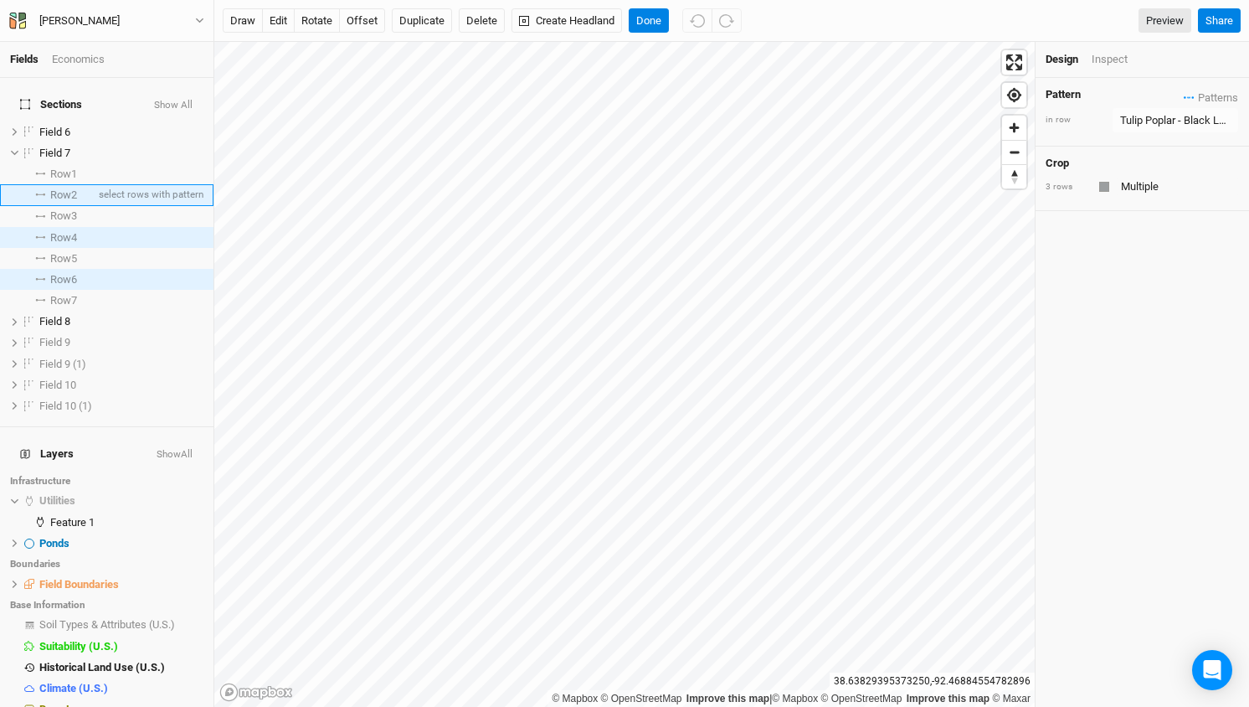
click at [64, 188] on span "Row 2" at bounding box center [63, 194] width 27 height 13
click at [70, 188] on span "Row 2" at bounding box center [63, 194] width 27 height 13
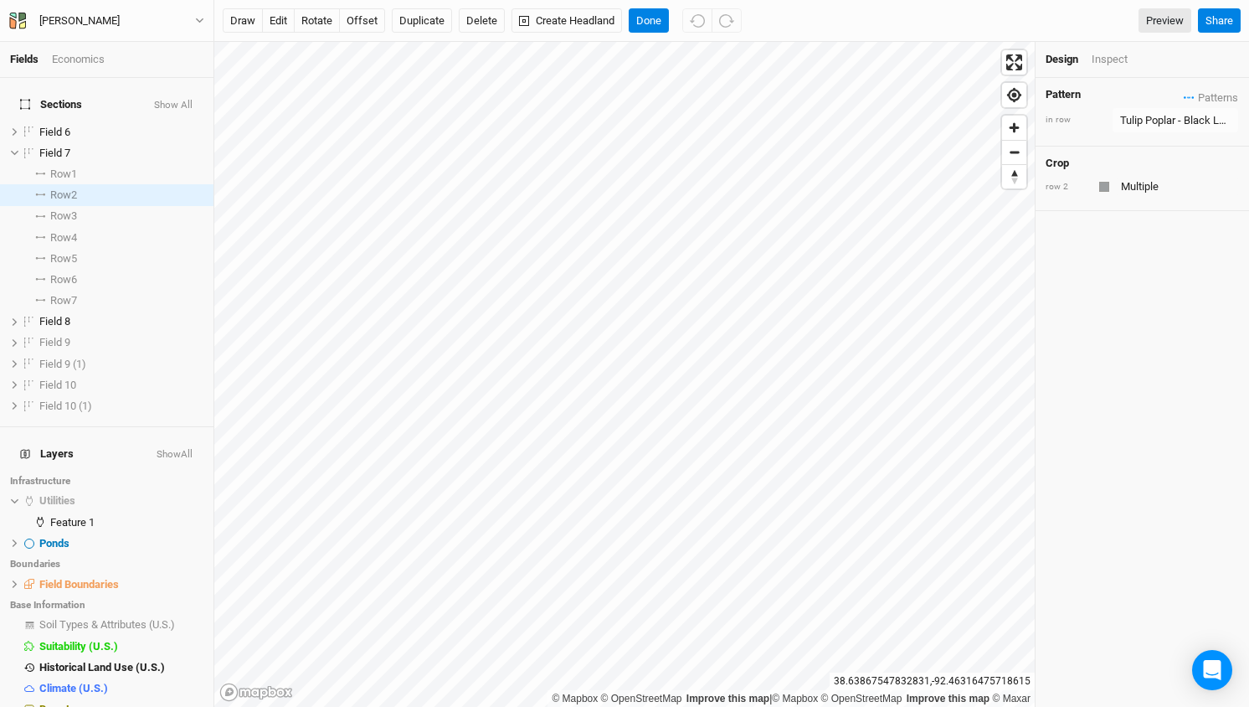
click at [1064, 59] on div "Design" at bounding box center [1062, 59] width 33 height 15
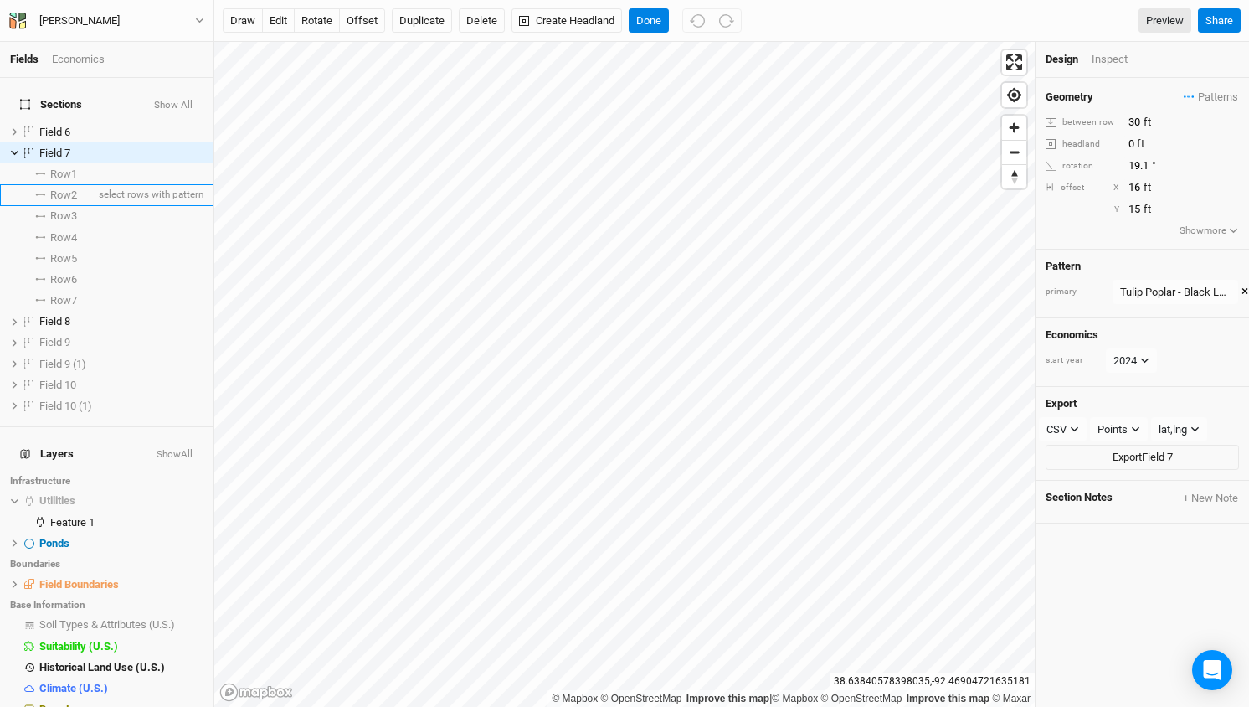
click at [59, 188] on span "Row 2" at bounding box center [63, 194] width 27 height 13
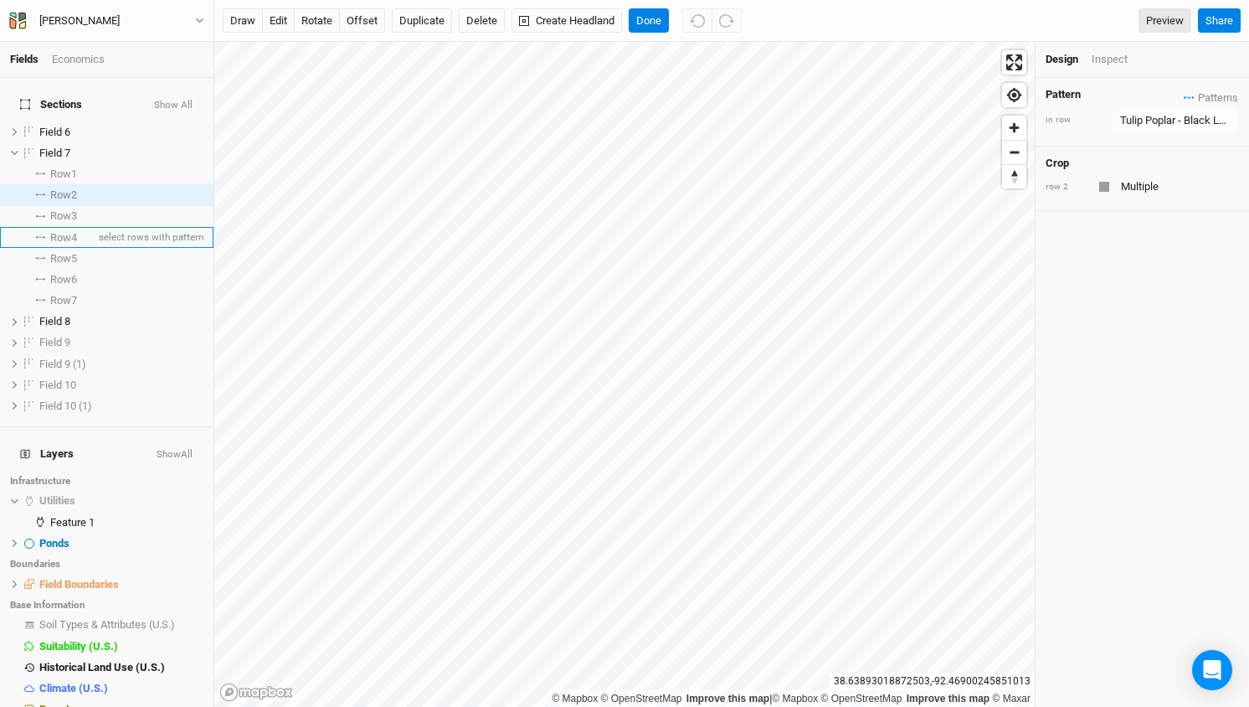
click at [71, 231] on span "Row 4" at bounding box center [63, 237] width 27 height 13
click at [69, 273] on span "Row 6" at bounding box center [63, 279] width 27 height 13
click at [317, 21] on button "rotate" at bounding box center [317, 20] width 46 height 25
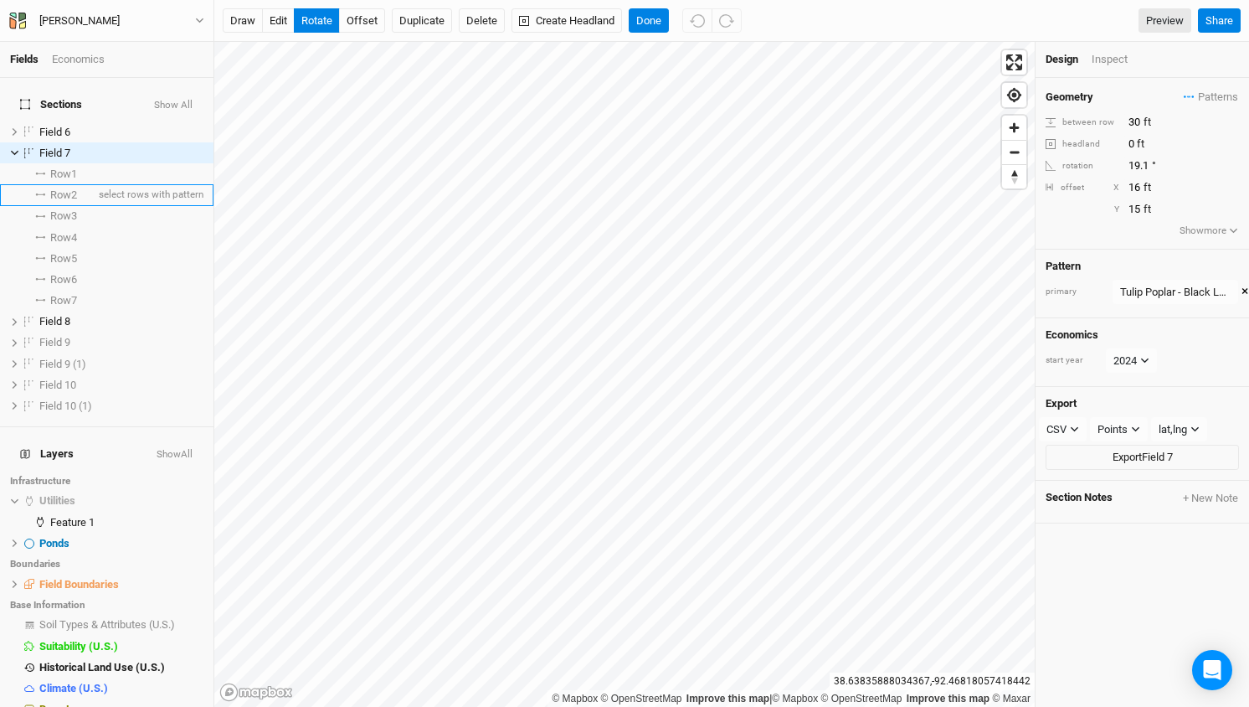
click at [58, 188] on span "Row 2" at bounding box center [63, 194] width 27 height 13
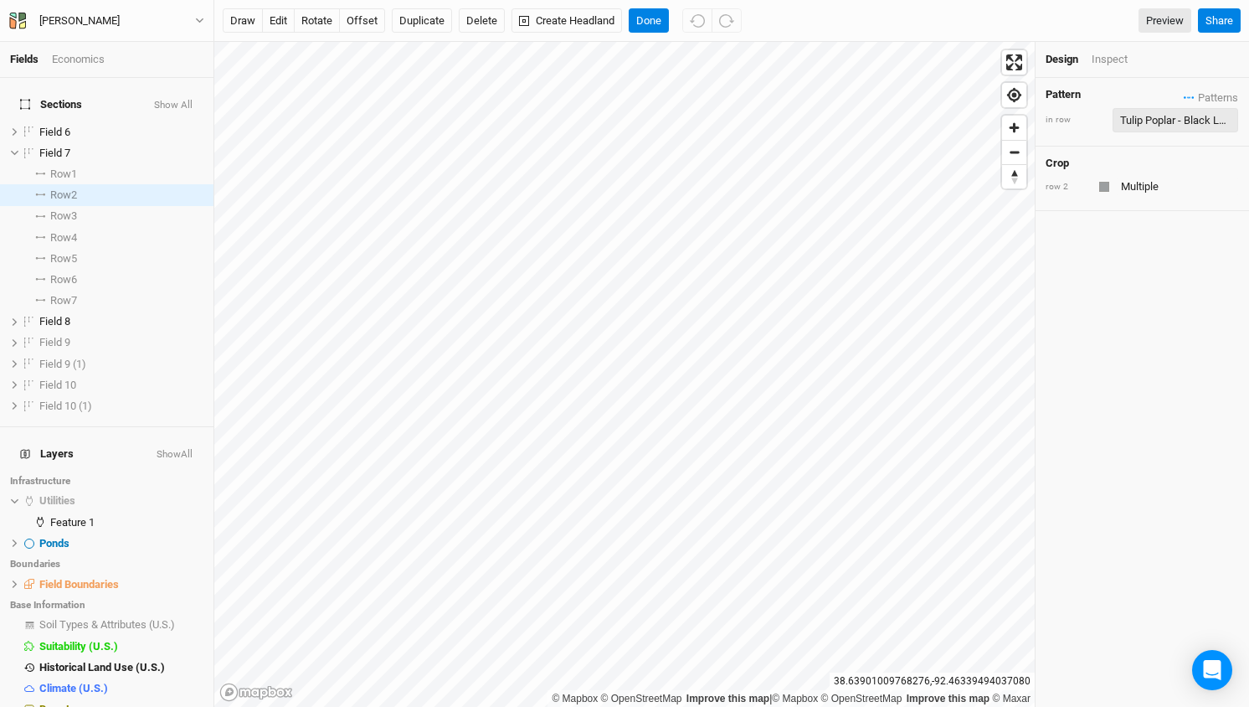
click at [1166, 116] on div "Tulip Poplar - Black Locust" at bounding box center [1175, 120] width 111 height 17
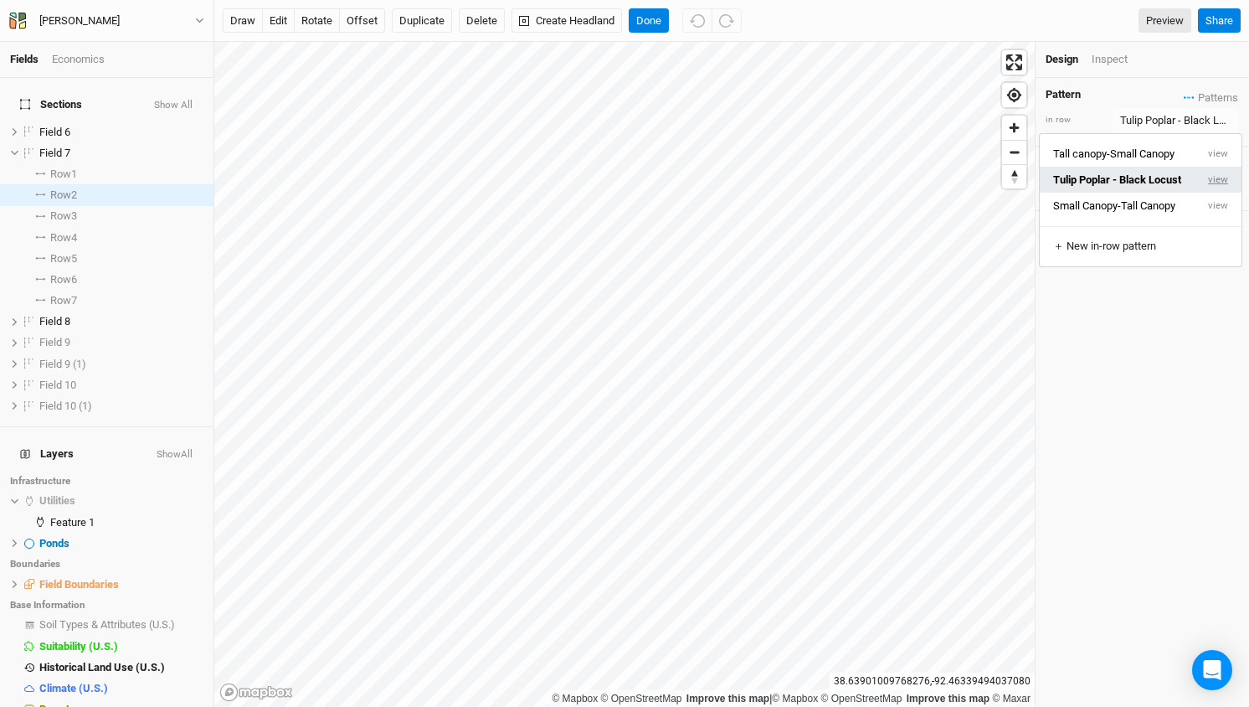
click at [1223, 179] on button "view" at bounding box center [1219, 180] width 46 height 26
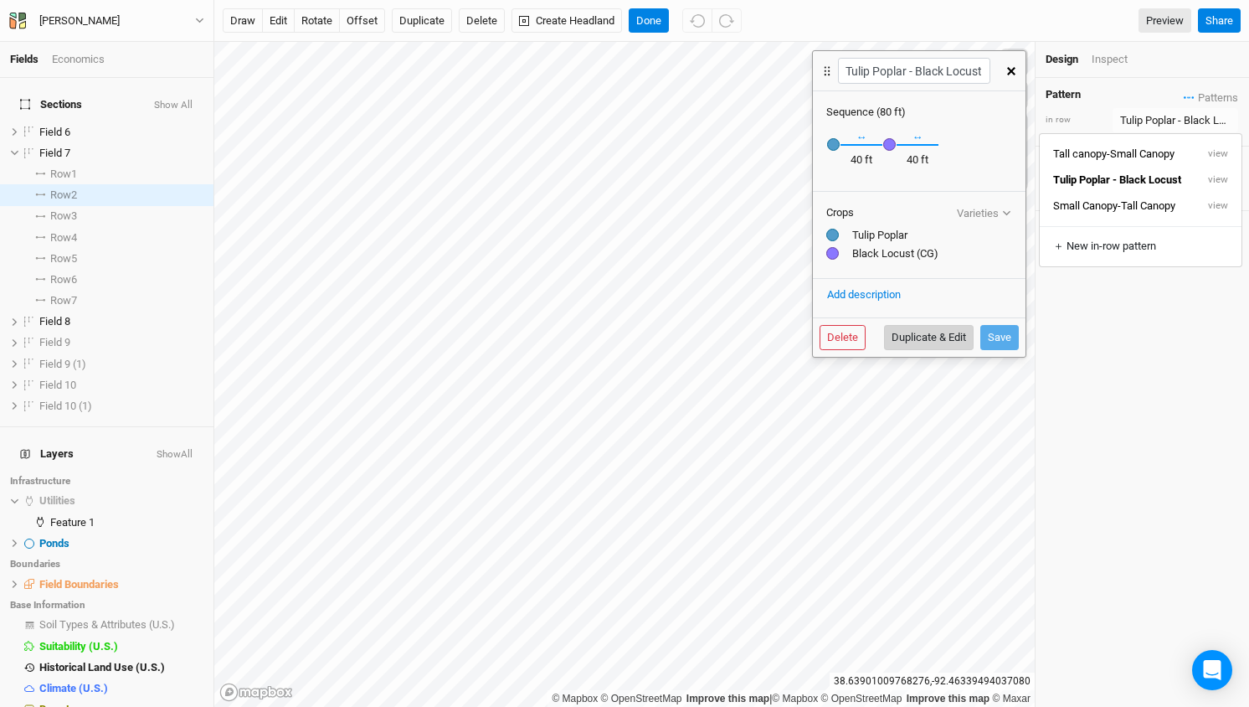
click at [920, 339] on button "Duplicate & Edit" at bounding box center [929, 337] width 90 height 25
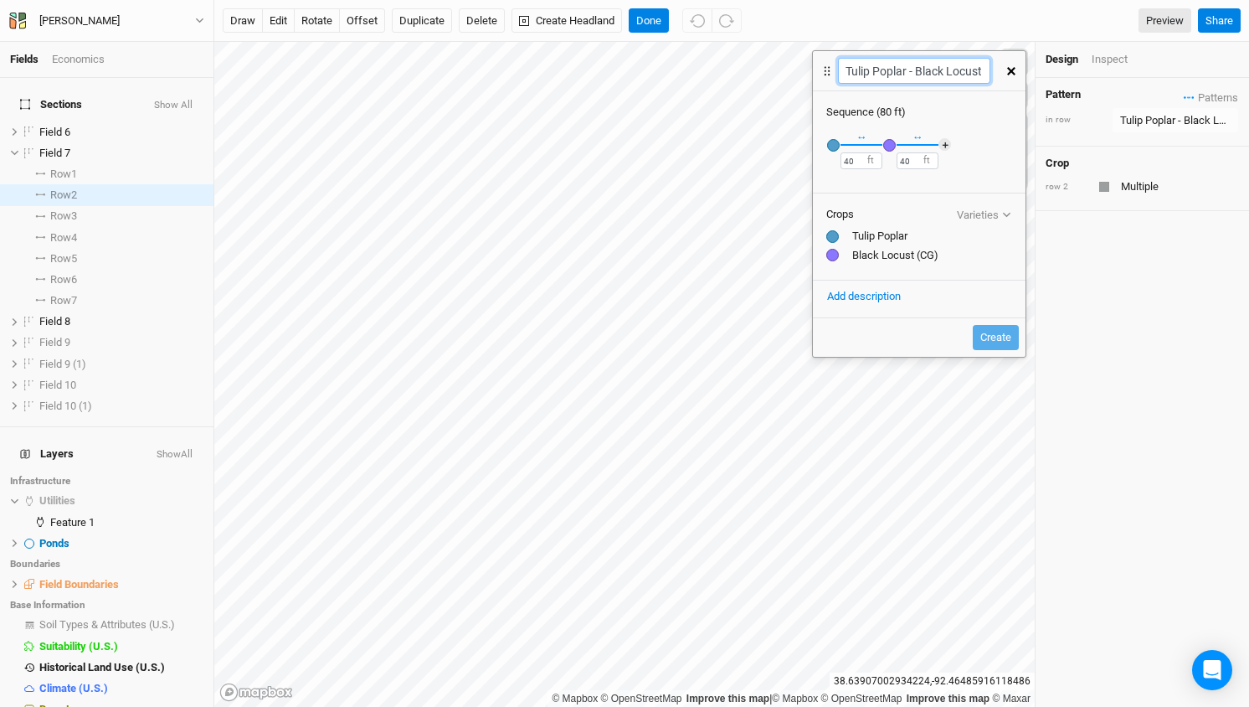
click at [761, 54] on div "Fields Economics Sections Show All Field 6 hide Field 7 hide Row 1 select rows …" at bounding box center [624, 353] width 1249 height 707
paste input "Tulip Poplar -"
type input "Black Locust-Tulip Poplar"
click at [830, 140] on div "button" at bounding box center [833, 145] width 13 height 13
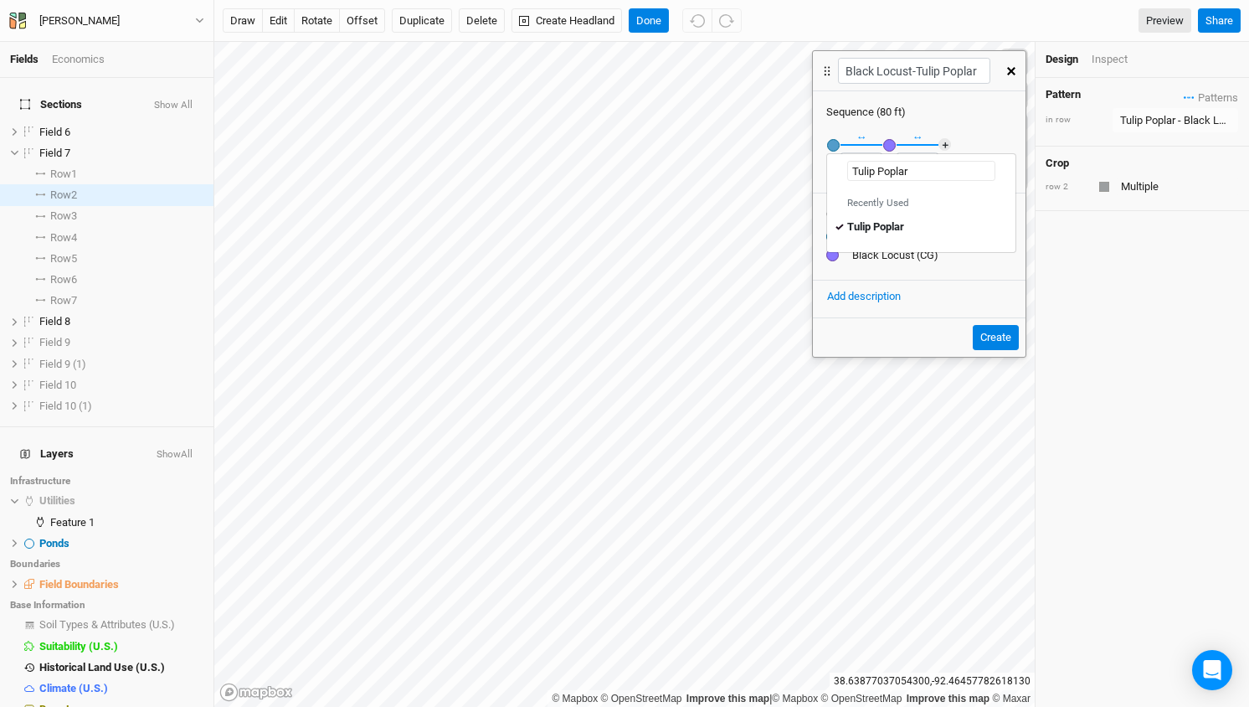
click at [894, 178] on input "text" at bounding box center [921, 171] width 148 height 20
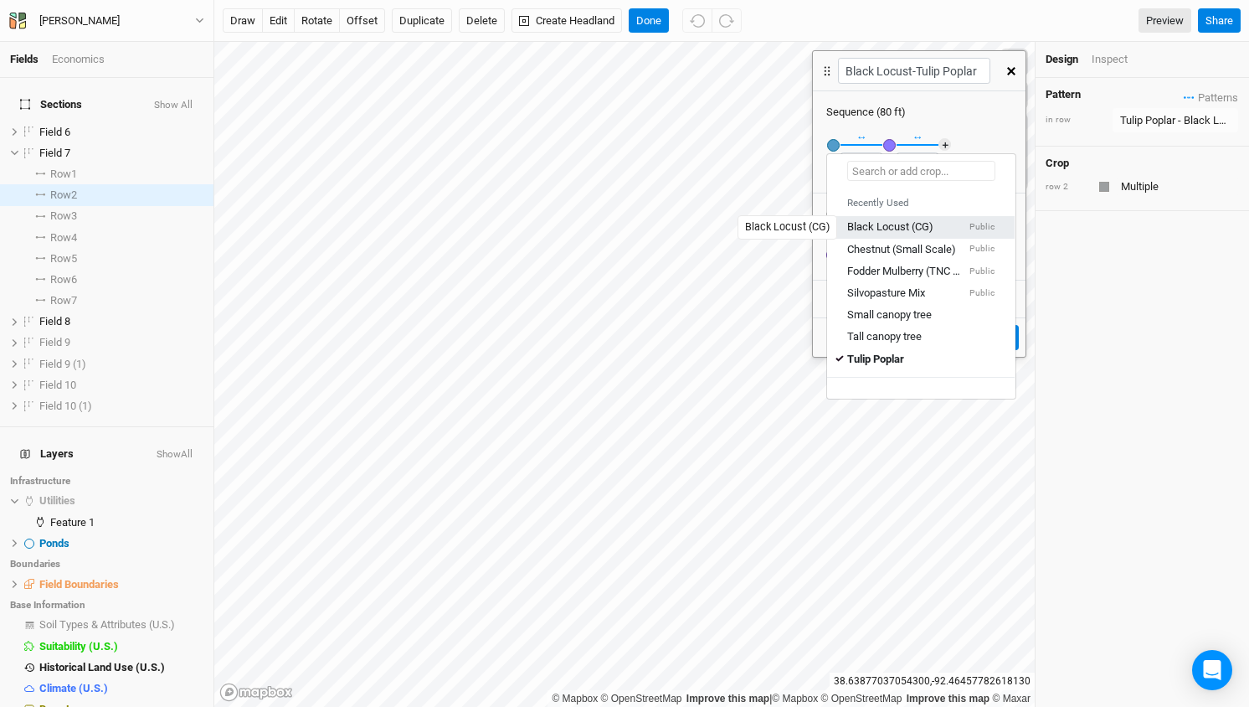
click at [876, 225] on div "Black Locust (CG)" at bounding box center [890, 226] width 86 height 15
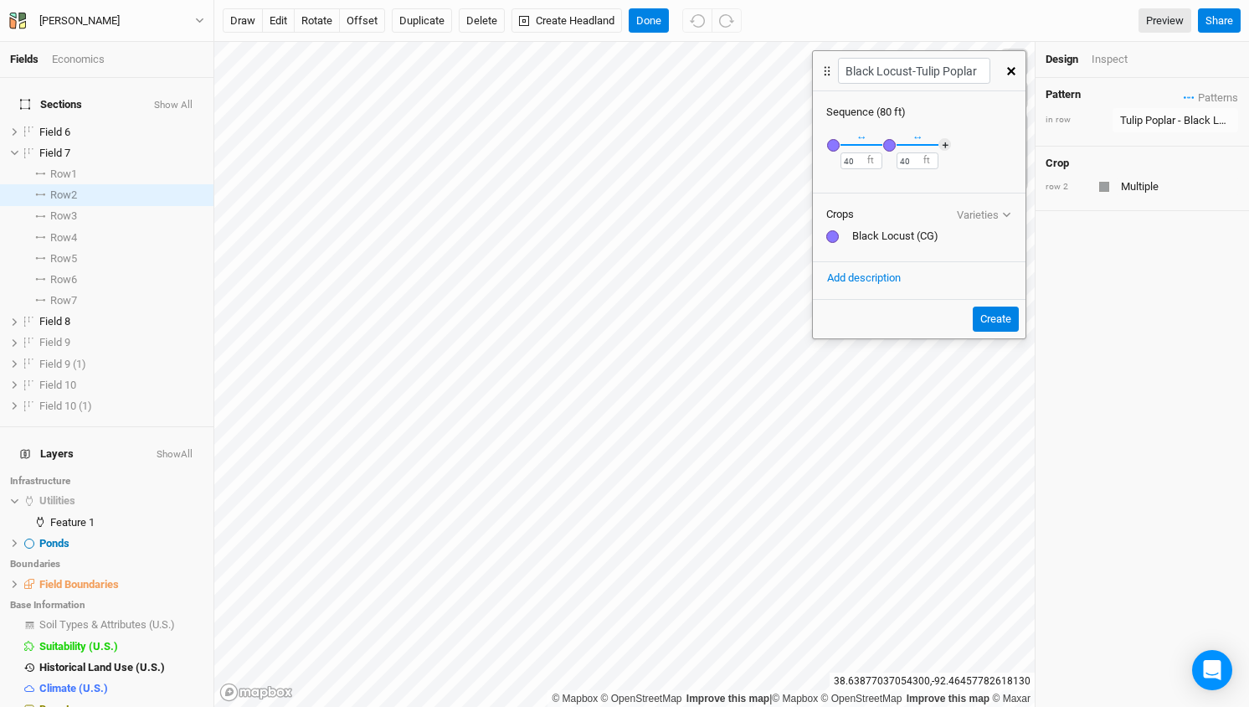
click at [893, 141] on div "button" at bounding box center [889, 145] width 13 height 13
click at [930, 177] on input "text" at bounding box center [978, 171] width 148 height 20
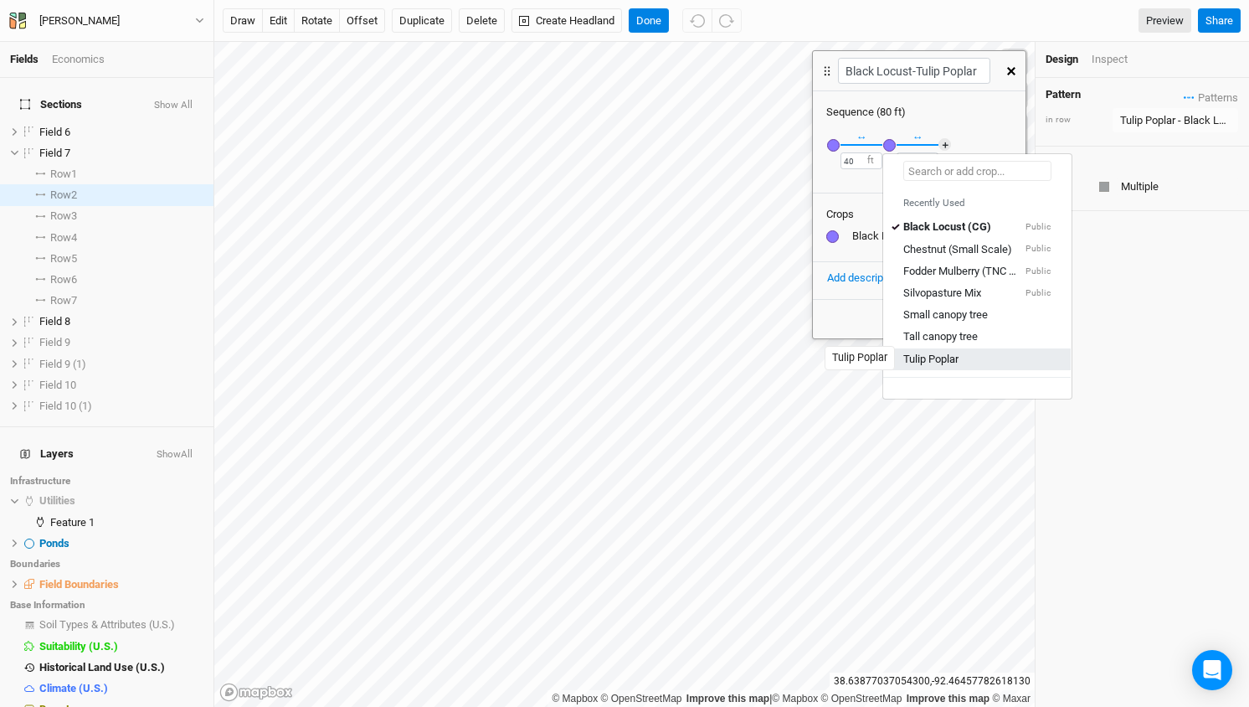
click at [915, 357] on div "Tulip Poplar" at bounding box center [931, 359] width 55 height 15
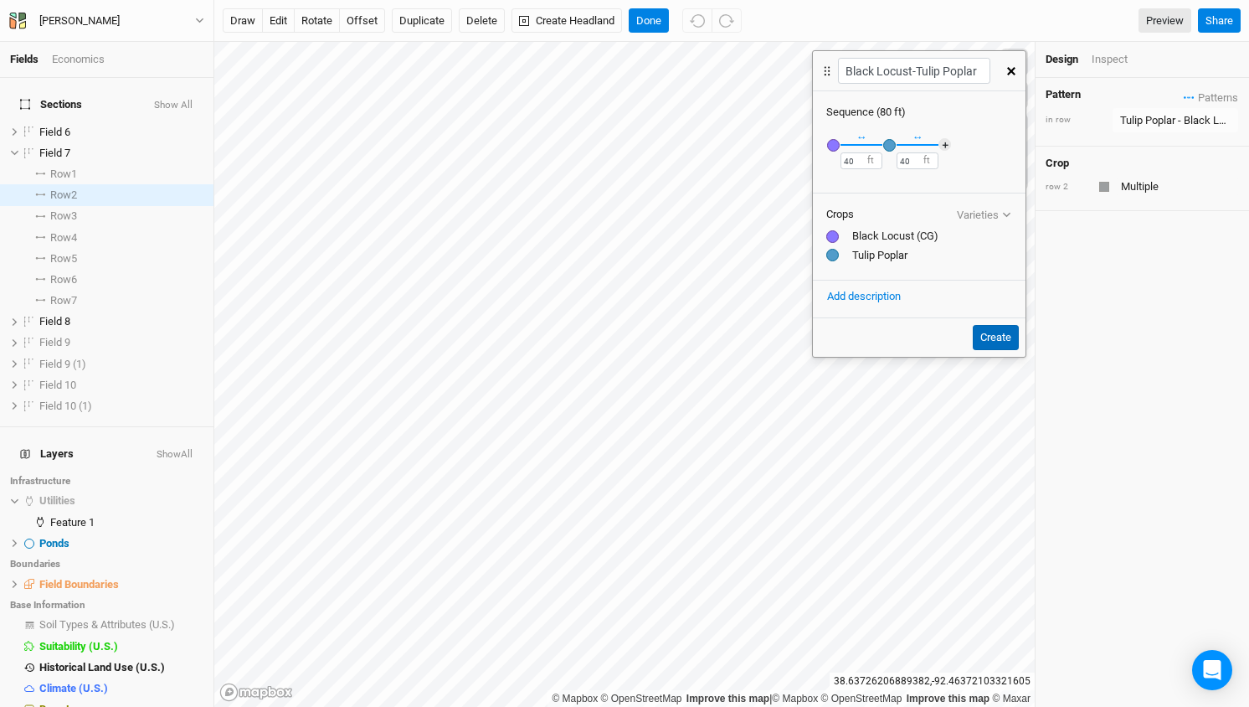
click at [991, 337] on button "Create" at bounding box center [996, 337] width 46 height 25
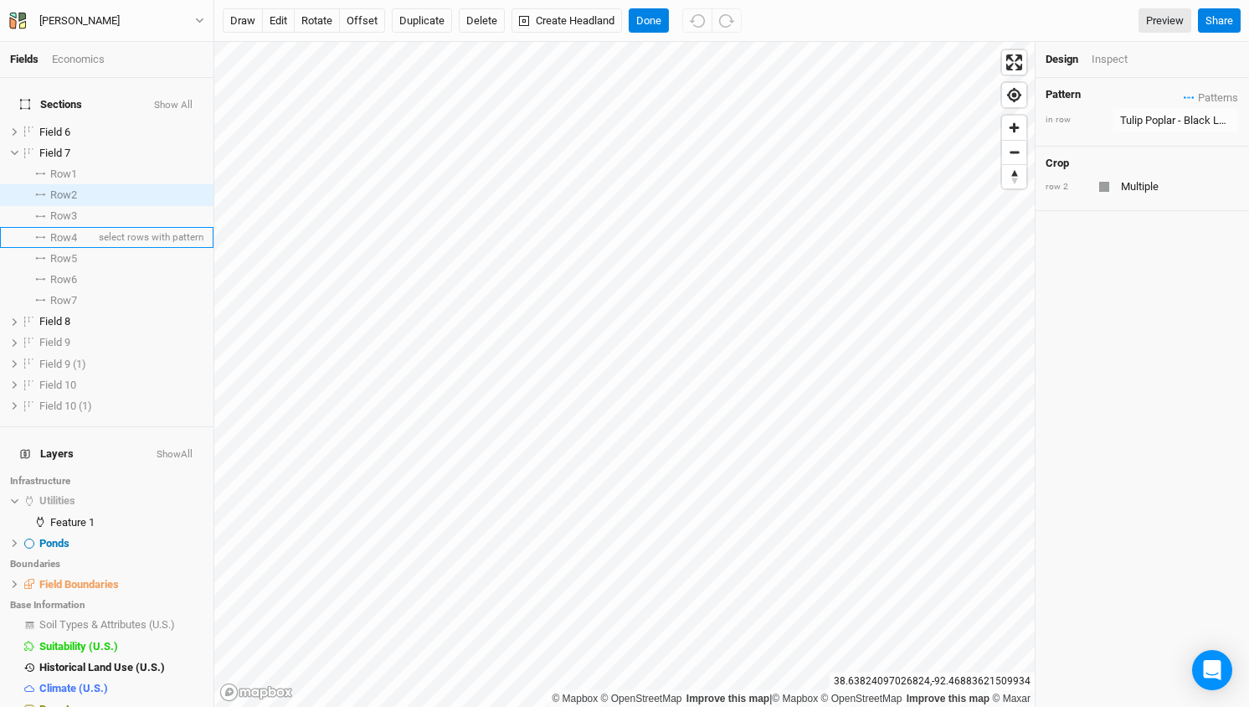
click at [73, 231] on span "Row 4" at bounding box center [63, 237] width 27 height 13
click at [71, 273] on span "Row 6" at bounding box center [63, 279] width 27 height 13
click at [1170, 126] on div "Tulip Poplar - Black Locust" at bounding box center [1175, 120] width 111 height 17
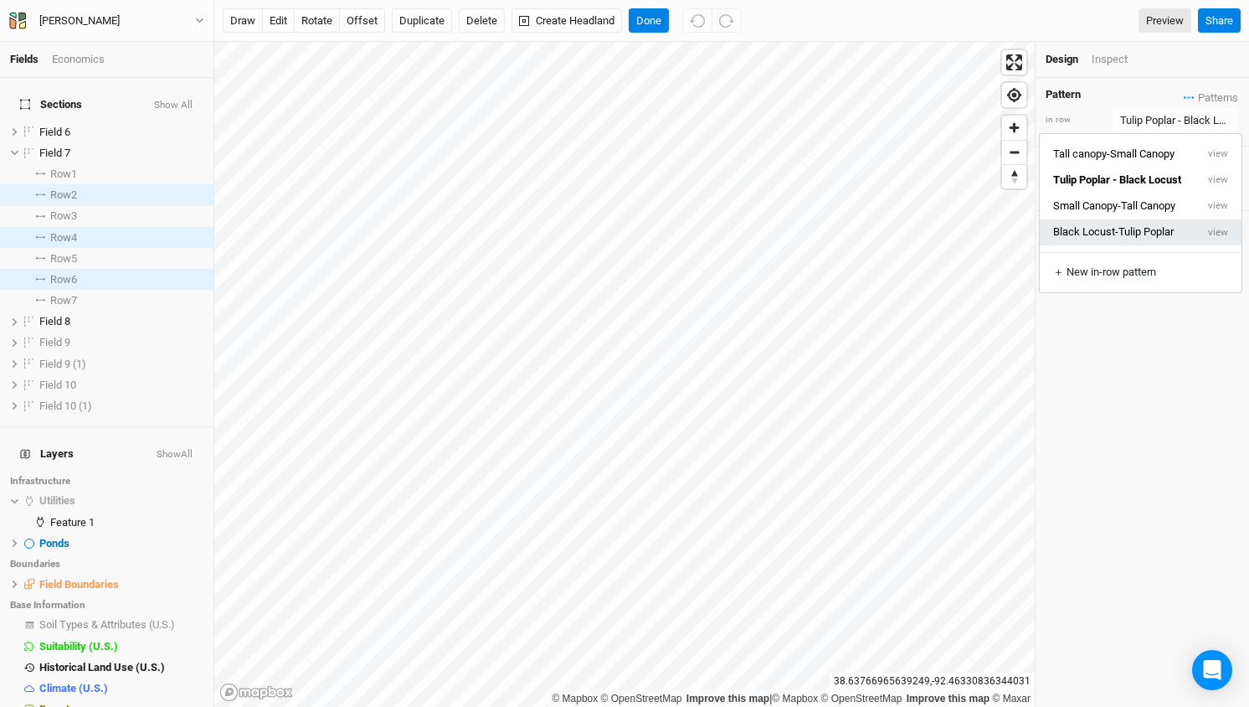
click at [1109, 224] on button "Black Locust-Tulip Poplar" at bounding box center [1118, 232] width 156 height 26
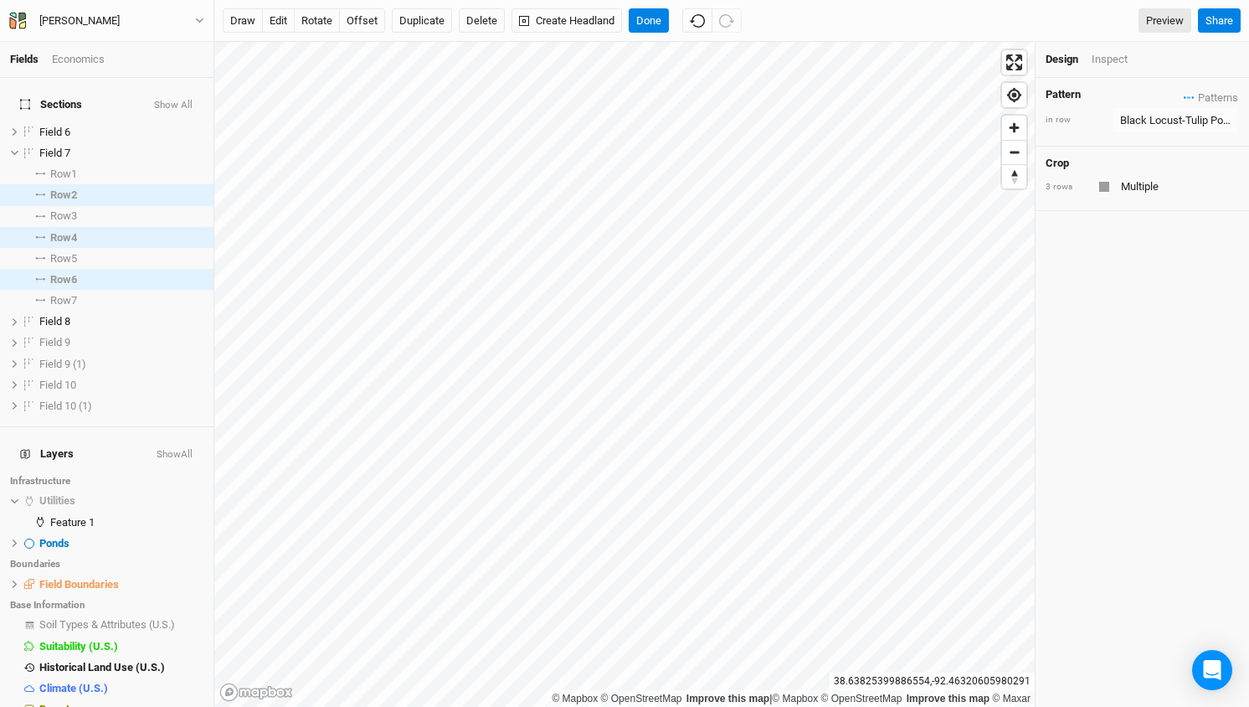
click at [1162, 235] on div "Pattern Patterns Tall canopy-Small Canopy view Tulip Poplar - Black Locust view…" at bounding box center [1143, 392] width 214 height 629
click at [653, 23] on button "Done" at bounding box center [649, 20] width 40 height 25
